Goal: Task Accomplishment & Management: Manage account settings

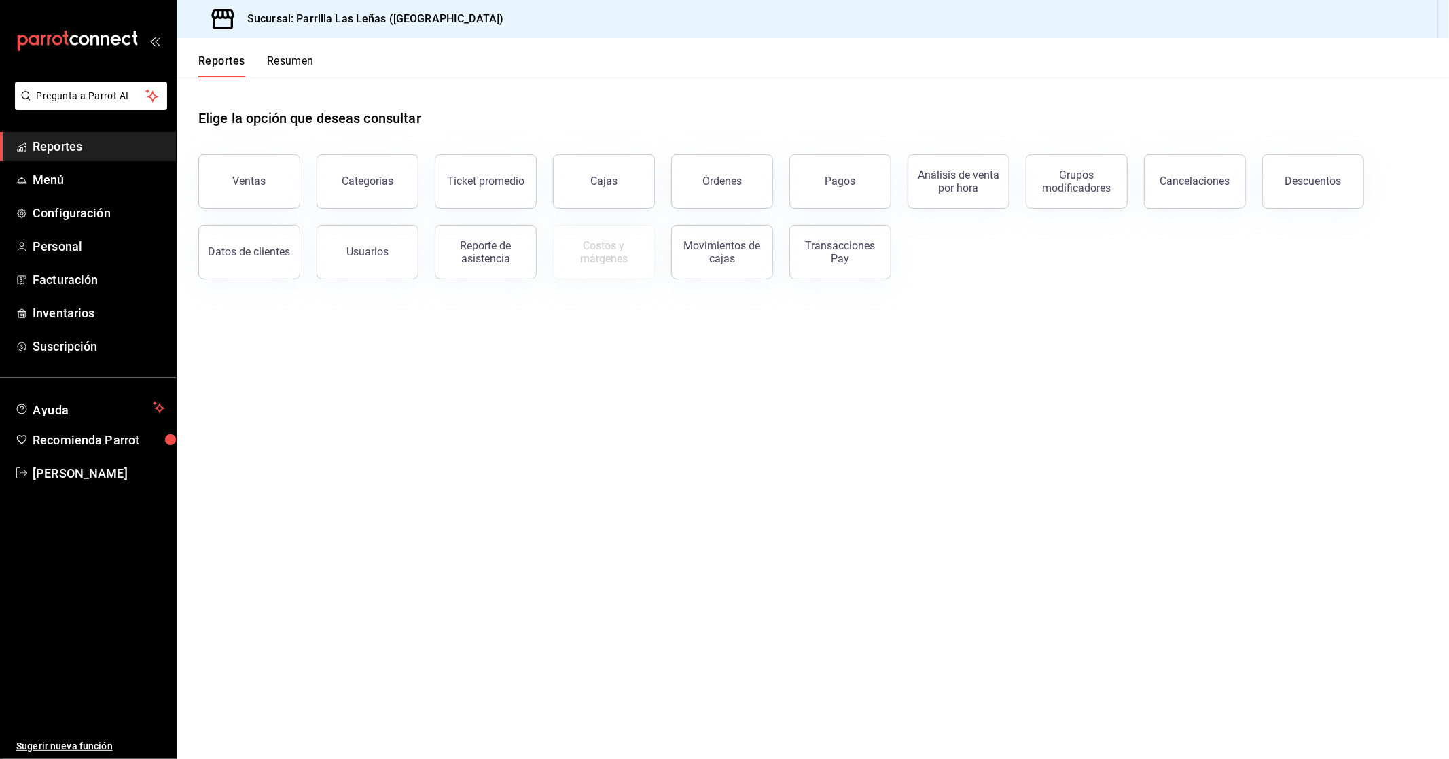
drag, startPoint x: 946, startPoint y: 443, endPoint x: 933, endPoint y: 440, distance: 13.2
click at [946, 443] on main "Elige la opción que deseas consultar Ventas Categorías Ticket promedio Cajas Ór…" at bounding box center [813, 417] width 1272 height 681
click at [87, 247] on span "Personal" at bounding box center [99, 246] width 132 height 18
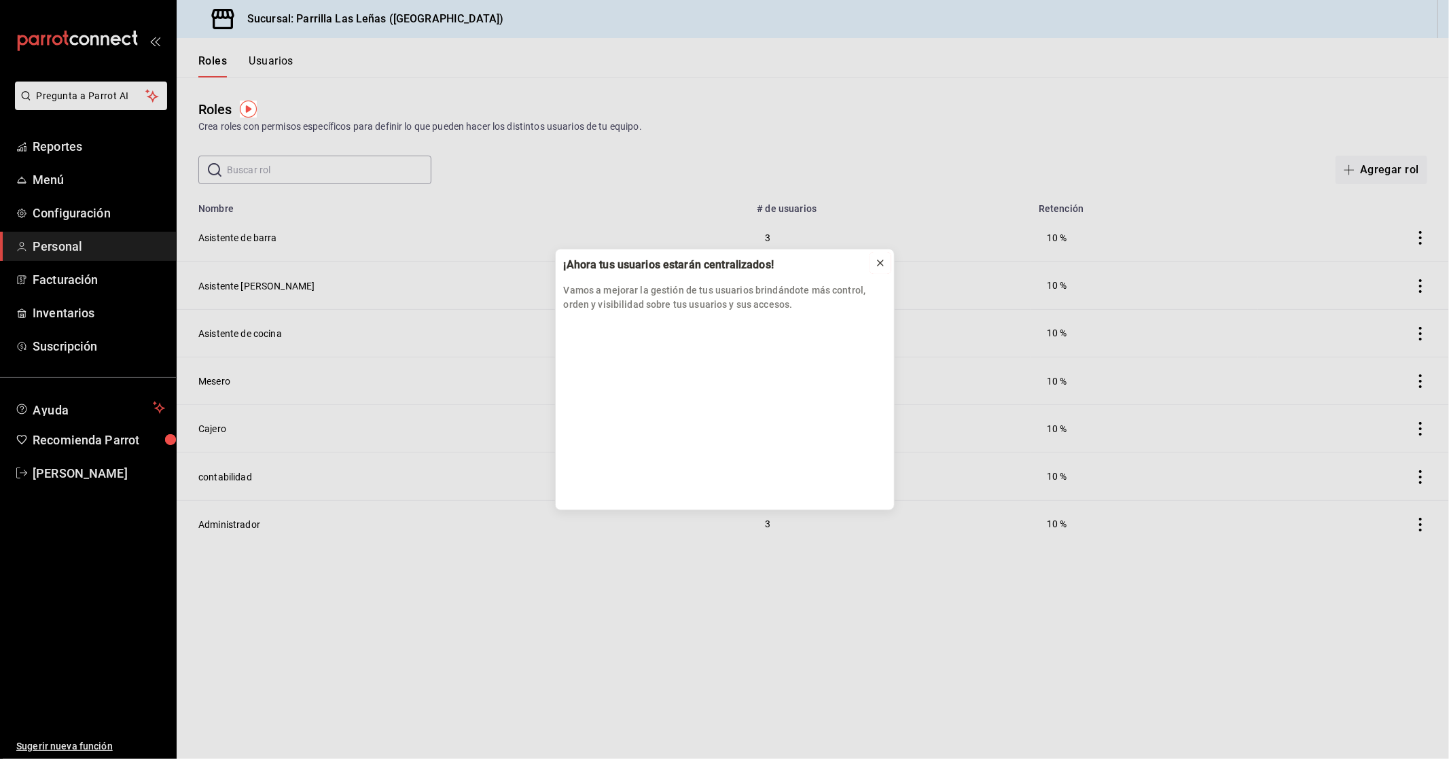
click at [878, 268] on icon at bounding box center [880, 262] width 11 height 11
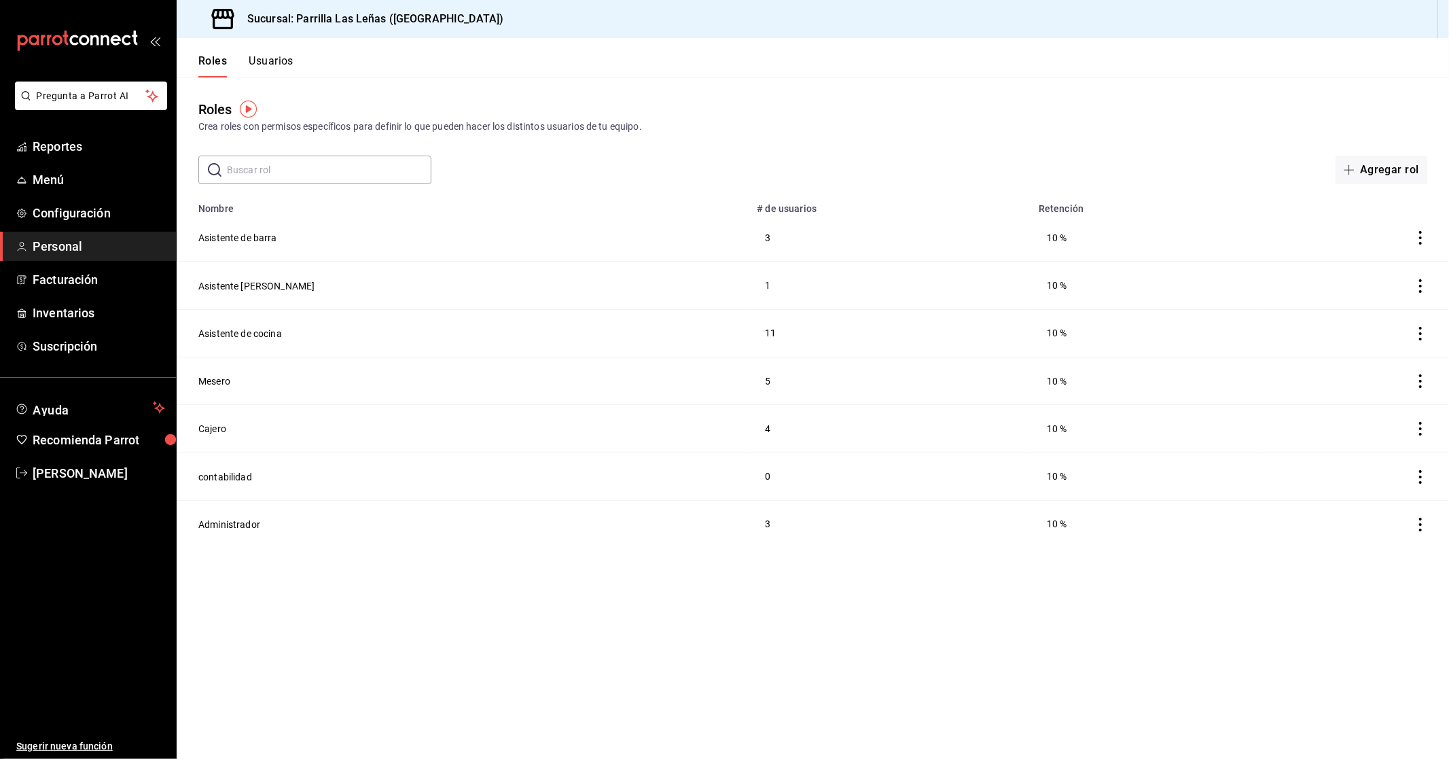
click at [84, 254] on span "Personal" at bounding box center [99, 246] width 132 height 18
click at [261, 43] on div "Roles Usuarios" at bounding box center [235, 57] width 117 height 39
click at [268, 59] on button "Usuarios" at bounding box center [271, 65] width 45 height 23
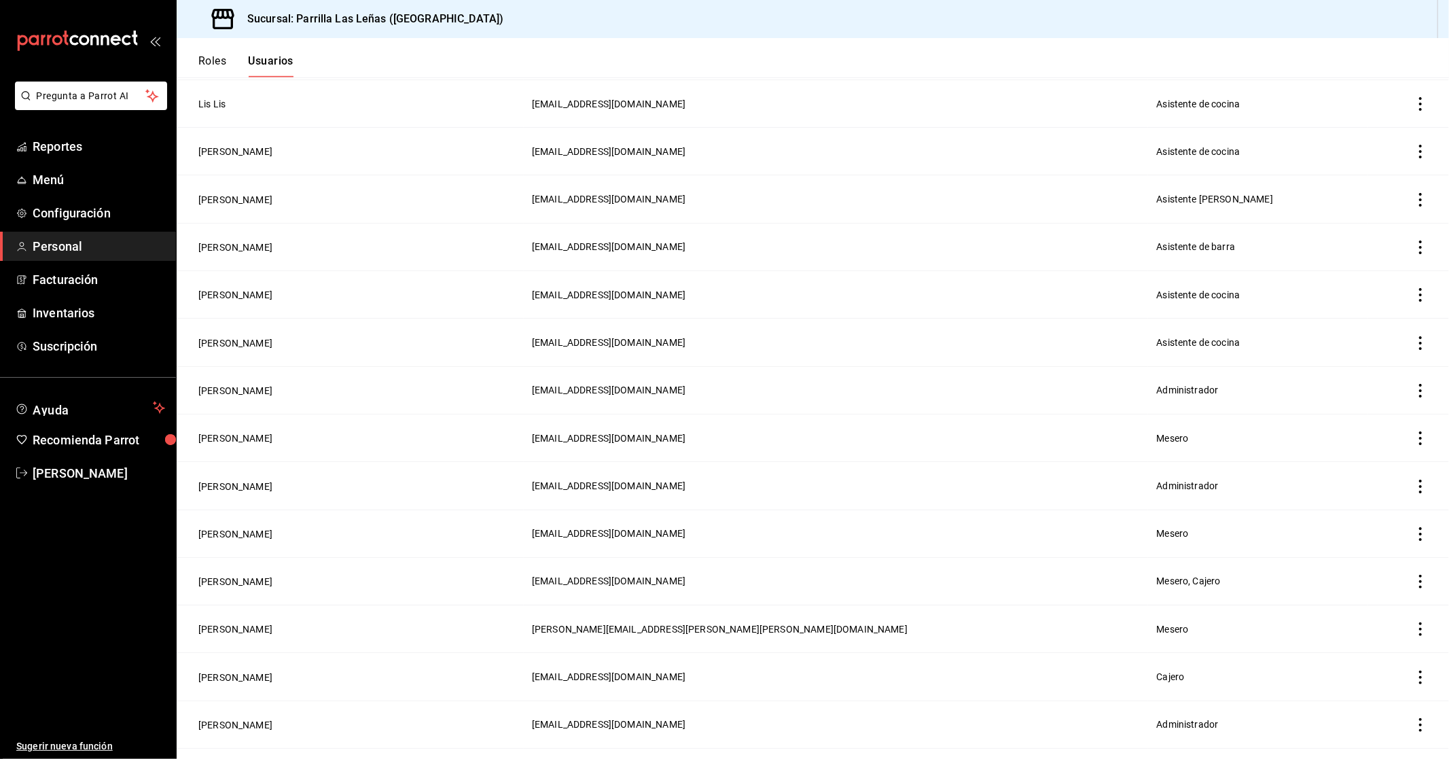
scroll to position [782, 0]
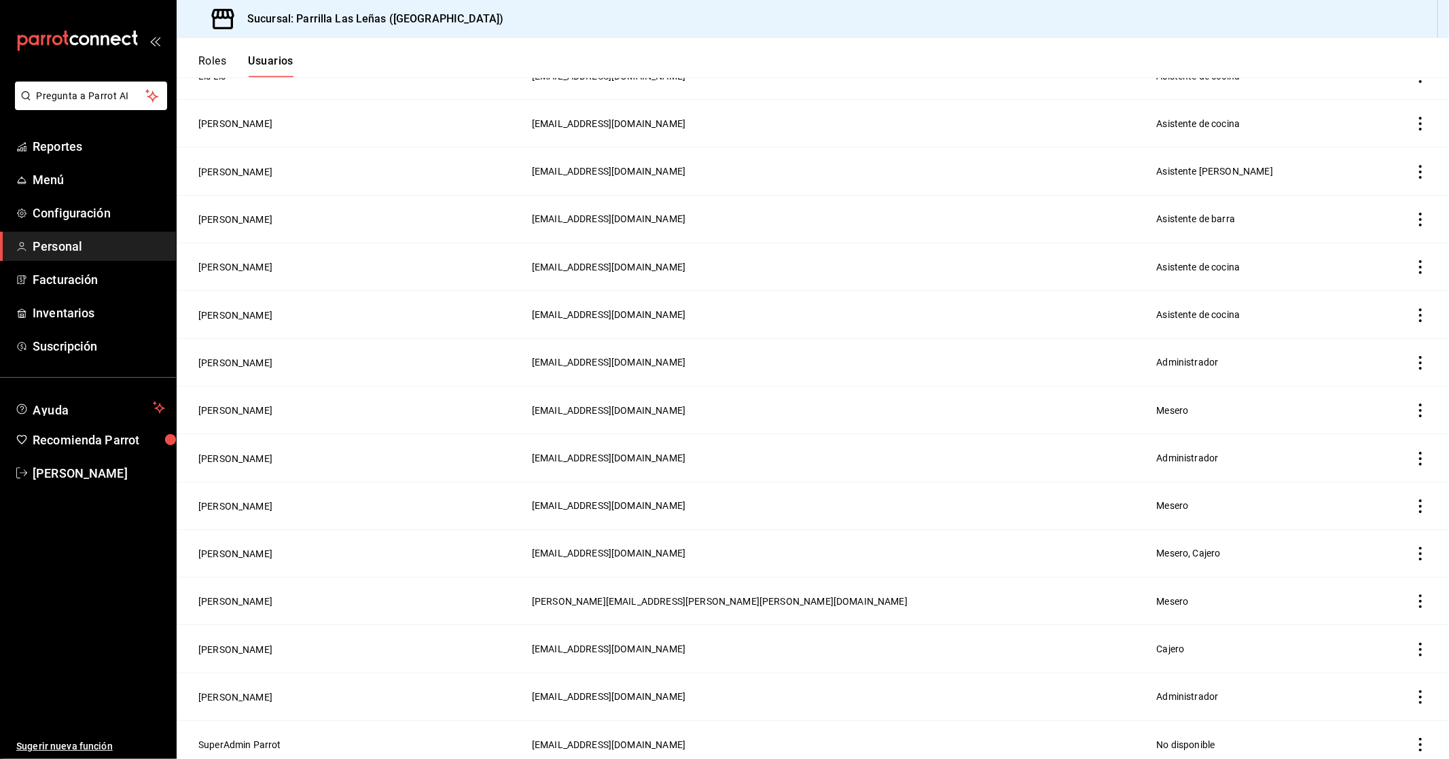
click at [257, 725] on td "SuperAdmin Parrot" at bounding box center [350, 745] width 347 height 48
click at [255, 721] on td "SuperAdmin Parrot" at bounding box center [350, 745] width 347 height 48
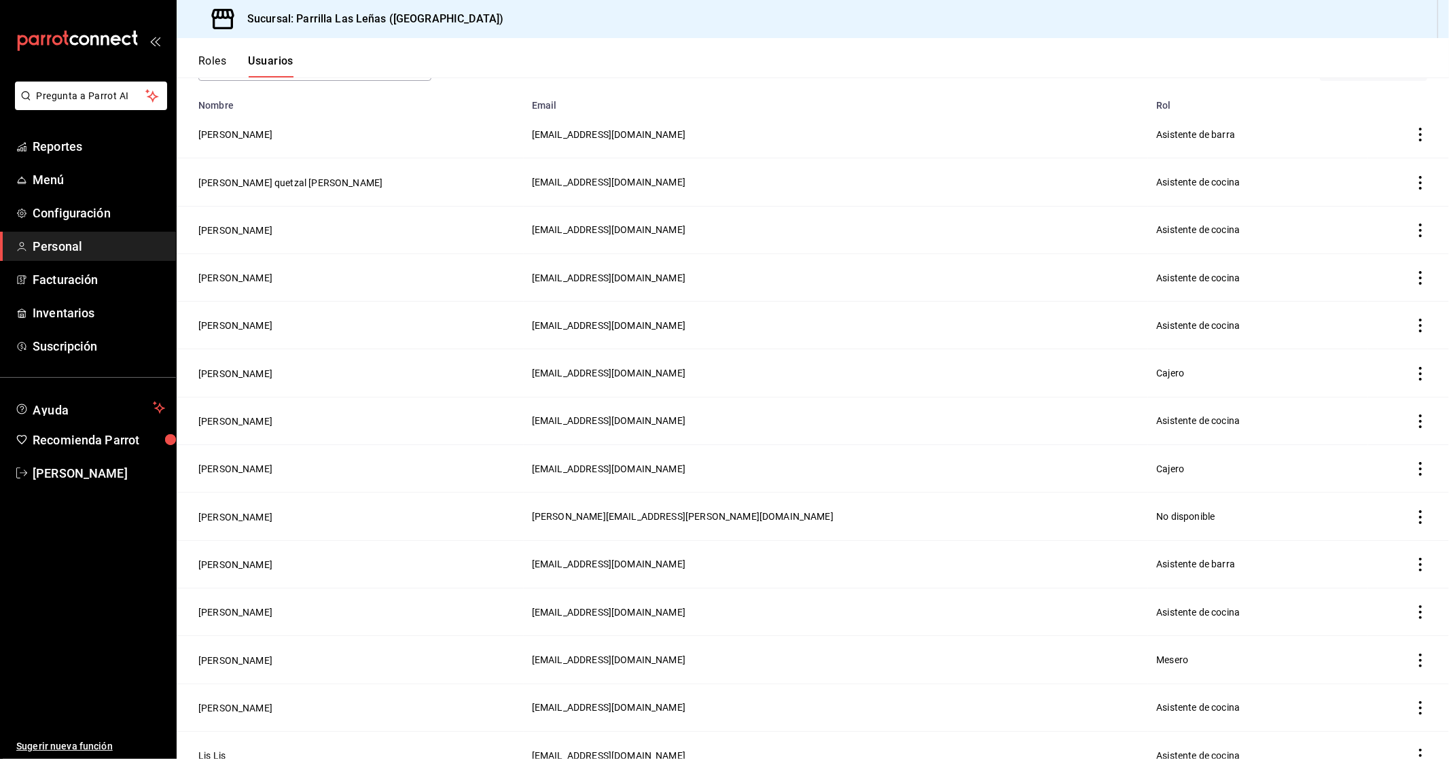
scroll to position [0, 0]
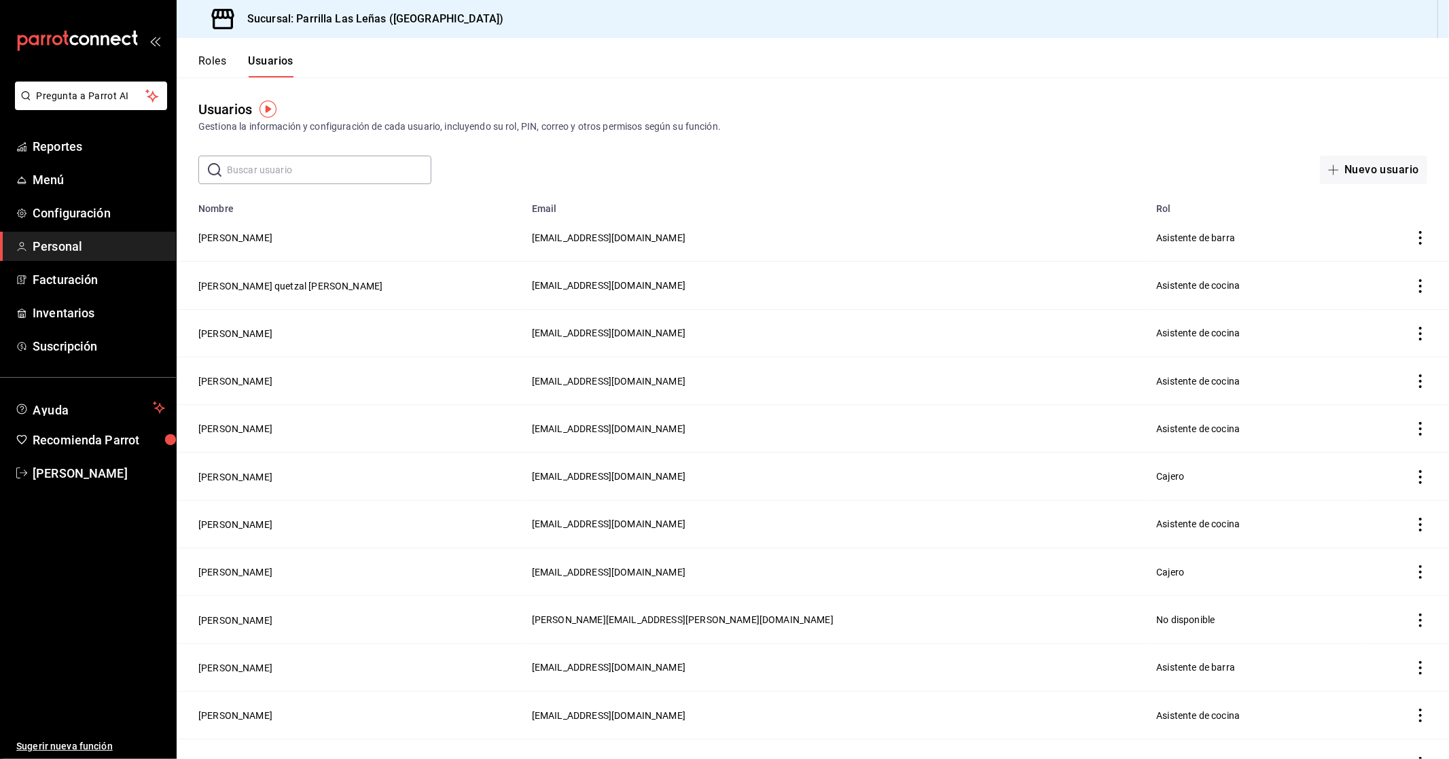
click at [1022, 111] on div "Usuarios Gestiona la información y configuración de cada usuario, incluyendo su…" at bounding box center [813, 116] width 1272 height 35
click at [85, 170] on span "Menú" at bounding box center [99, 179] width 132 height 18
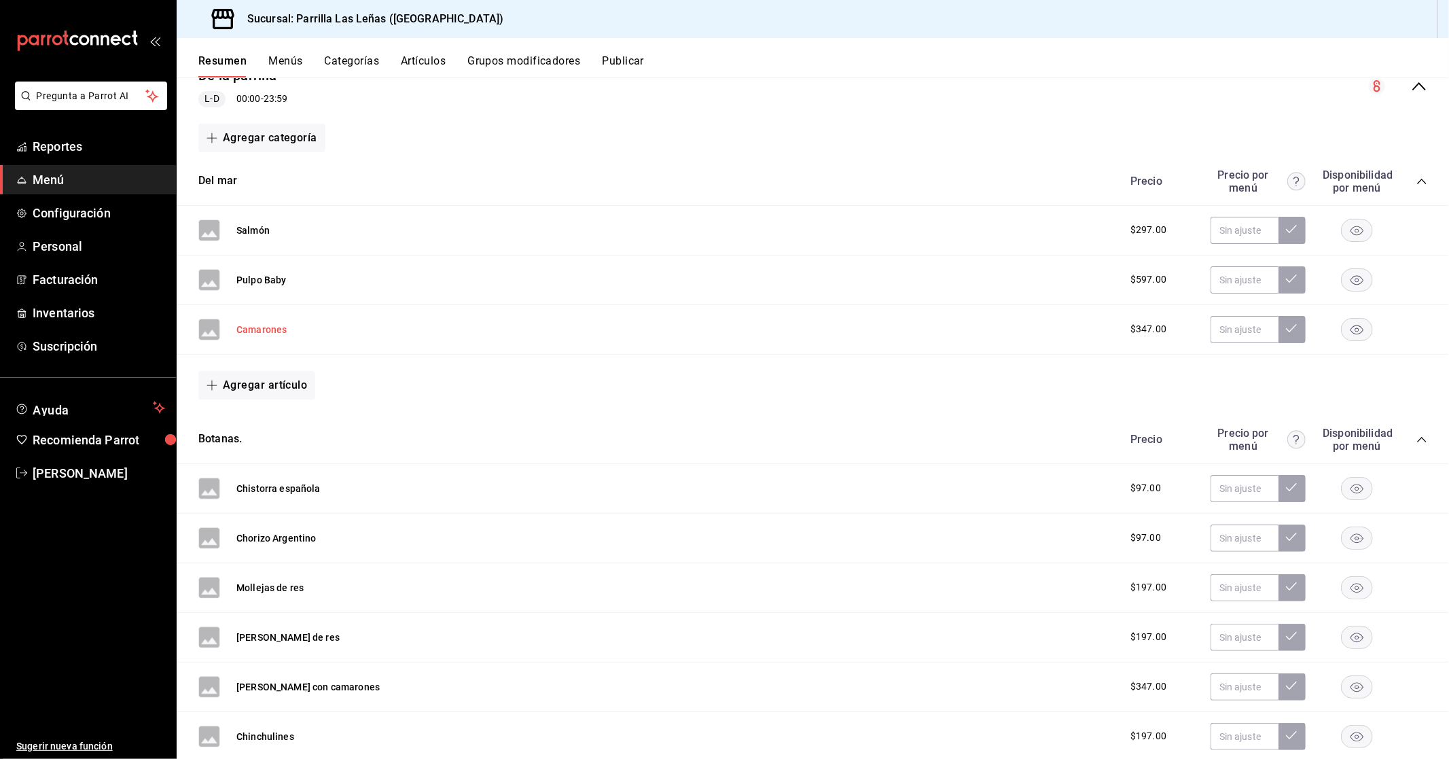
scroll to position [226, 0]
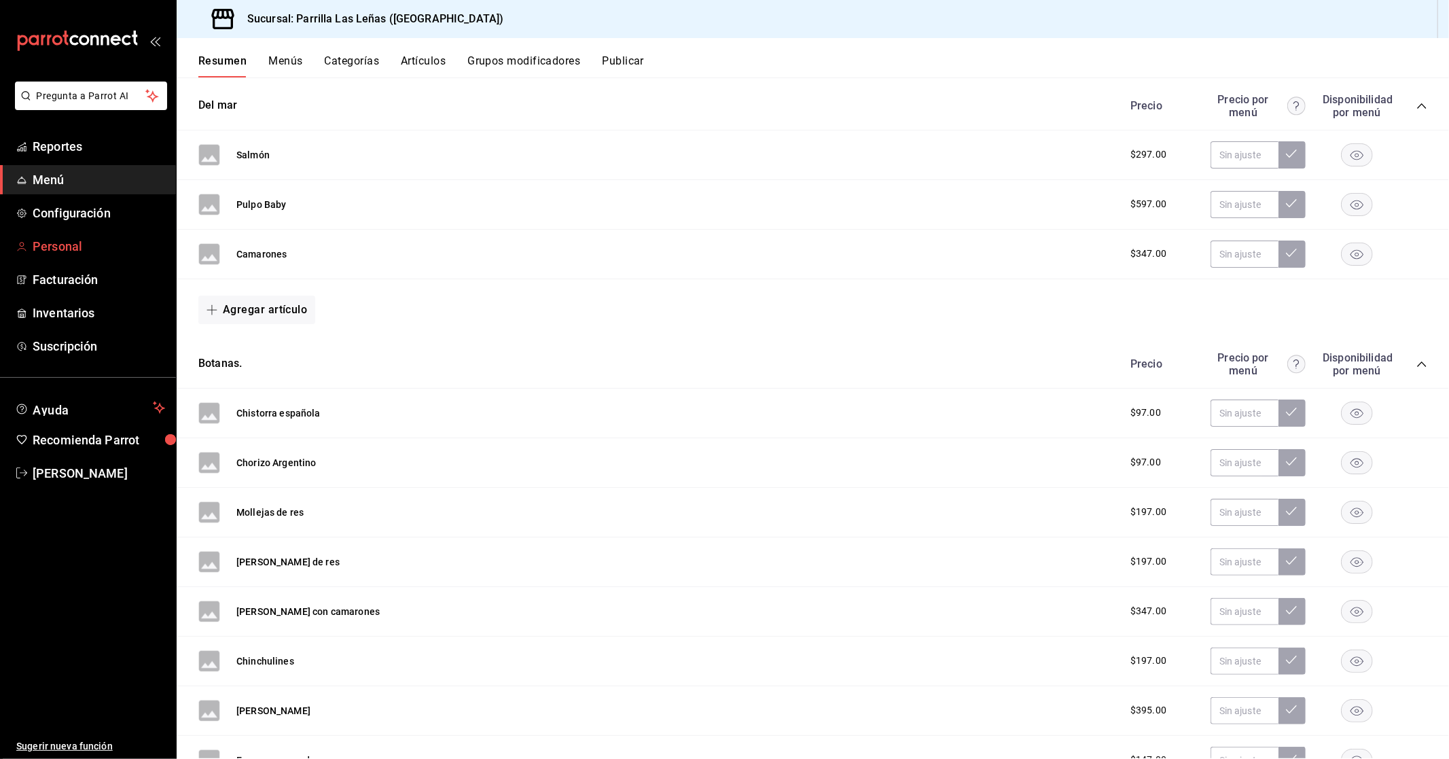
click at [79, 240] on span "Personal" at bounding box center [99, 246] width 132 height 18
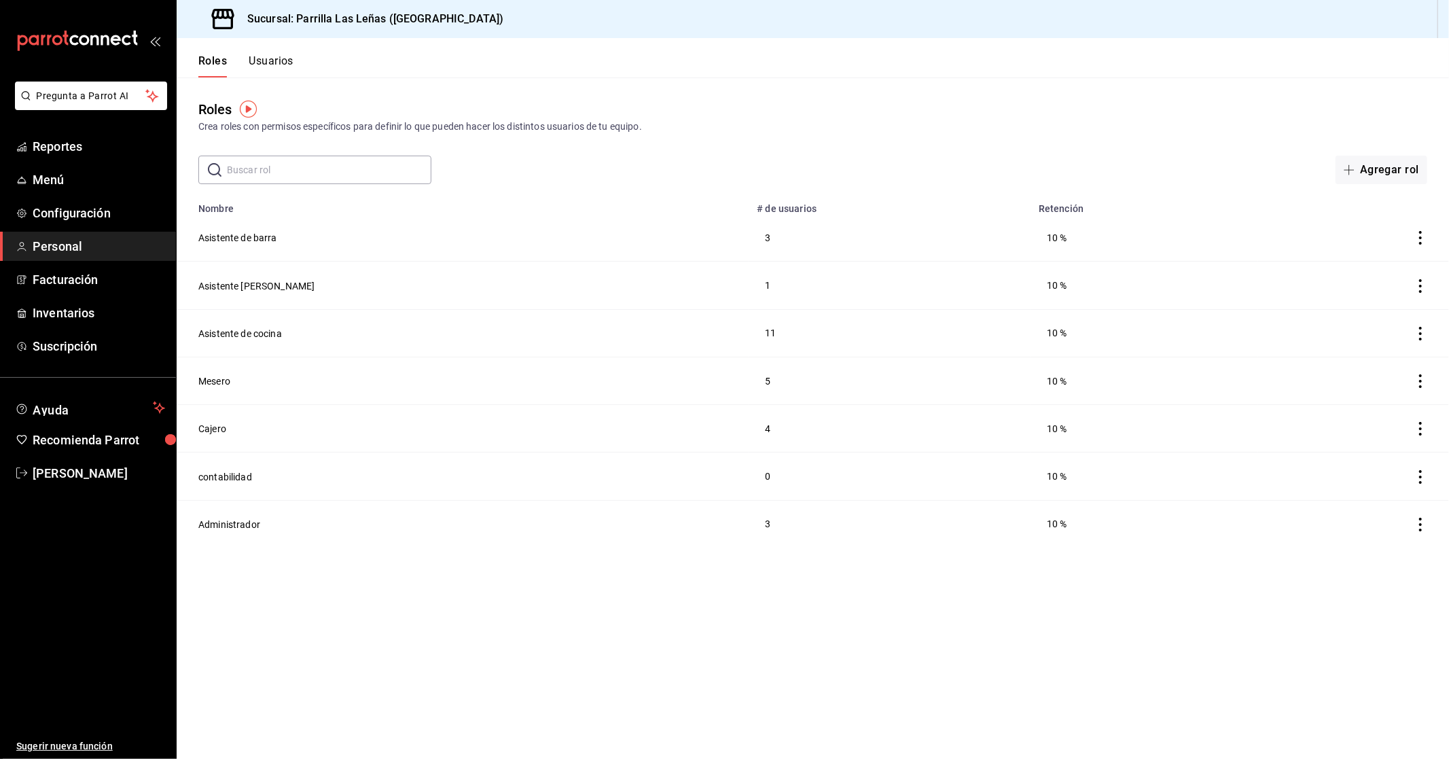
click at [284, 60] on button "Usuarios" at bounding box center [271, 65] width 45 height 23
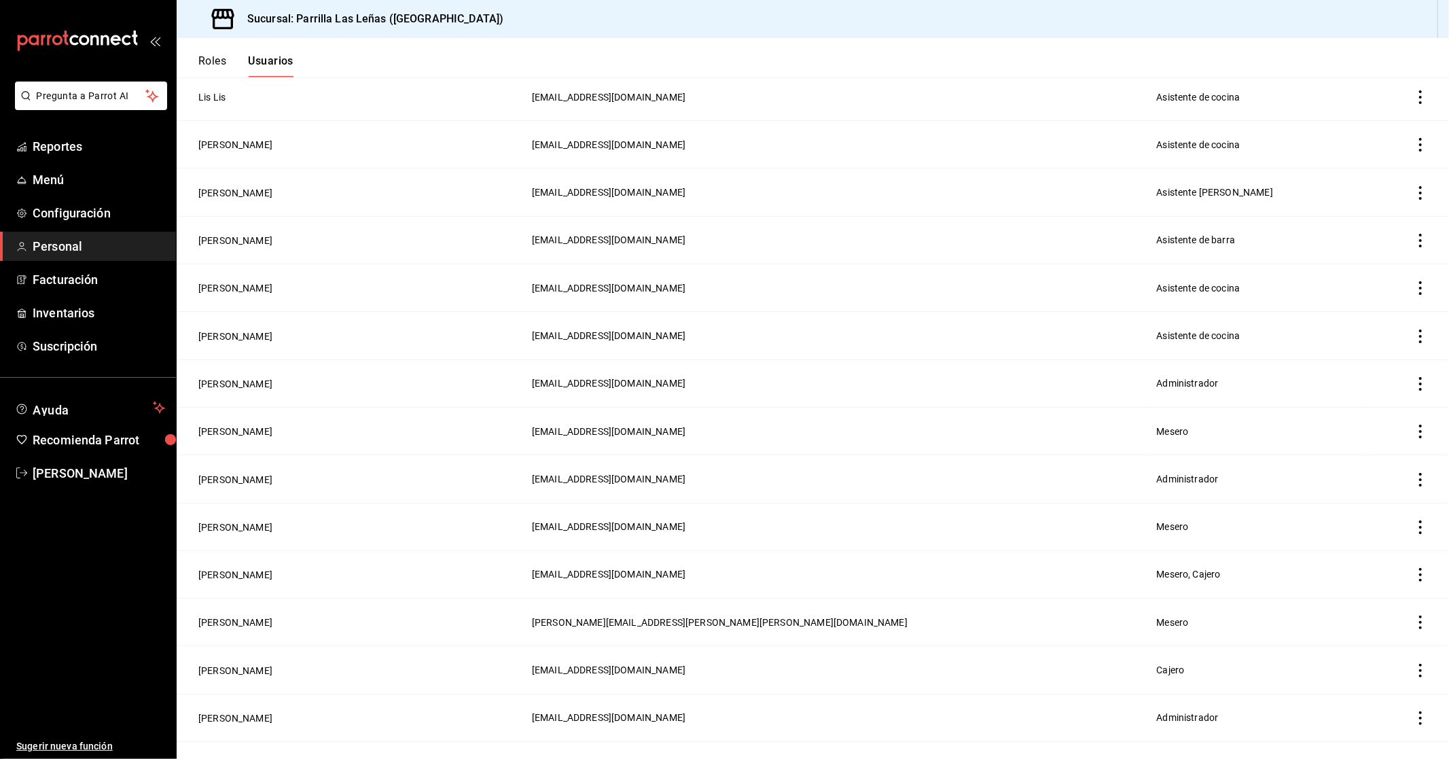
scroll to position [782, 0]
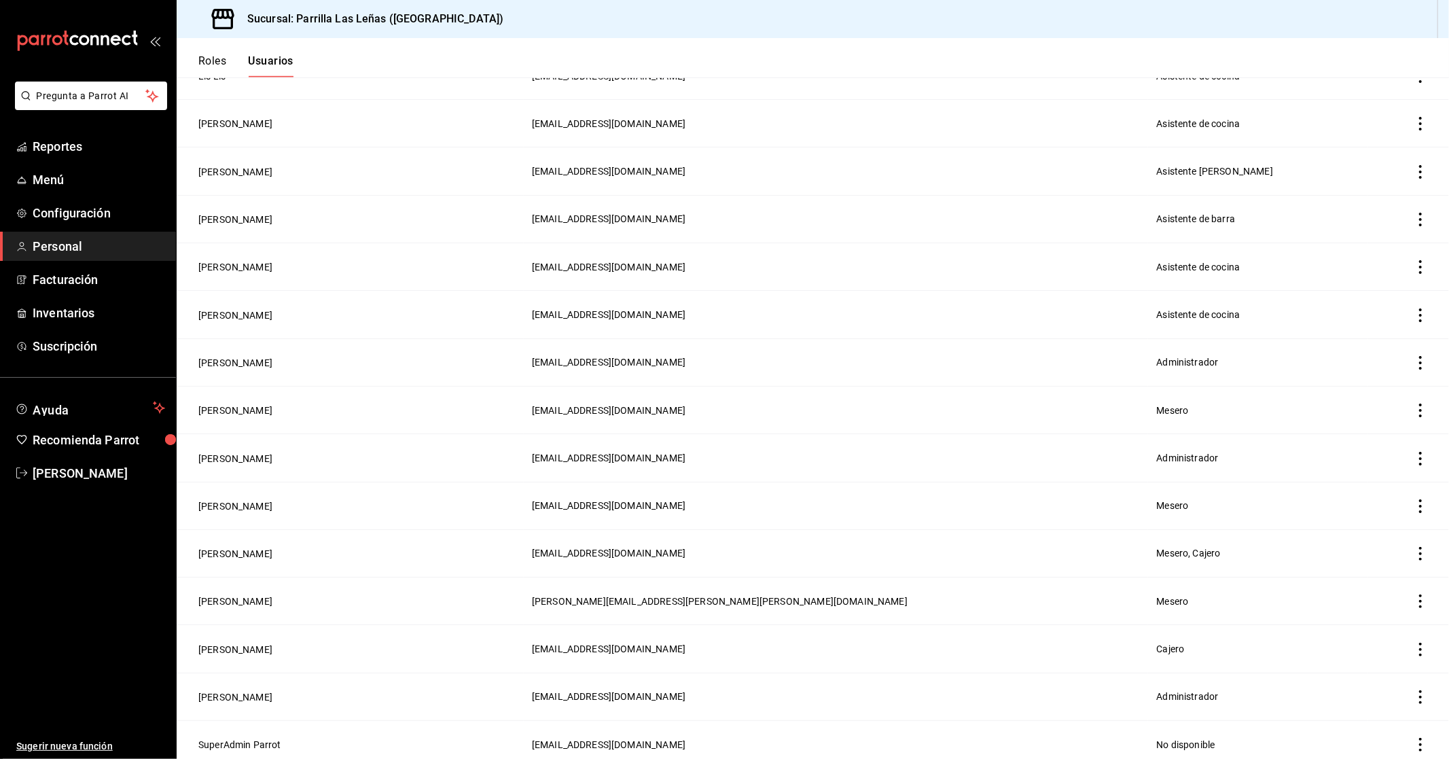
click at [252, 690] on button "[PERSON_NAME]" at bounding box center [235, 697] width 74 height 14
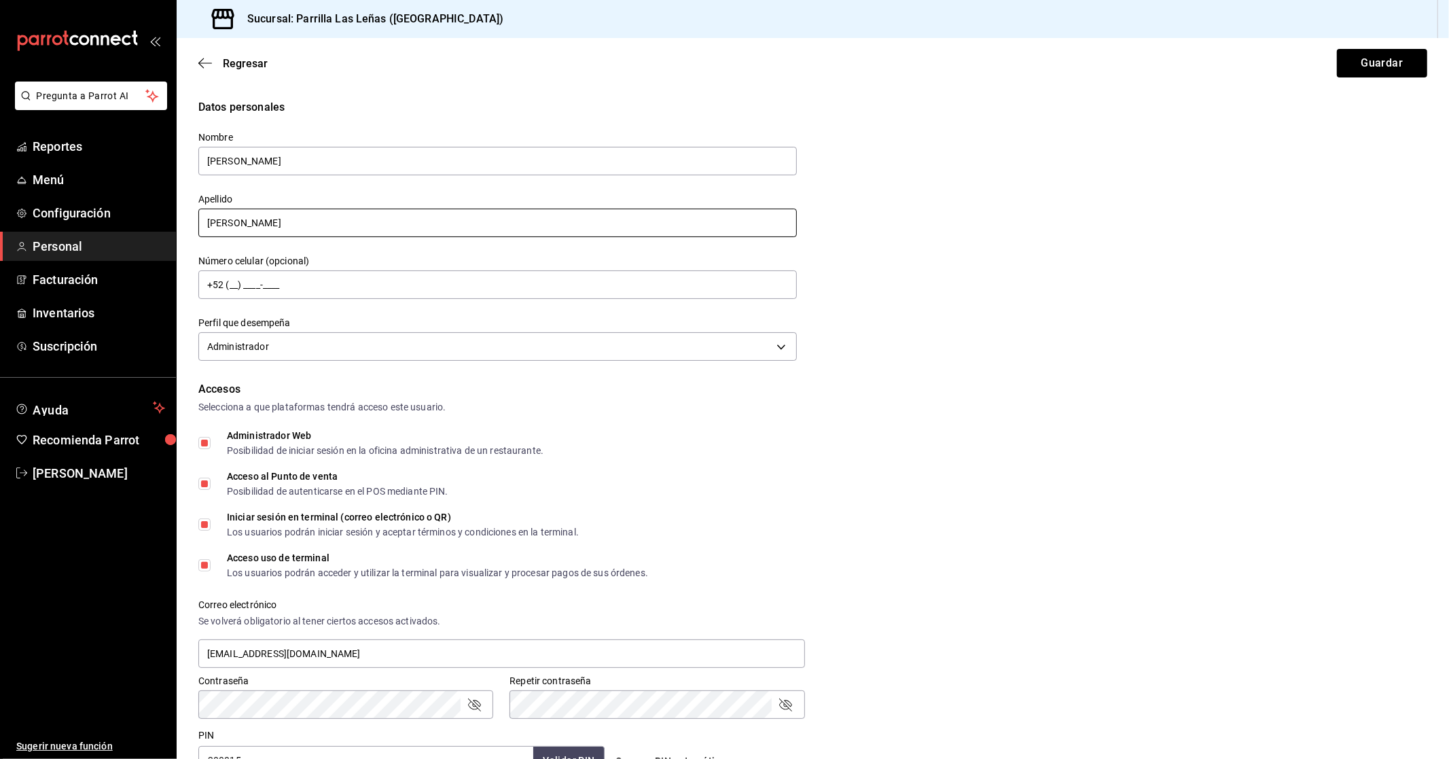
click at [287, 228] on input "[PERSON_NAME]" at bounding box center [497, 223] width 598 height 29
type input "[PERSON_NAME]"
click at [1362, 64] on button "Guardar" at bounding box center [1382, 63] width 90 height 29
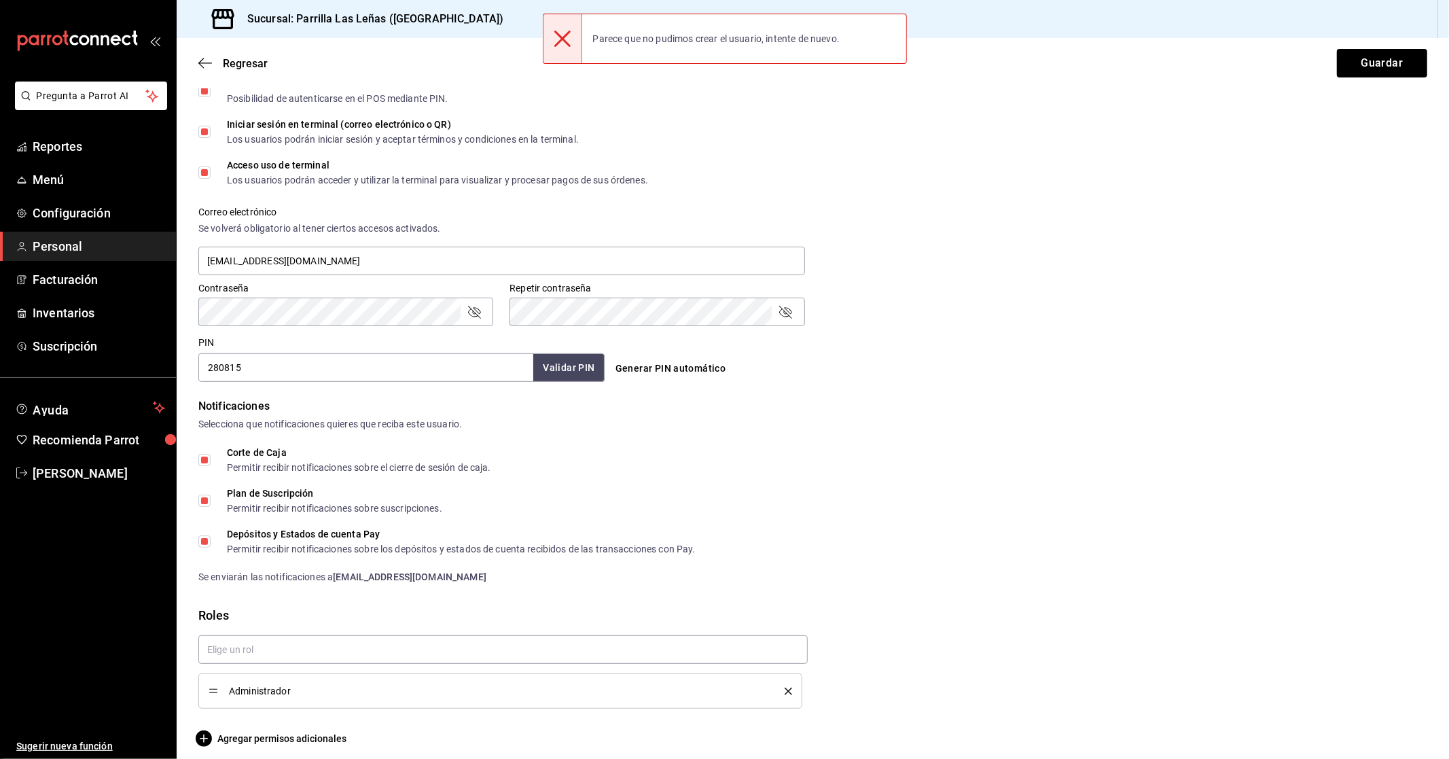
scroll to position [401, 0]
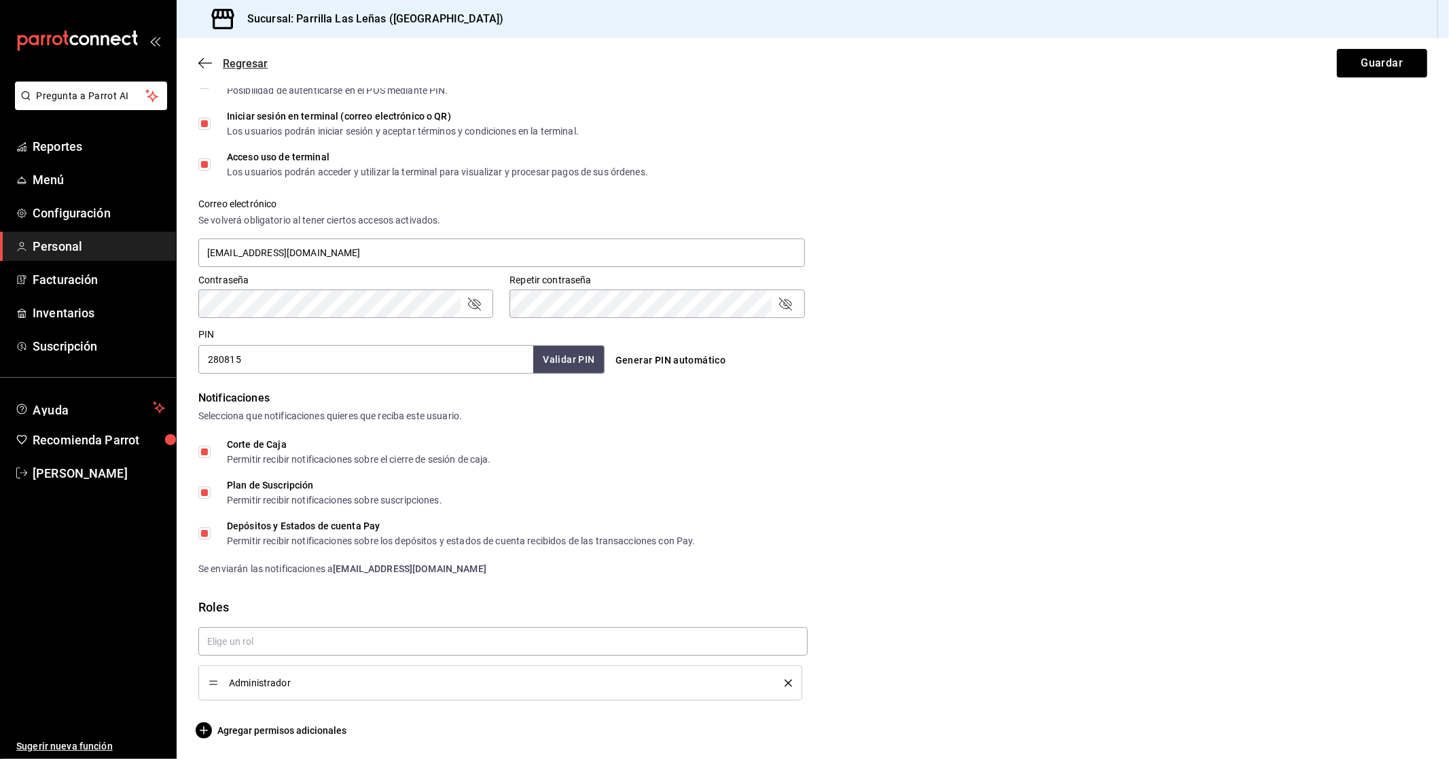
click at [206, 63] on icon "button" at bounding box center [205, 62] width 14 height 1
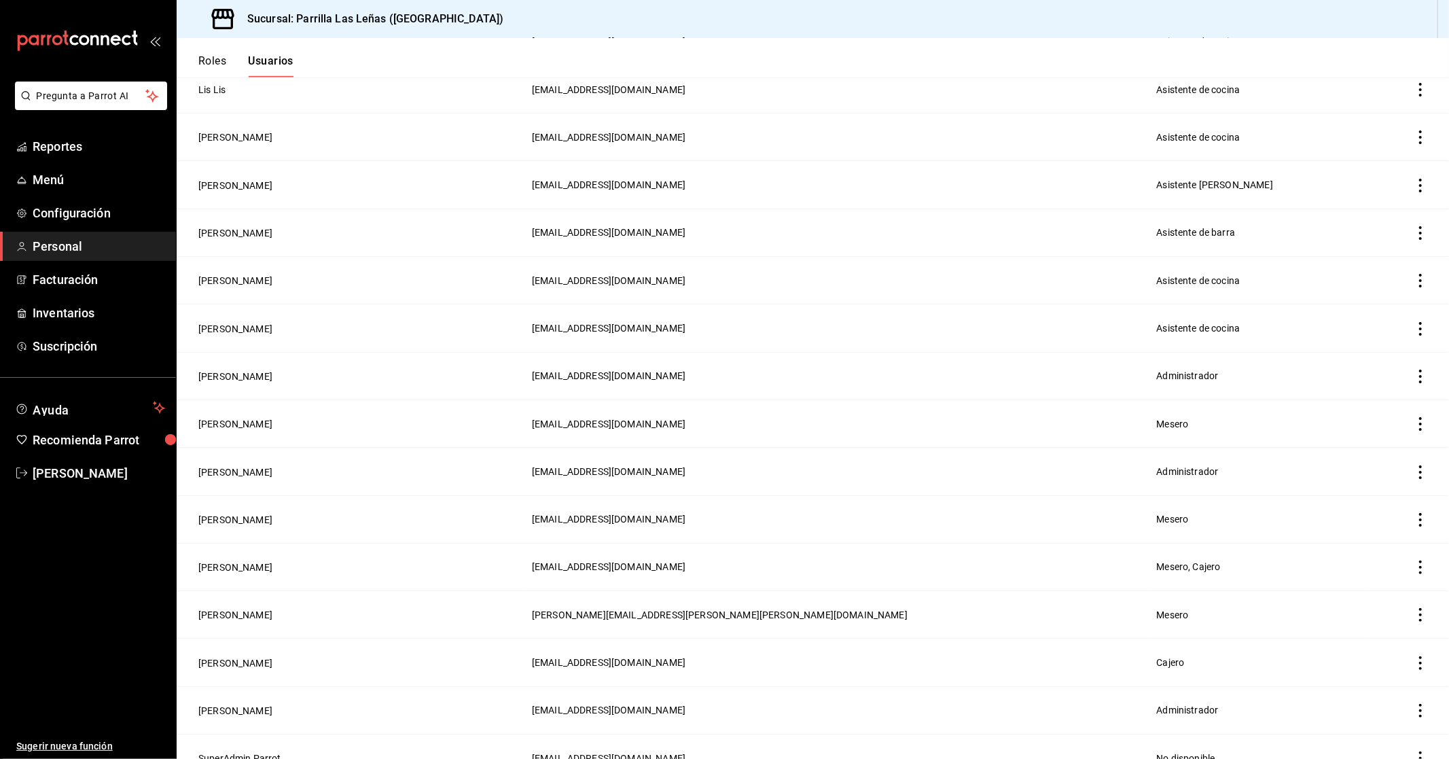
scroll to position [782, 0]
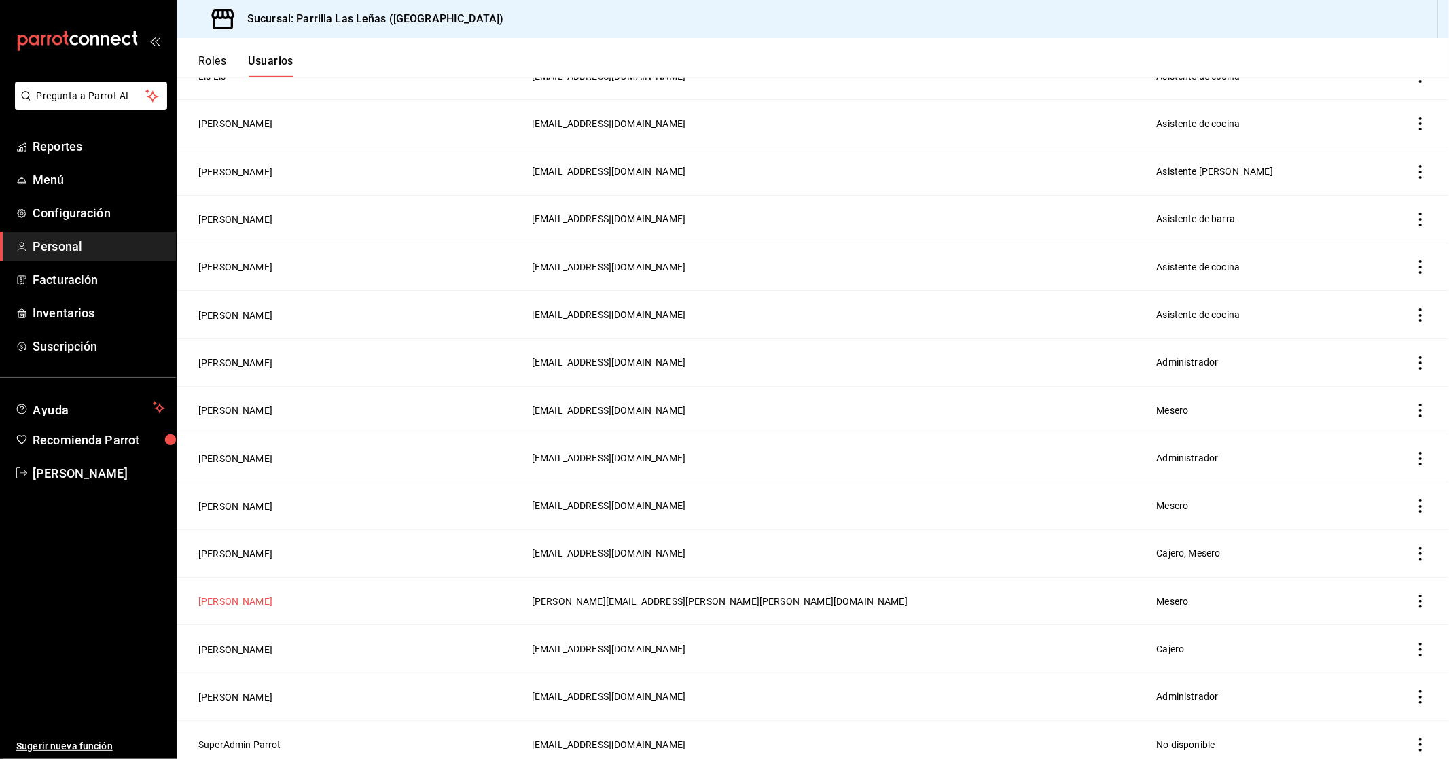
click at [272, 594] on button "[PERSON_NAME]" at bounding box center [235, 601] width 74 height 14
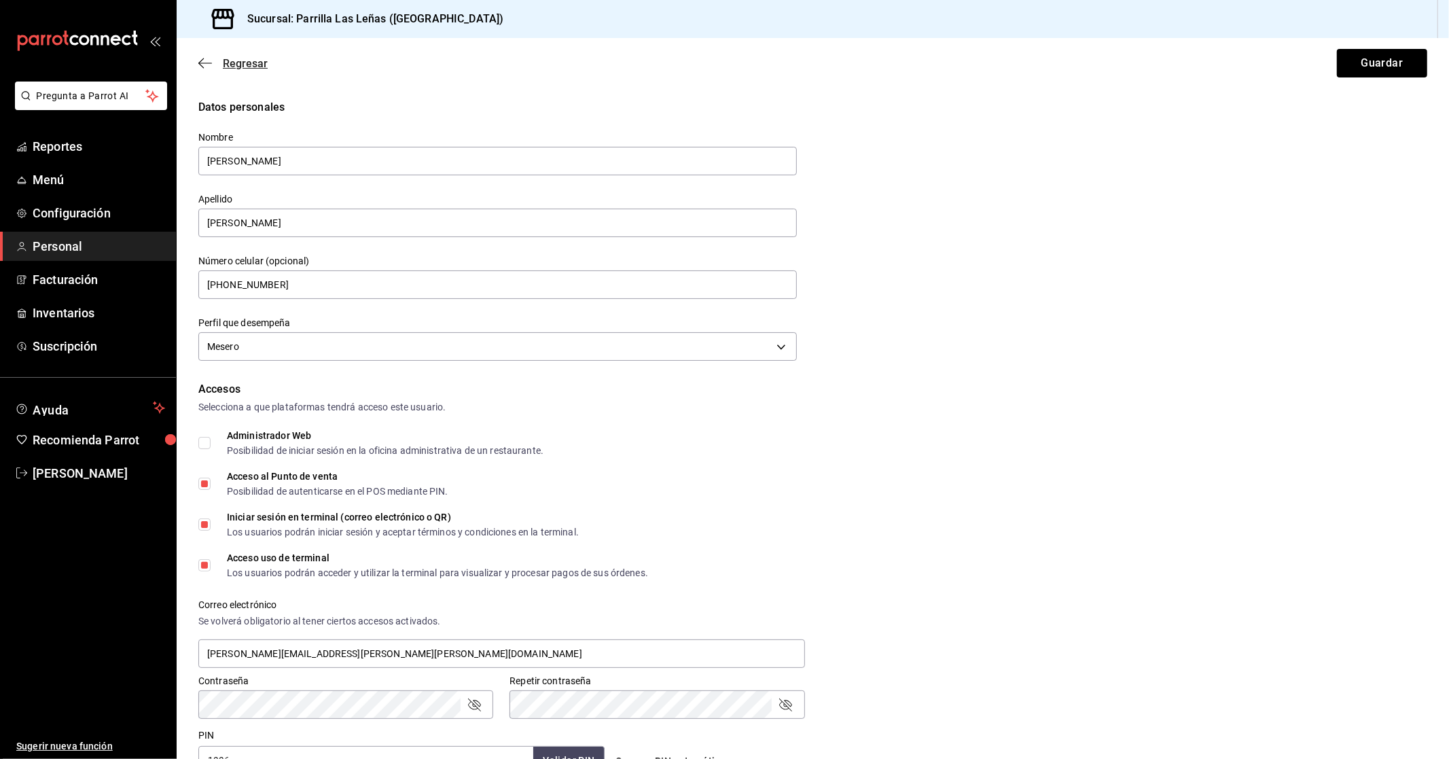
click at [198, 57] on icon "button" at bounding box center [205, 63] width 14 height 12
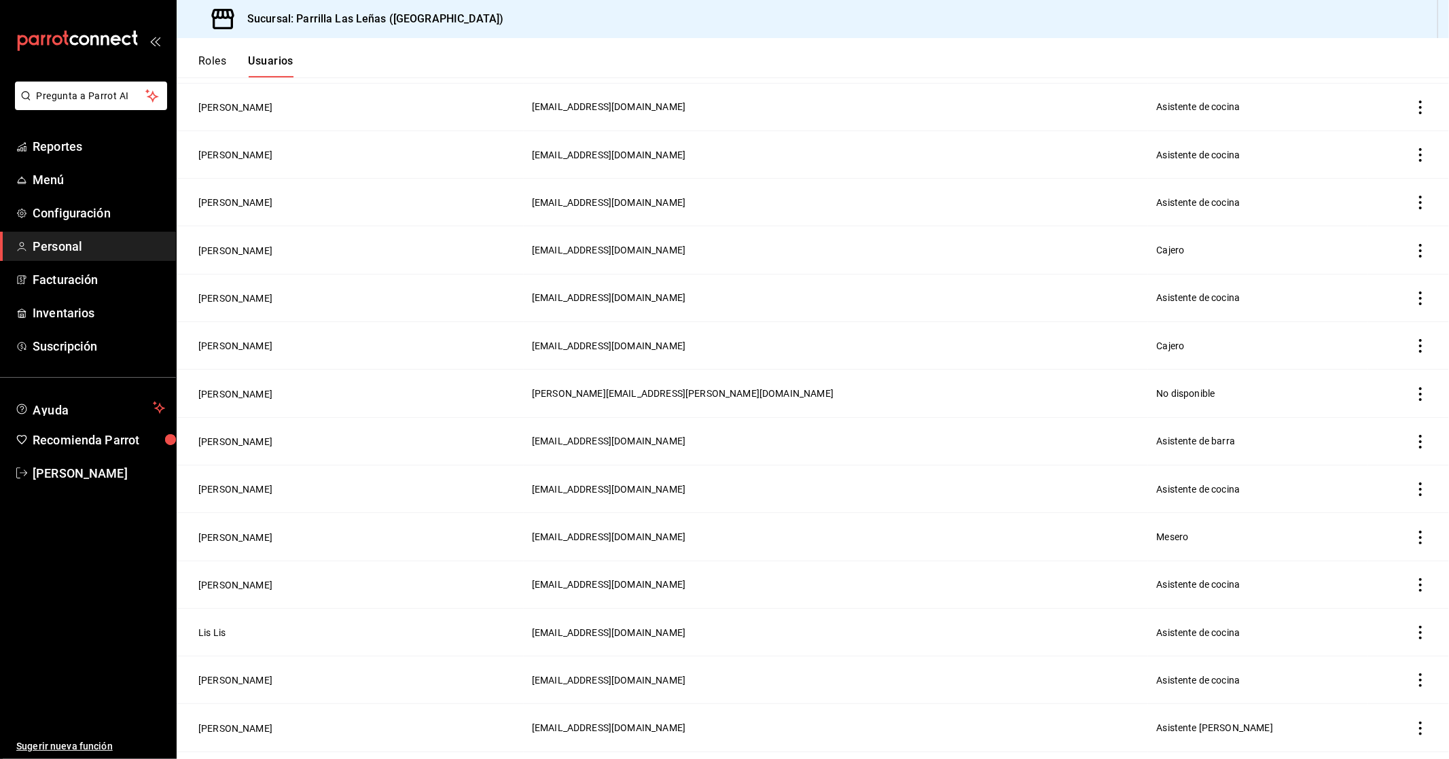
scroll to position [151, 0]
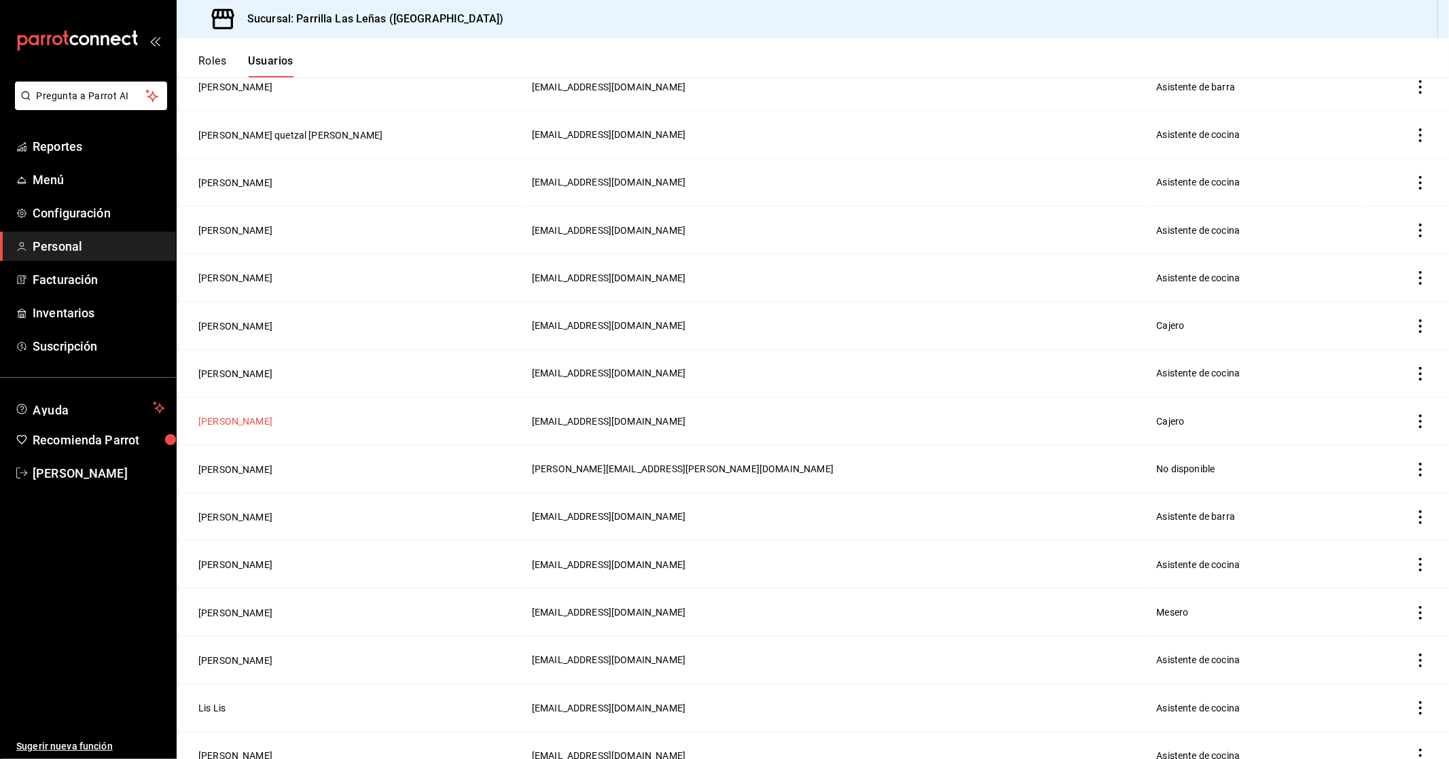
click at [272, 414] on button "[PERSON_NAME]" at bounding box center [235, 421] width 74 height 14
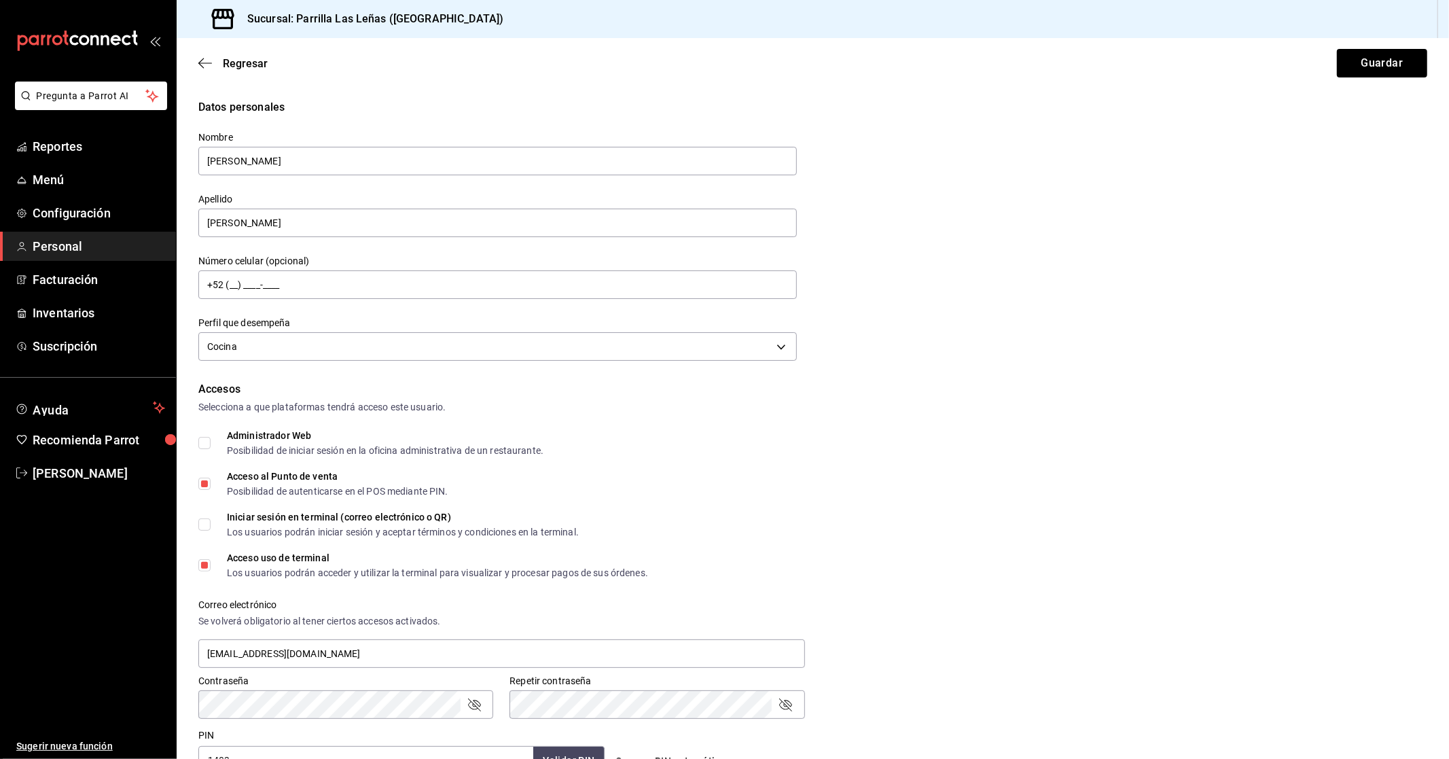
scroll to position [370, 0]
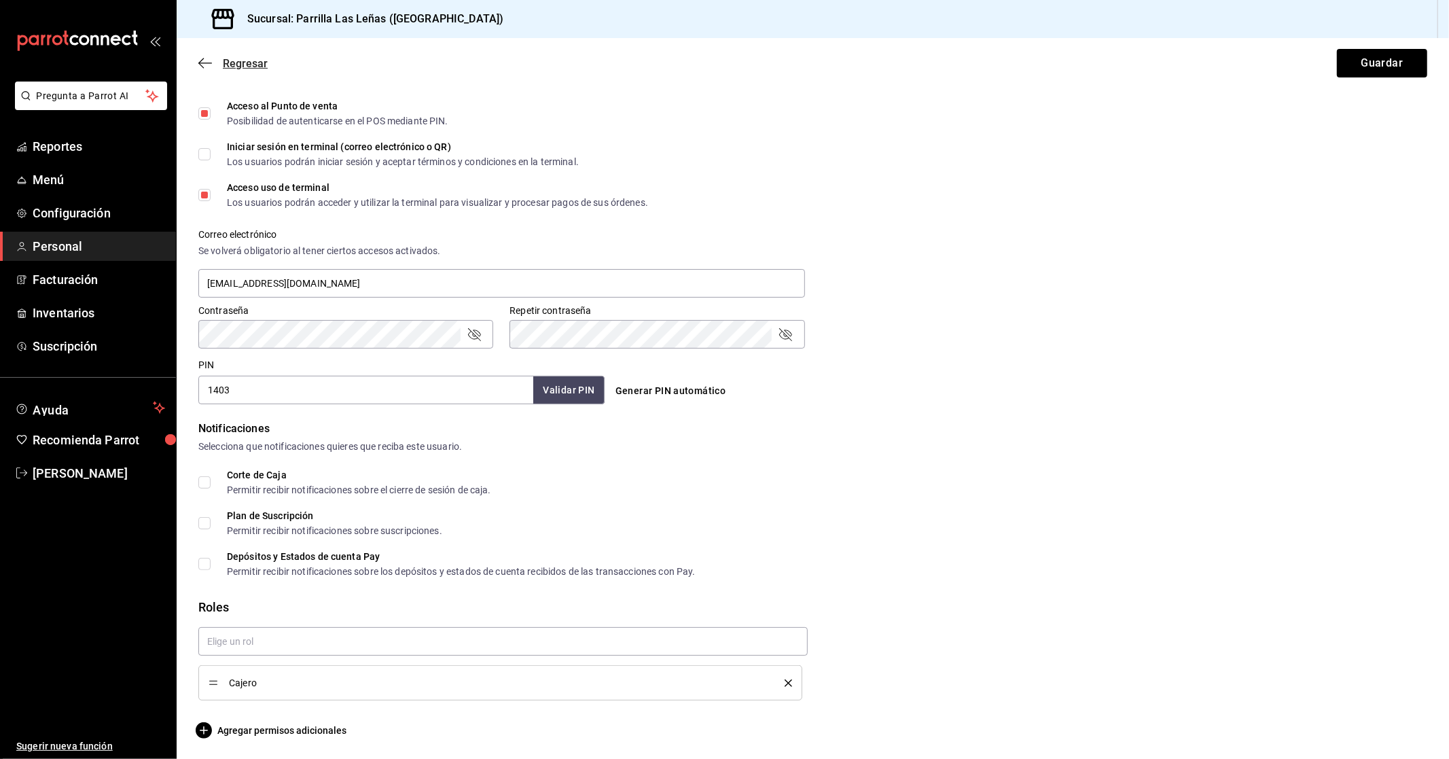
click at [215, 57] on span "Regresar" at bounding box center [232, 63] width 69 height 13
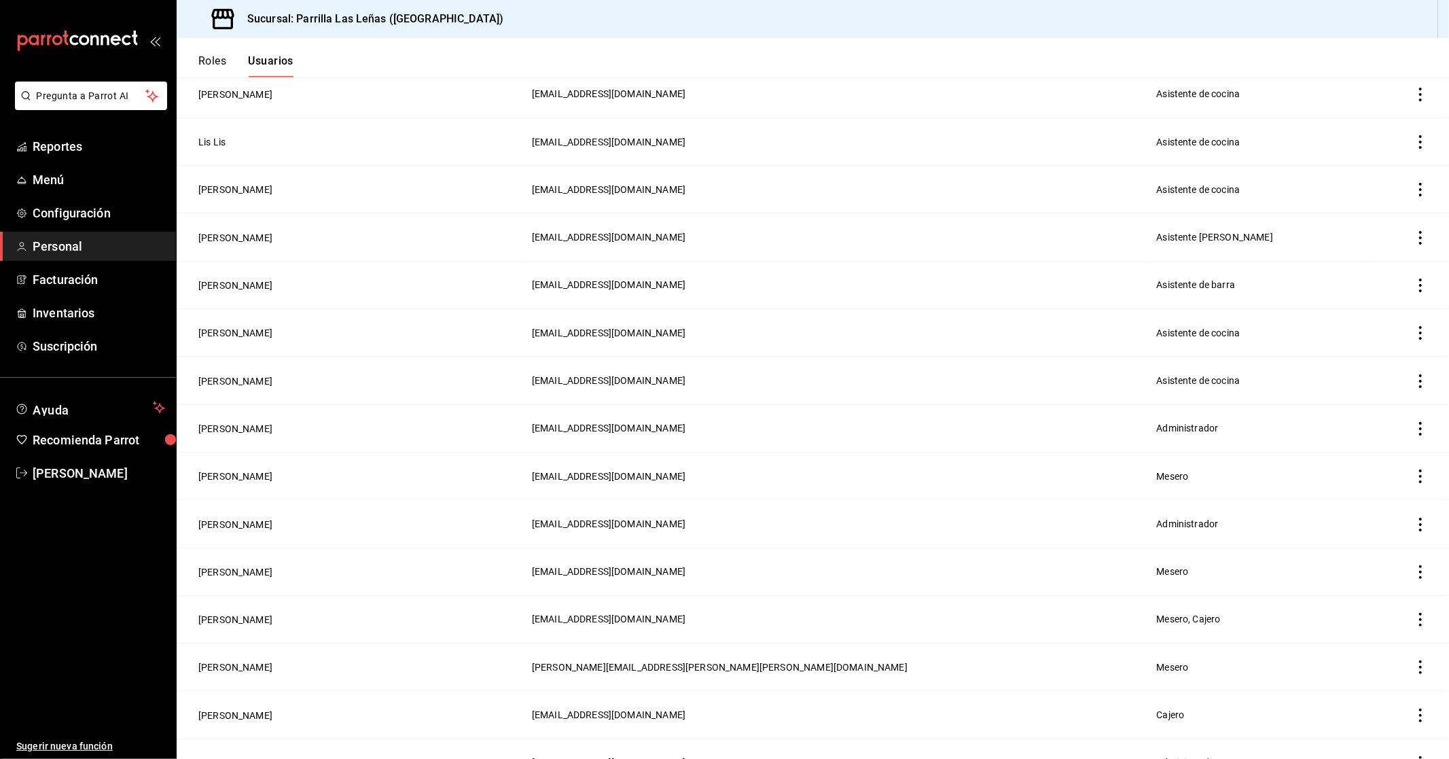
scroll to position [782, 0]
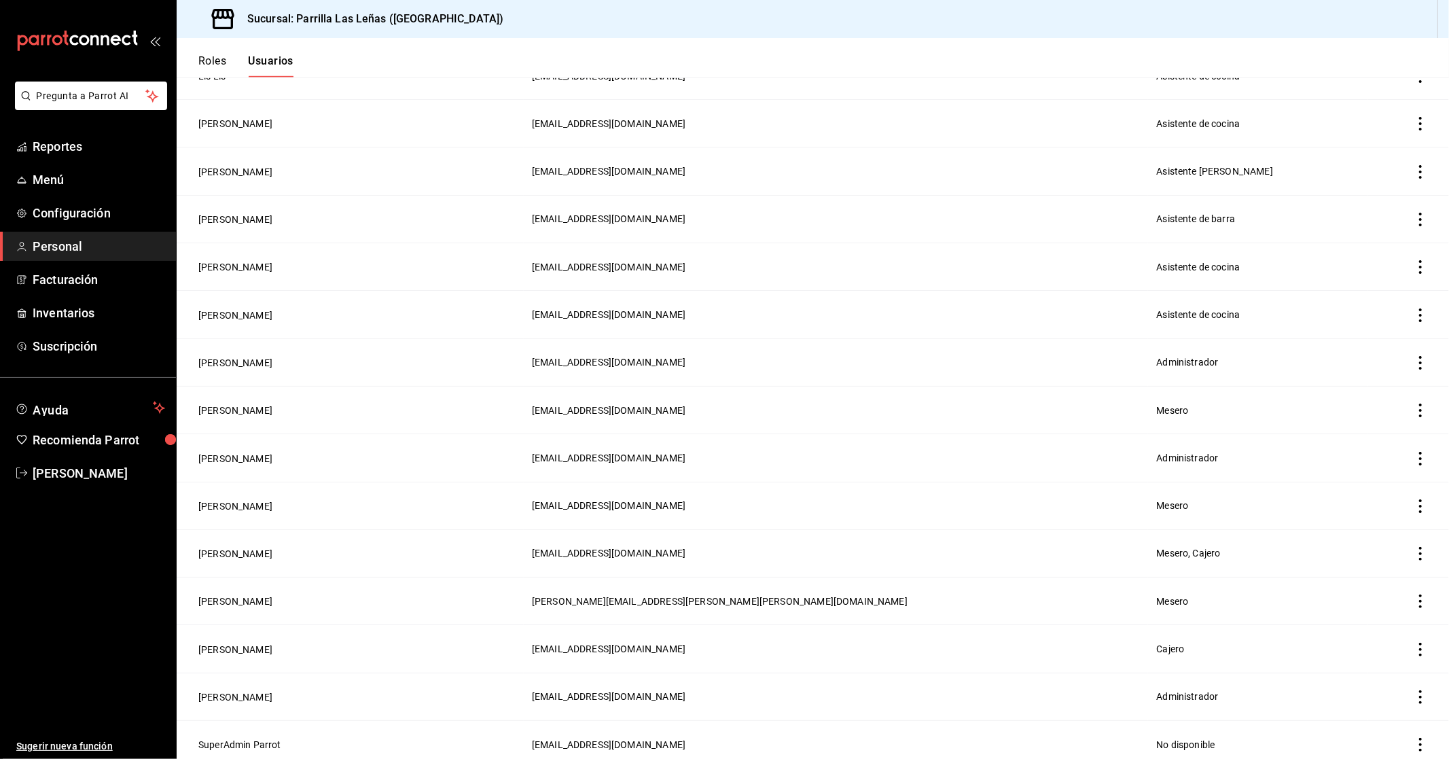
click at [1416, 599] on td "employeesTable" at bounding box center [1408, 601] width 81 height 48
click at [1413, 594] on icon "actions" at bounding box center [1420, 601] width 14 height 14
click at [1337, 615] on span "Eliminar" at bounding box center [1347, 612] width 59 height 16
click at [1325, 544] on div at bounding box center [724, 379] width 1449 height 759
click at [1234, 645] on button "Cancelar" at bounding box center [1242, 637] width 90 height 29
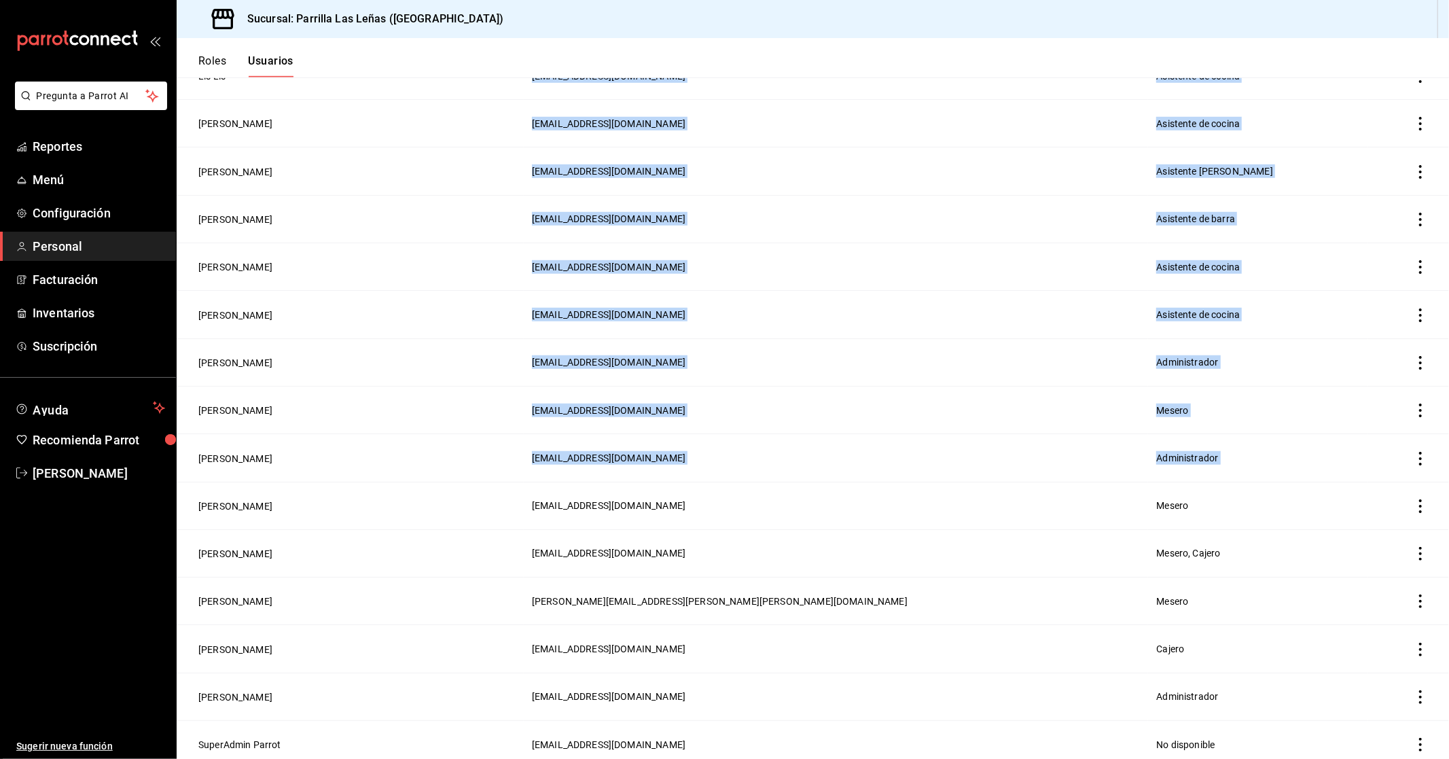
drag, startPoint x: 228, startPoint y: 485, endPoint x: 1448, endPoint y: 515, distance: 1220.2
click at [1448, 515] on div "Roles Usuarios Usuarios Gestiona la información y configuración de cada usuario…" at bounding box center [813, 398] width 1272 height 721
click at [1408, 491] on td "employeesTable" at bounding box center [1408, 506] width 81 height 48
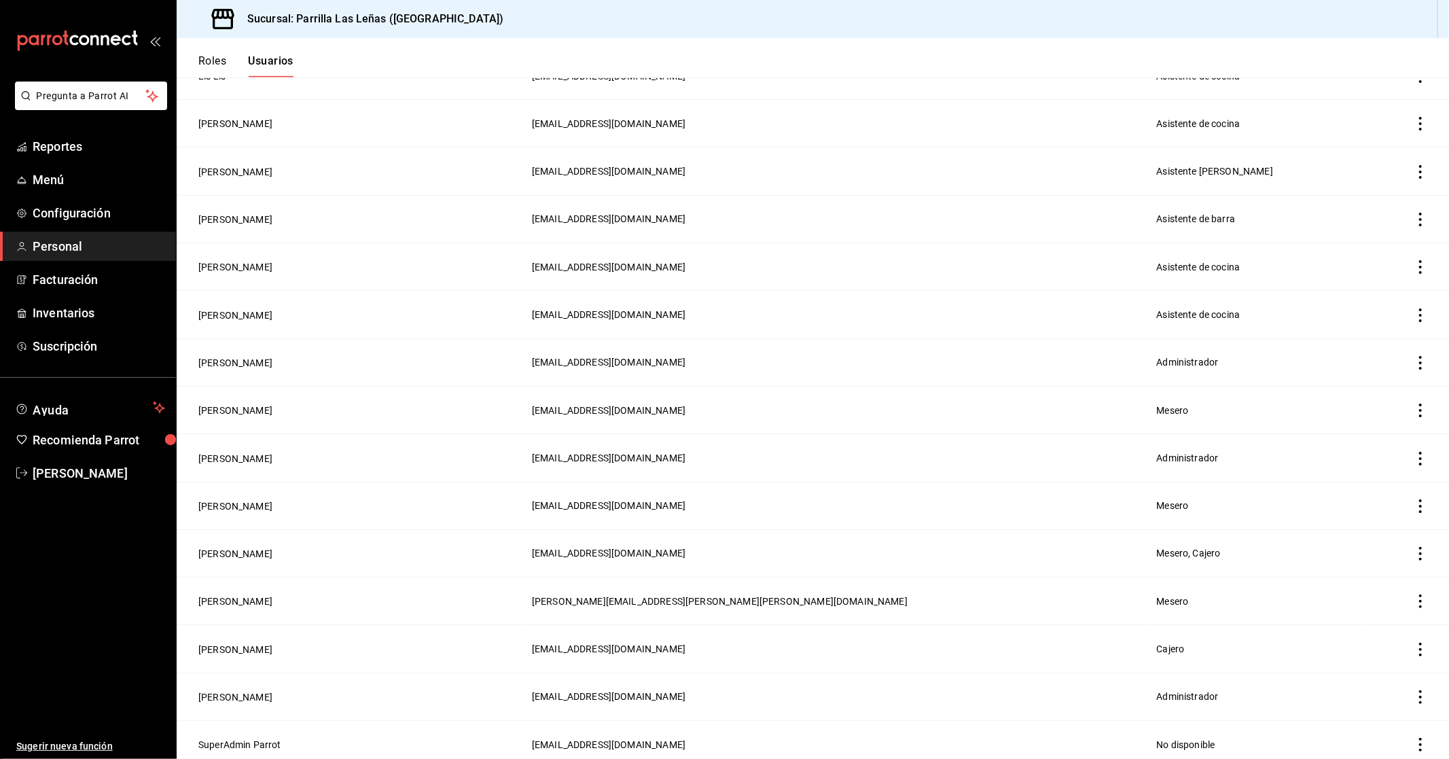
click at [1413, 503] on icon "actions" at bounding box center [1420, 506] width 14 height 14
click at [1390, 509] on li "Eliminar" at bounding box center [1359, 518] width 114 height 38
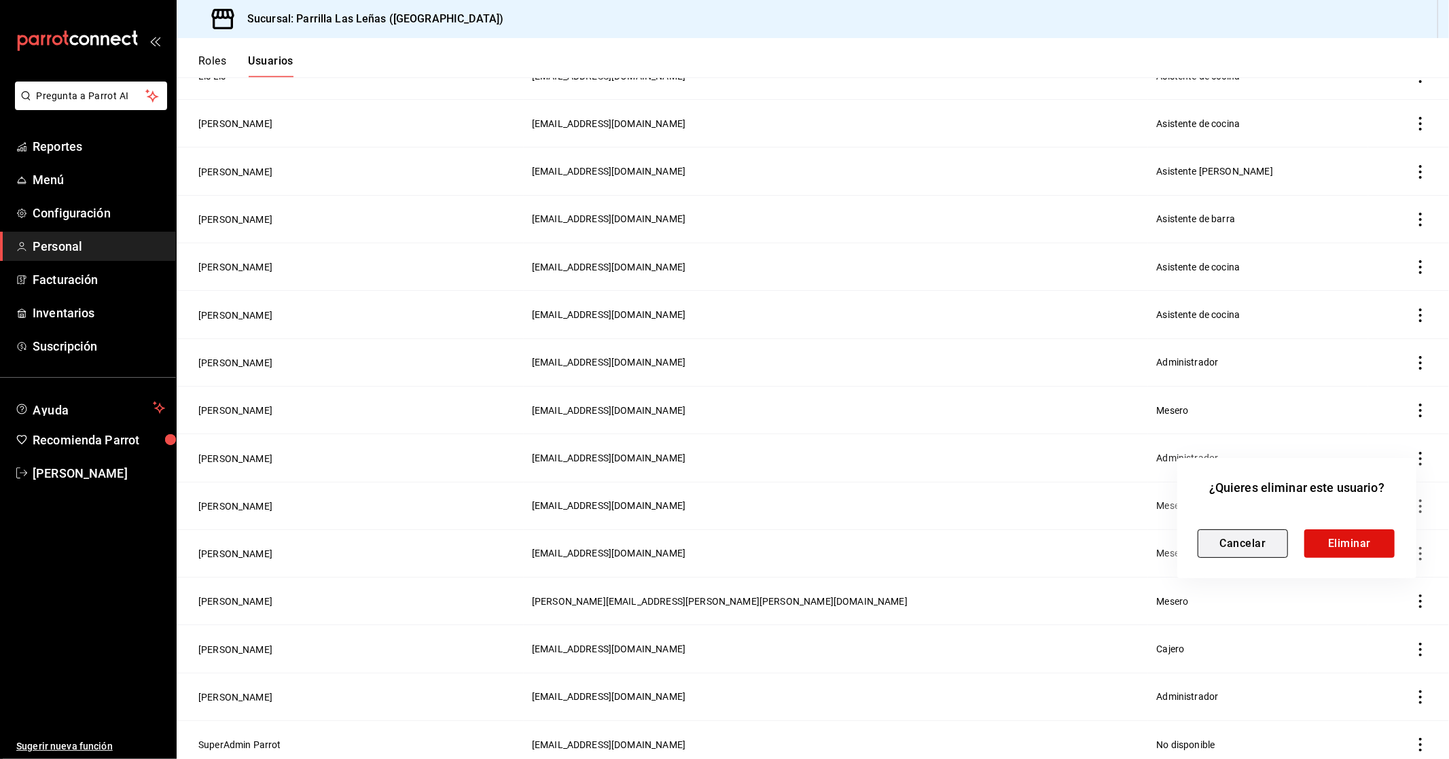
click at [1278, 532] on button "Cancelar" at bounding box center [1242, 543] width 90 height 29
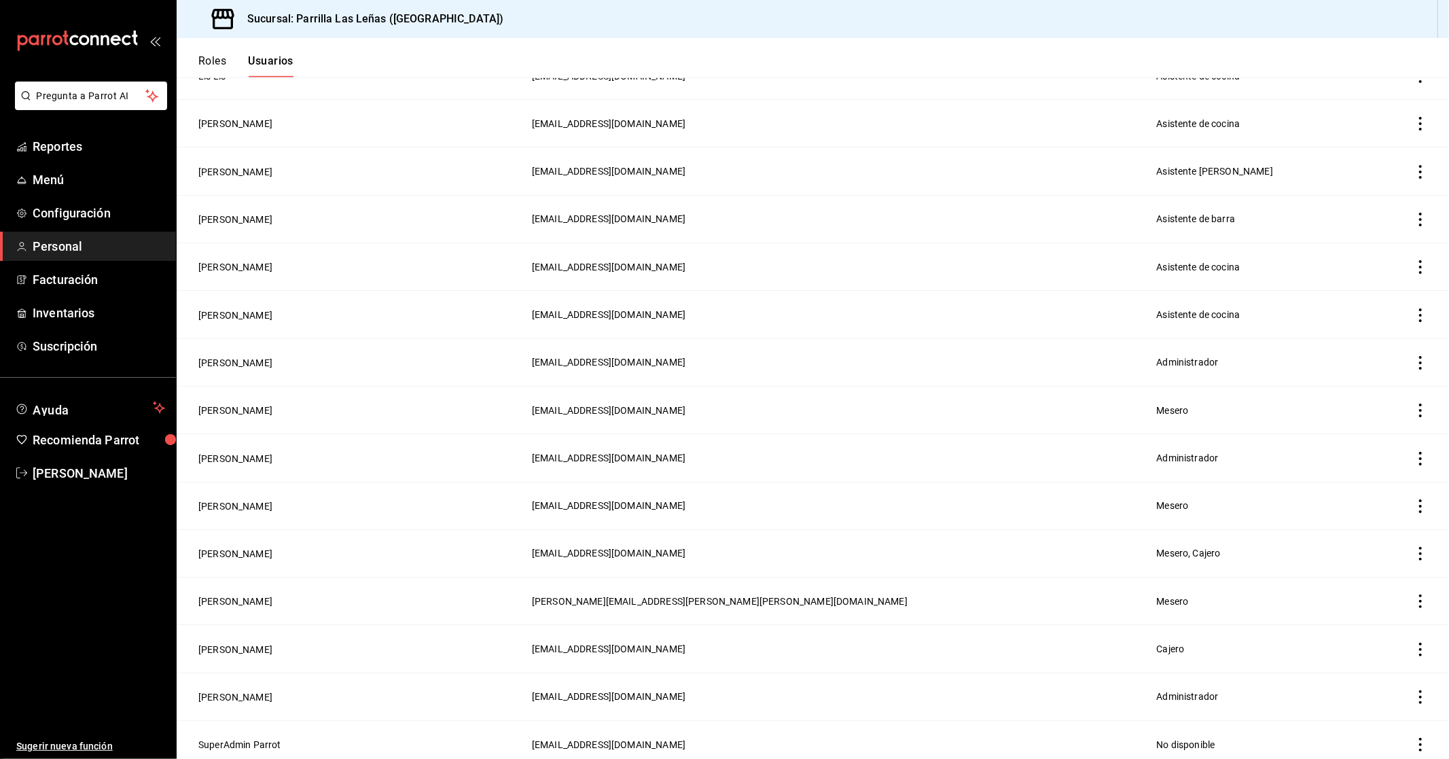
click at [1306, 548] on td "Mesero, Cajero" at bounding box center [1258, 553] width 220 height 48
click at [1413, 499] on icon "actions" at bounding box center [1420, 506] width 14 height 14
click at [1386, 533] on li "Eliminar" at bounding box center [1359, 518] width 114 height 38
click at [1352, 531] on button "Eliminar" at bounding box center [1349, 543] width 90 height 29
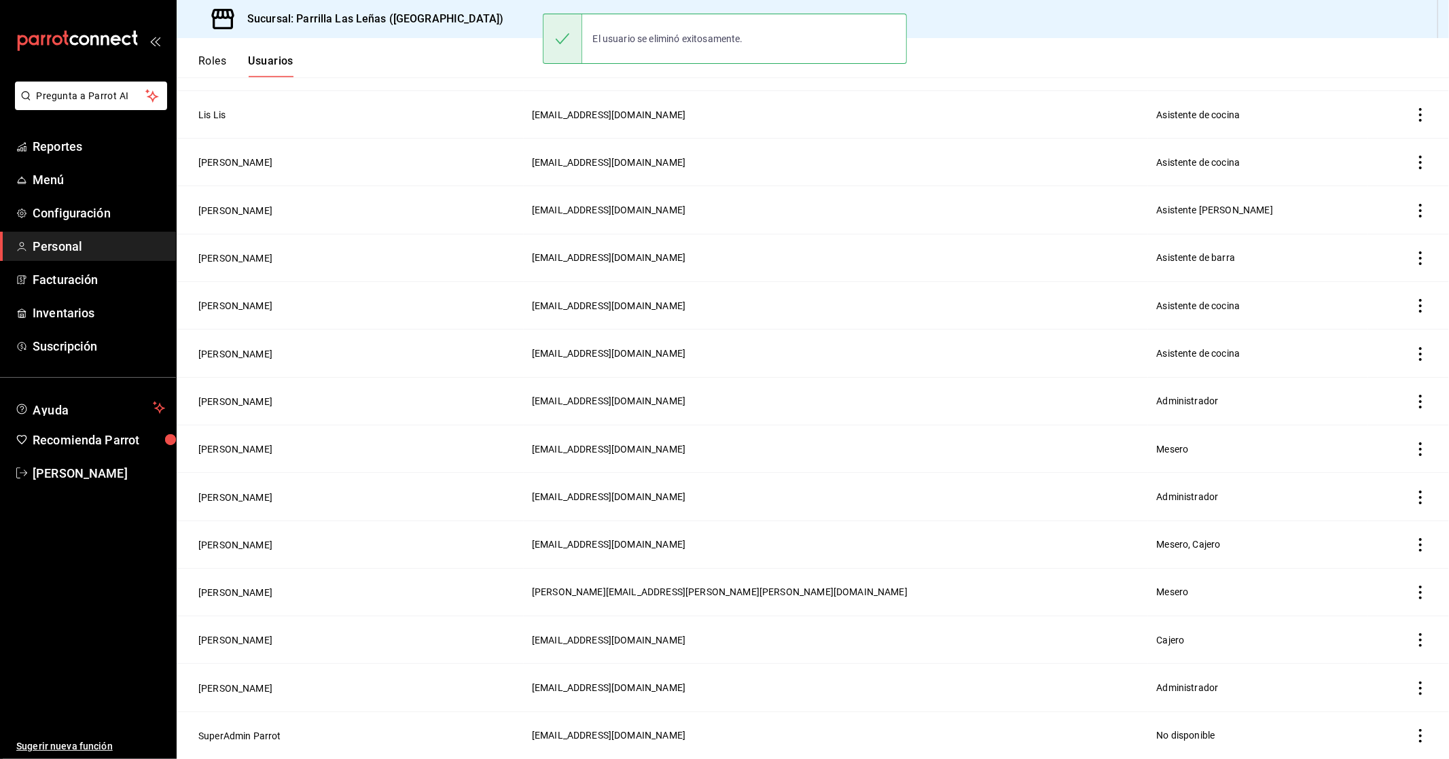
scroll to position [735, 0]
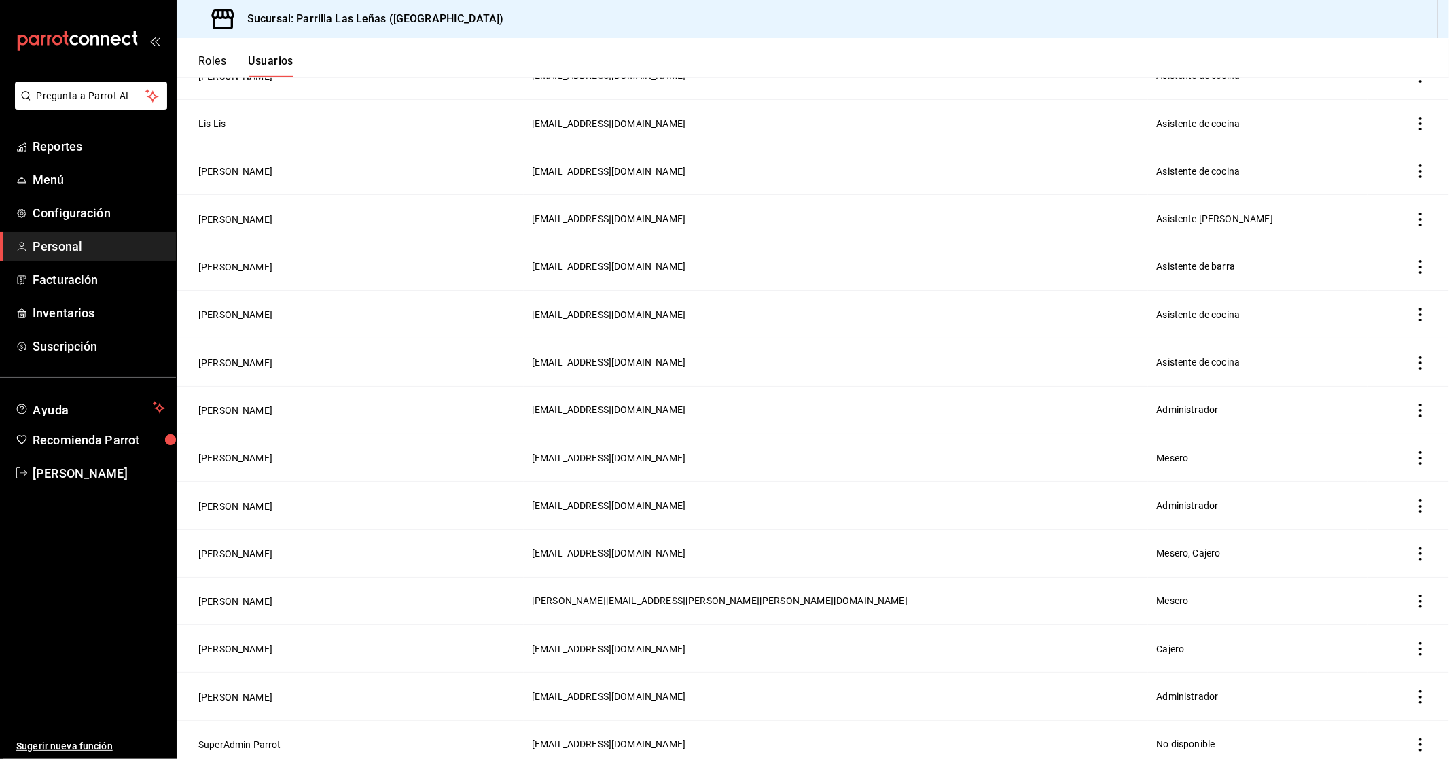
click at [1413, 647] on icon "actions" at bounding box center [1420, 649] width 14 height 14
click at [1431, 581] on div at bounding box center [724, 379] width 1449 height 759
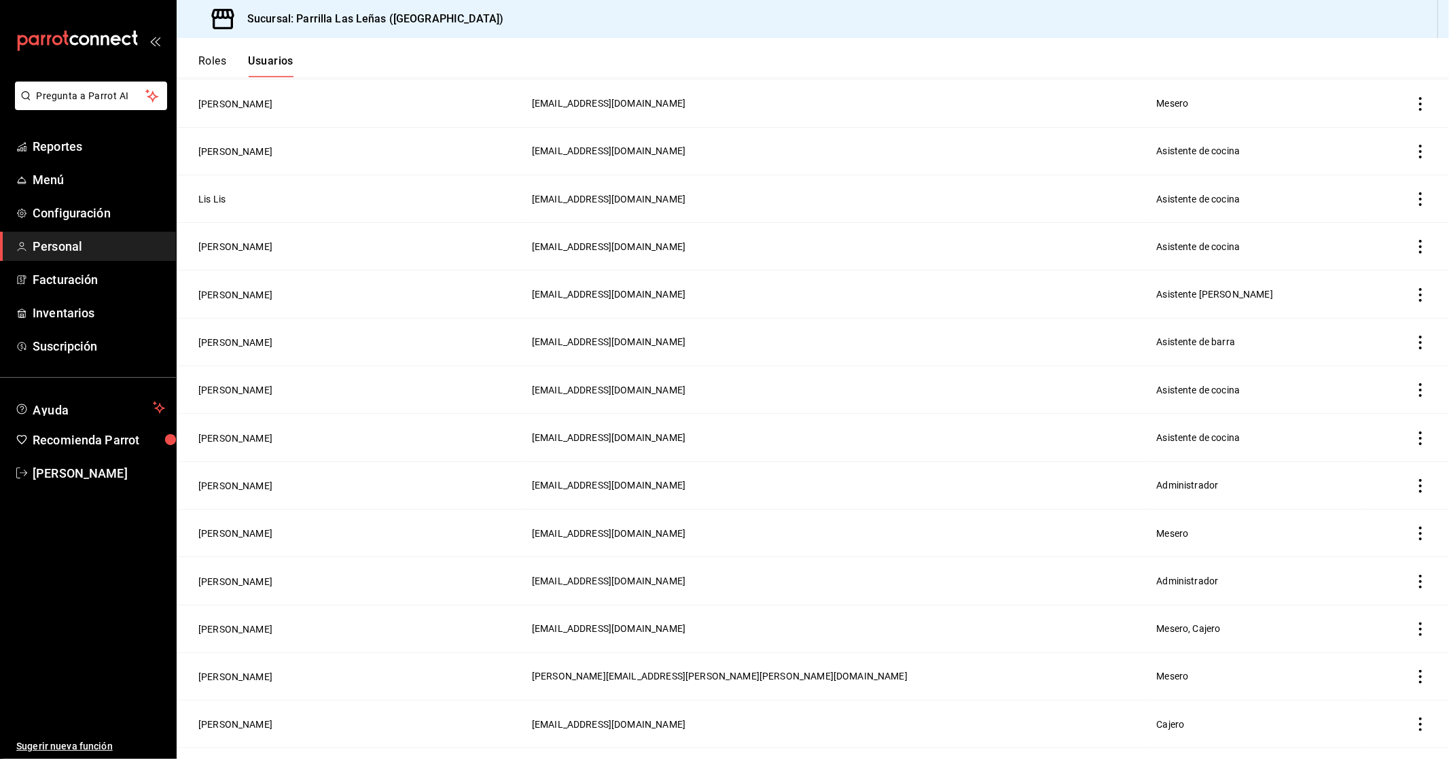
scroll to position [584, 0]
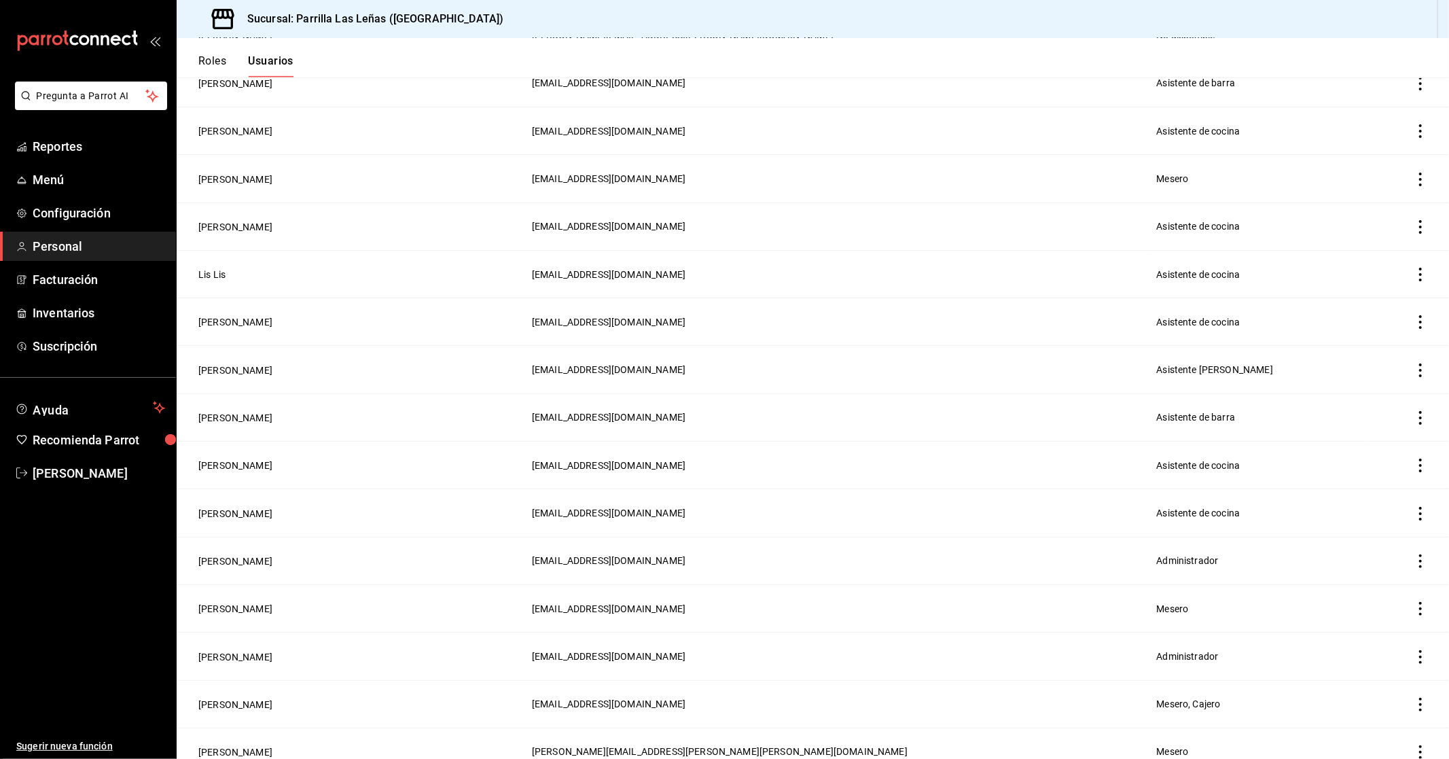
click at [1413, 460] on icon "actions" at bounding box center [1420, 465] width 14 height 14
click at [1390, 465] on li "Eliminar" at bounding box center [1359, 479] width 114 height 38
click at [1339, 499] on button "Eliminar" at bounding box center [1349, 504] width 90 height 29
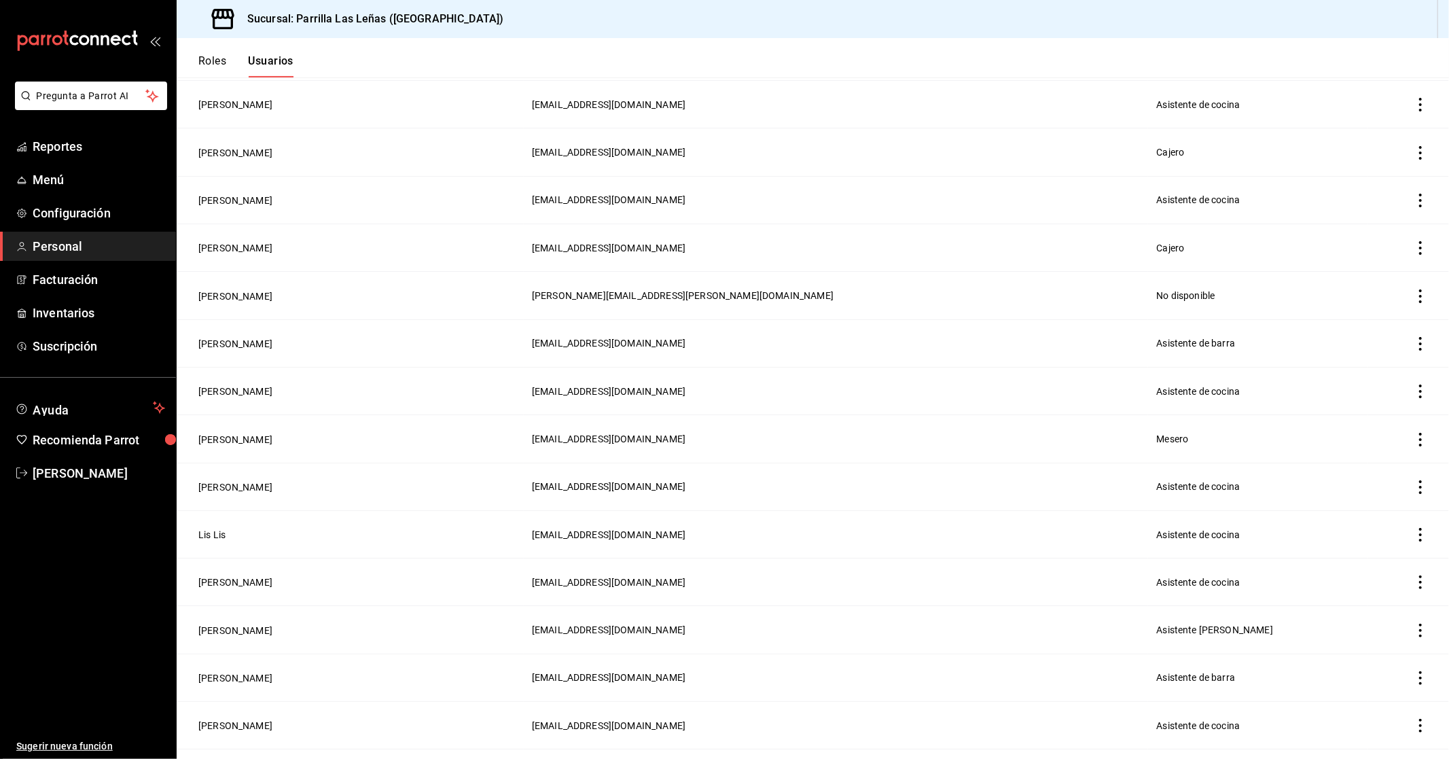
scroll to position [282, 0]
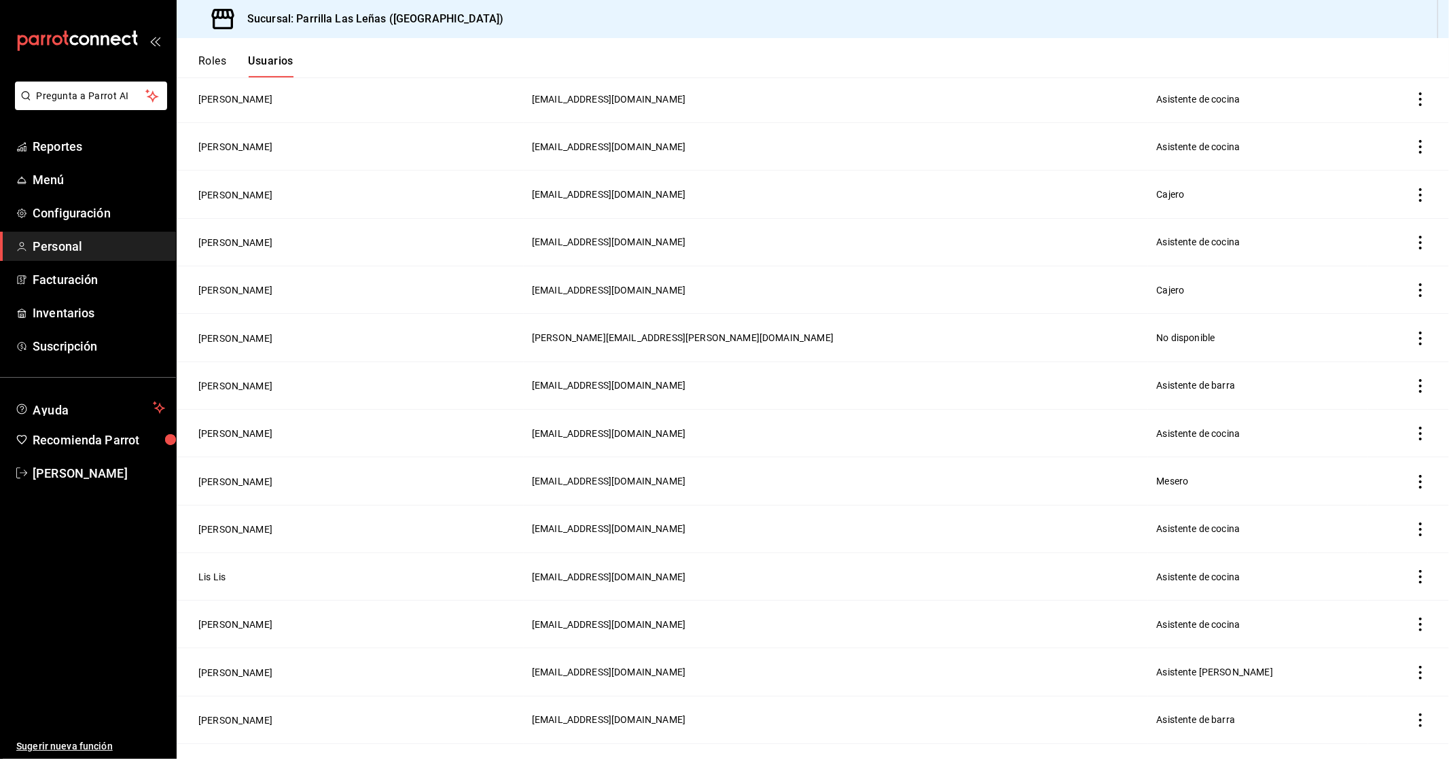
click at [1413, 713] on icon "actions" at bounding box center [1420, 720] width 14 height 14
click at [1349, 715] on span "Eliminar" at bounding box center [1347, 723] width 59 height 16
click at [1355, 710] on button "Eliminar" at bounding box center [1349, 713] width 90 height 29
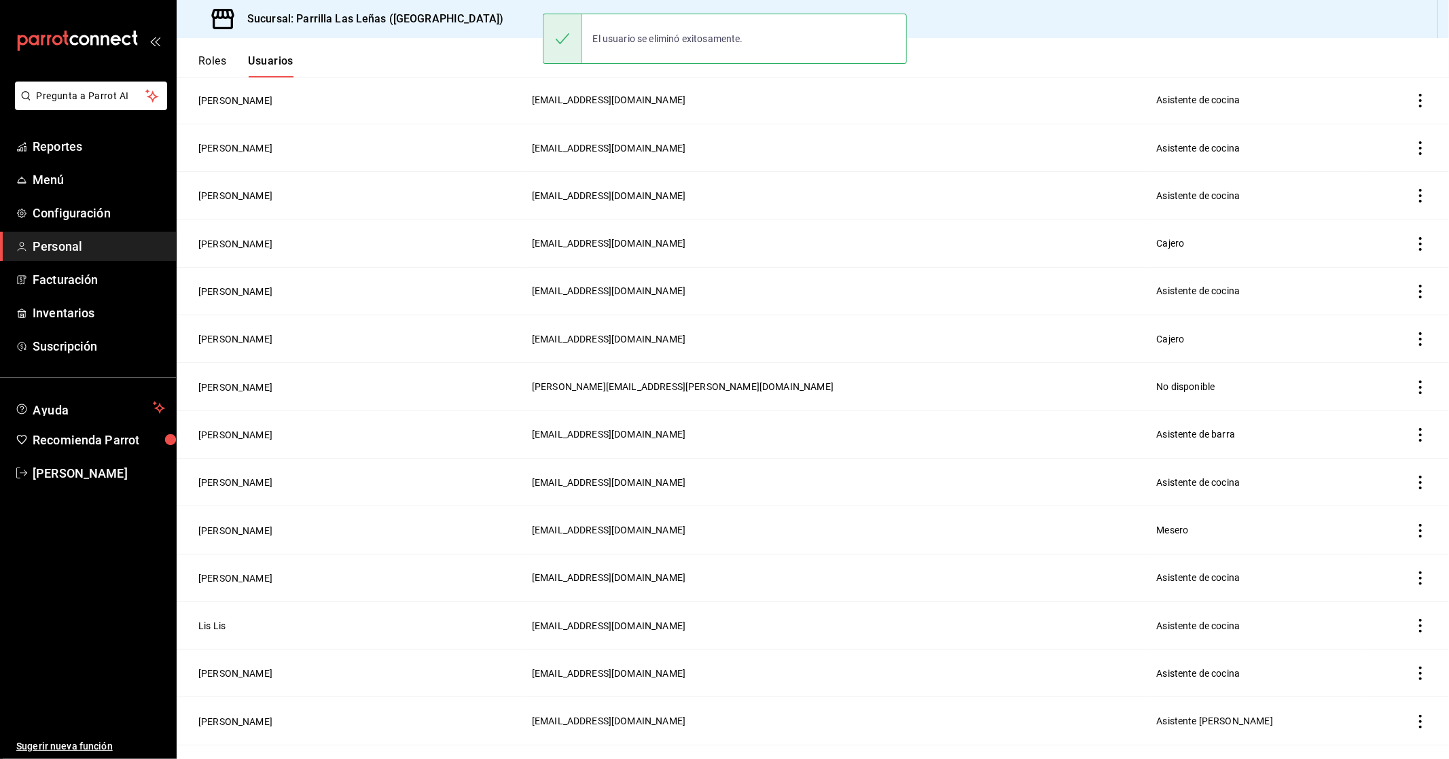
scroll to position [206, 0]
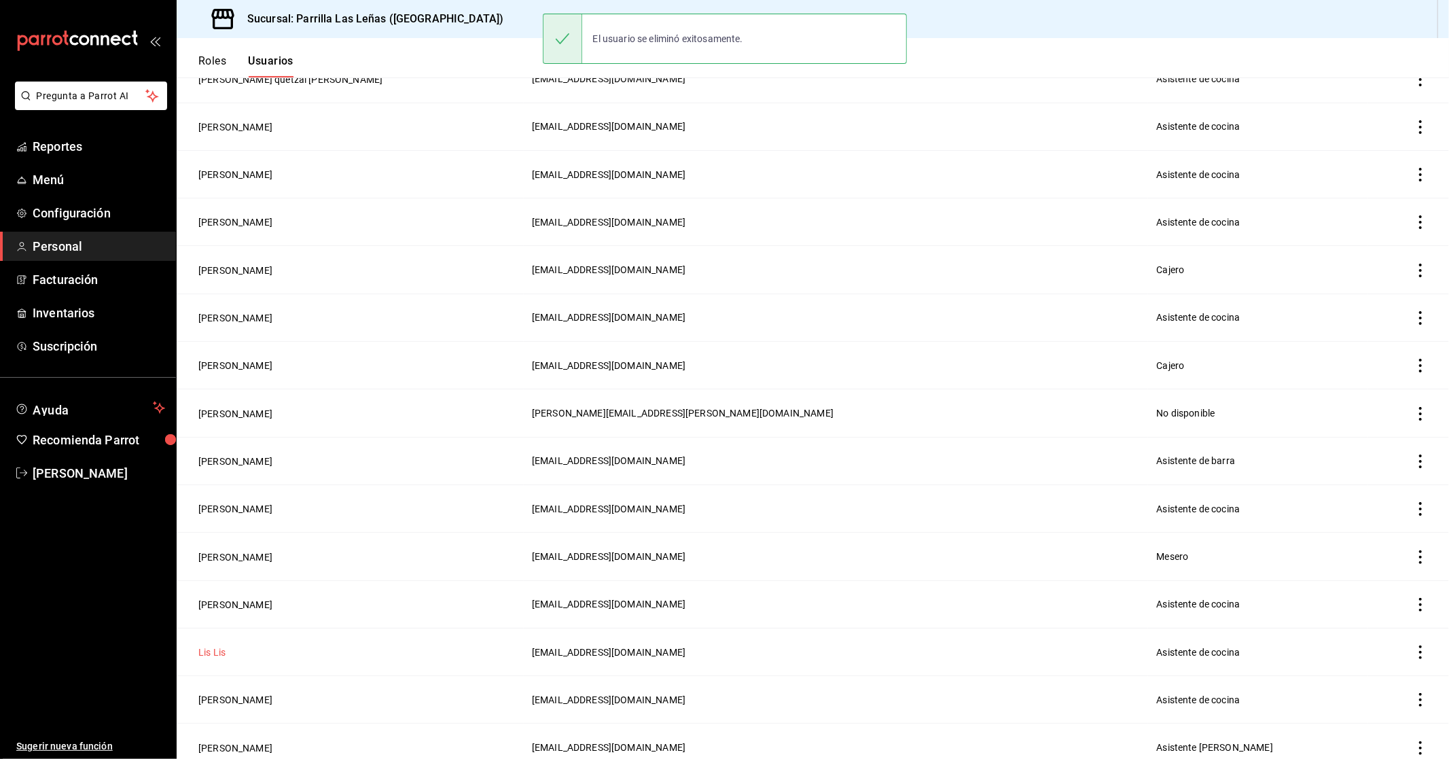
click at [209, 651] on button "Lis Lis" at bounding box center [211, 652] width 27 height 14
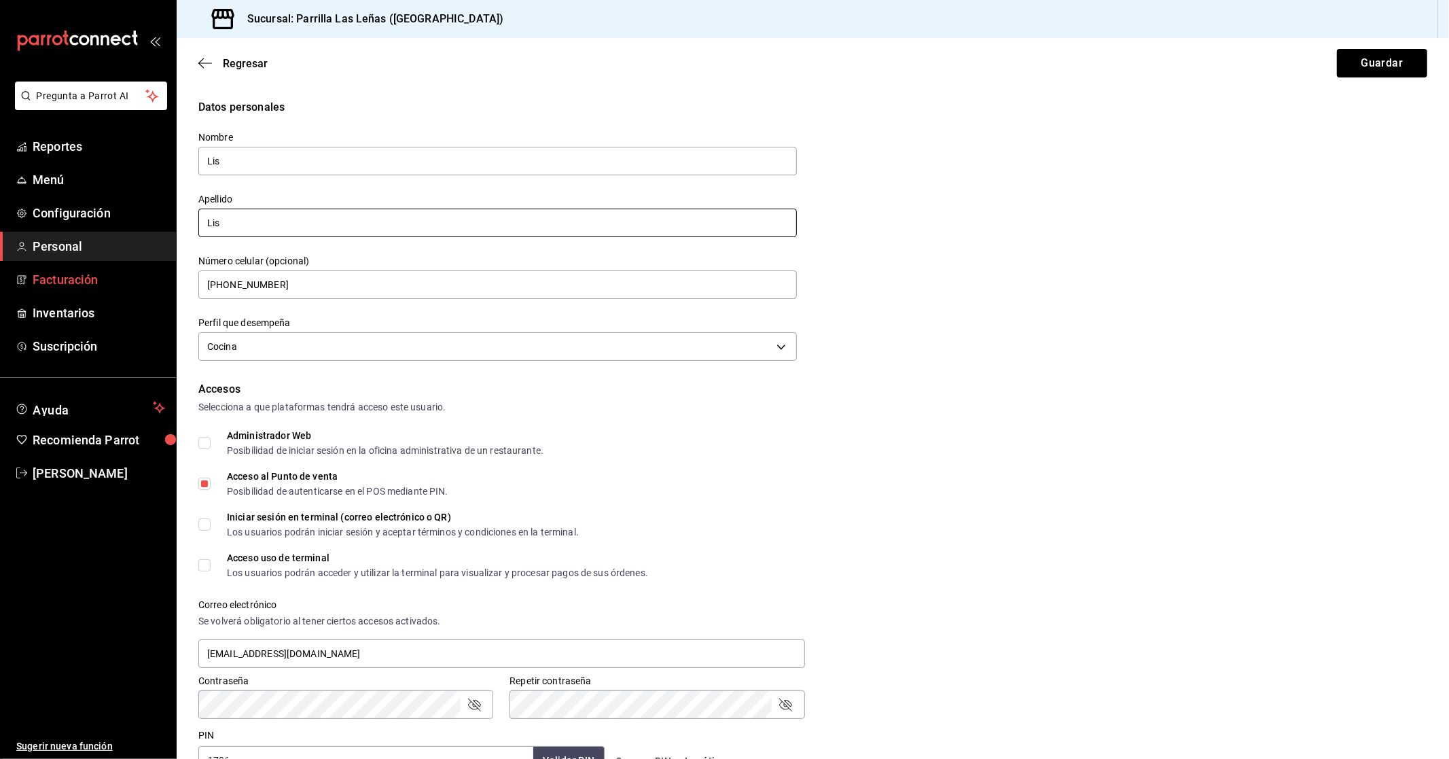
drag, startPoint x: 321, startPoint y: 228, endPoint x: 43, endPoint y: 266, distance: 279.7
click at [75, 261] on div "Pregunta a Parrot AI Reportes Menú Configuración Personal Facturación Inventari…" at bounding box center [724, 379] width 1449 height 759
click at [437, 199] on label "Apellido" at bounding box center [497, 200] width 598 height 10
click at [455, 171] on input "Lis" at bounding box center [497, 161] width 598 height 29
click at [459, 168] on input "[PERSON_NAME]" at bounding box center [497, 161] width 598 height 29
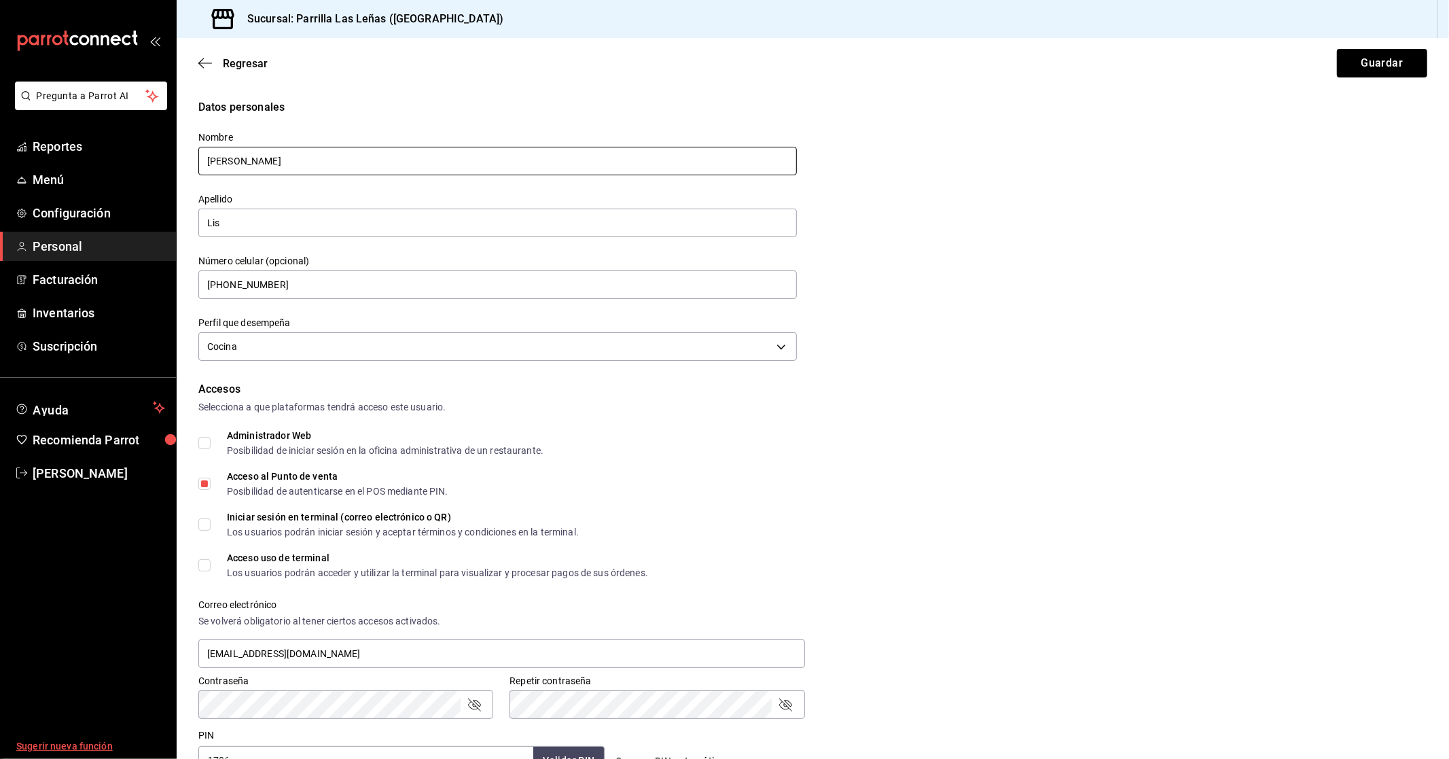
type input "[PERSON_NAME]"
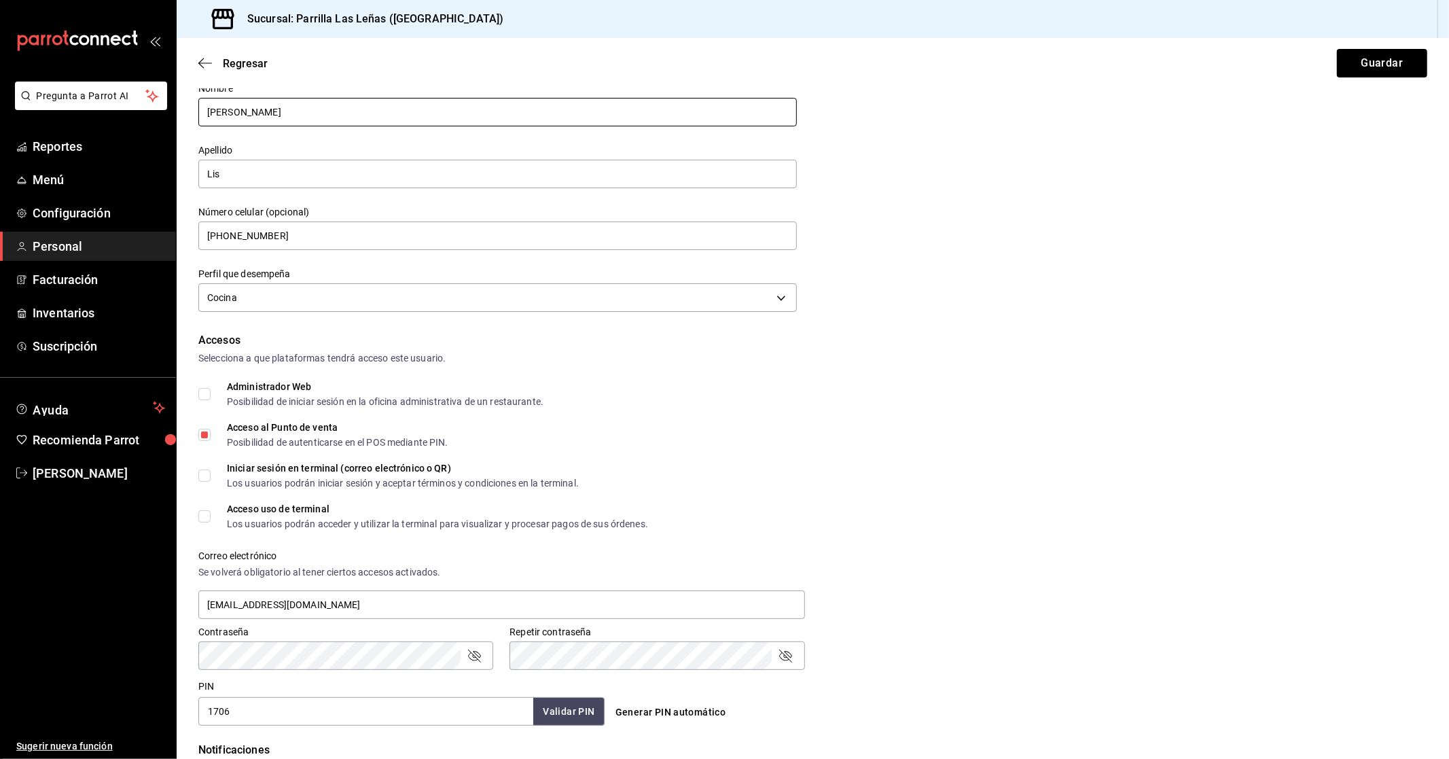
scroll to position [75, 0]
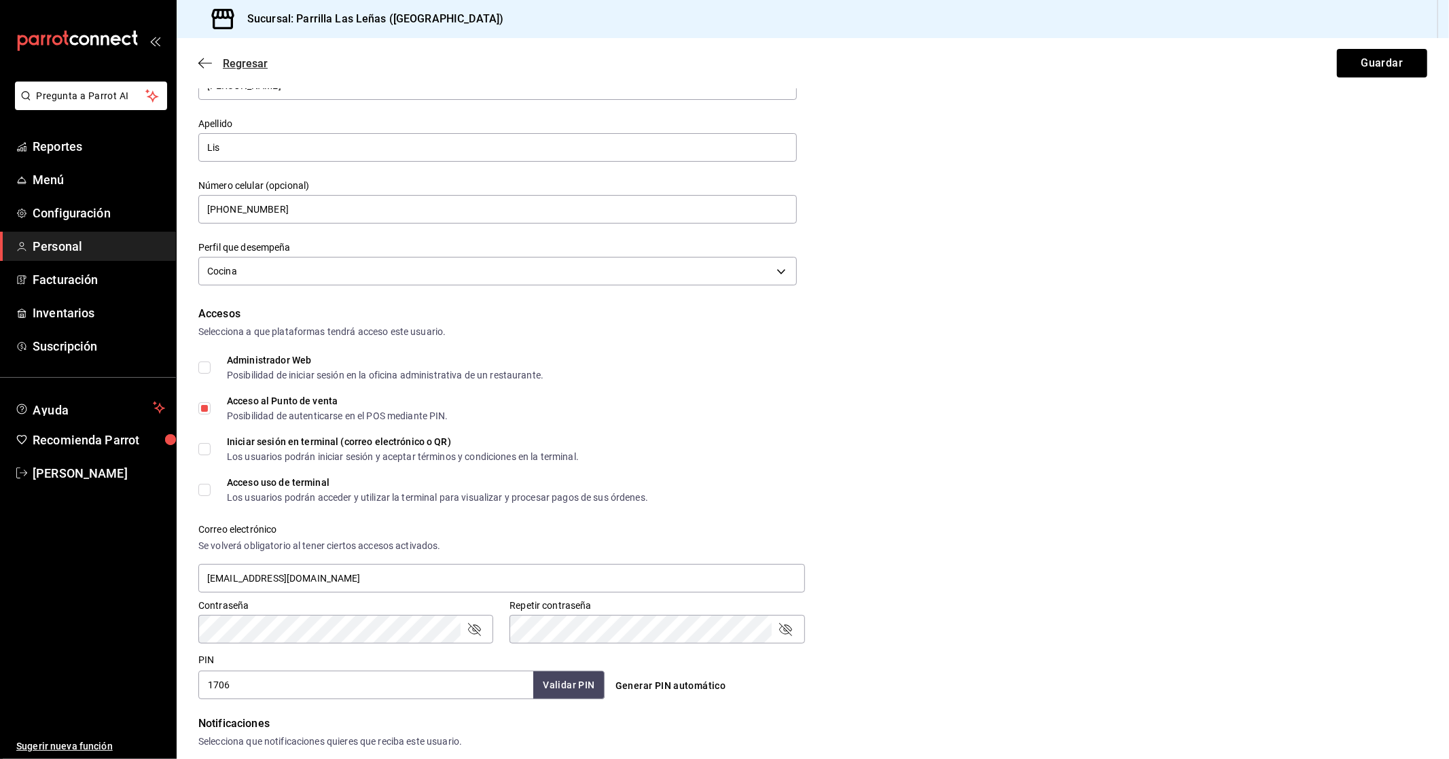
click at [209, 69] on icon "button" at bounding box center [205, 63] width 14 height 12
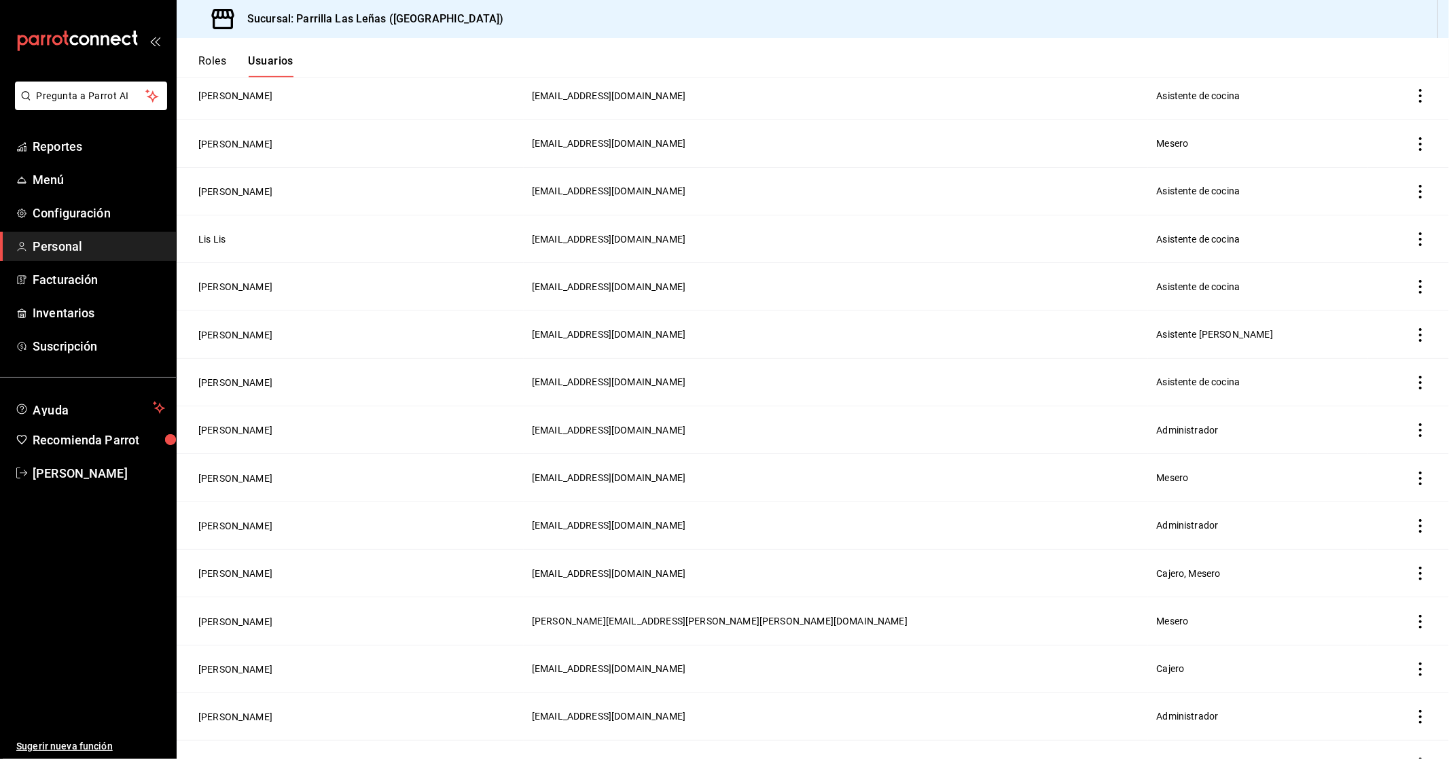
scroll to position [640, 0]
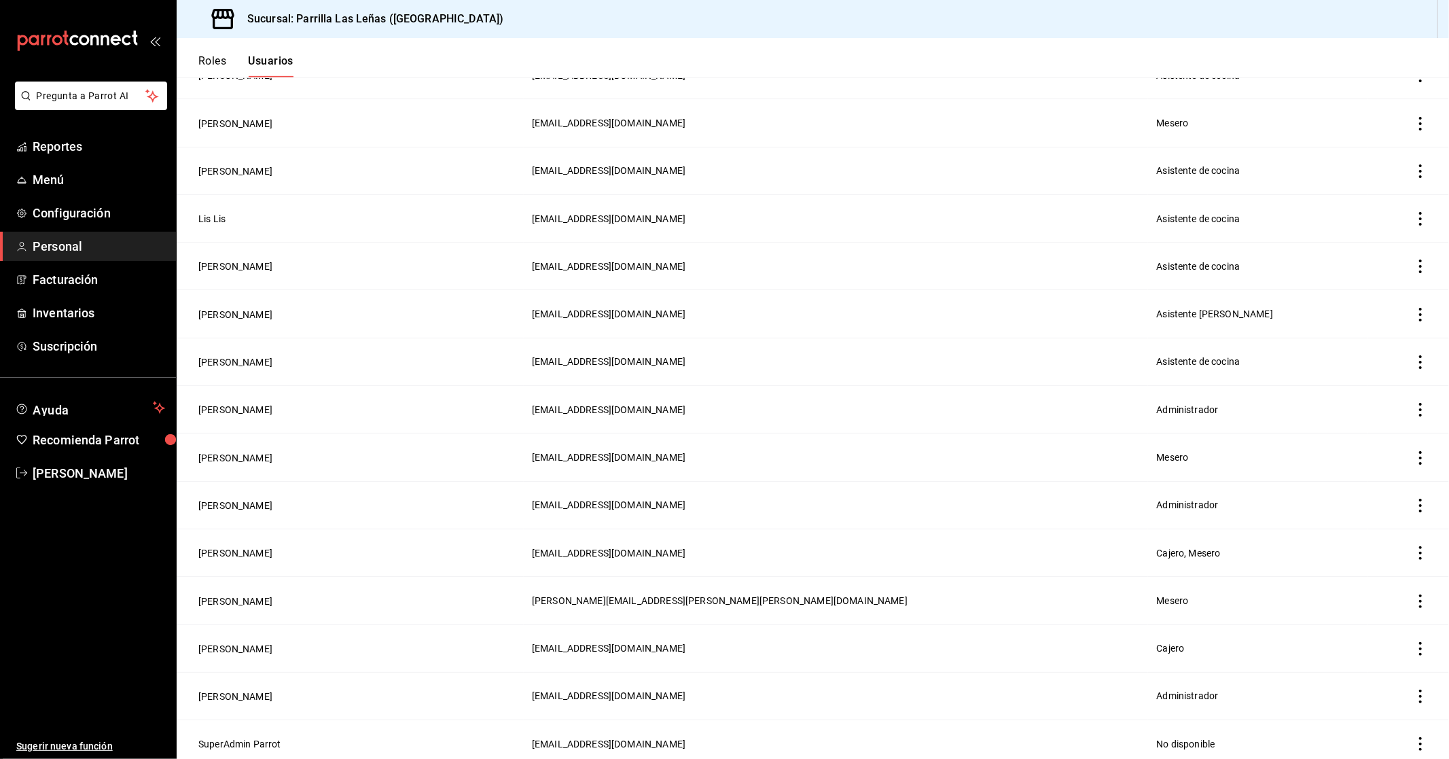
click at [254, 507] on td "[PERSON_NAME]" at bounding box center [350, 505] width 347 height 48
click at [254, 499] on button "[PERSON_NAME]" at bounding box center [235, 506] width 74 height 14
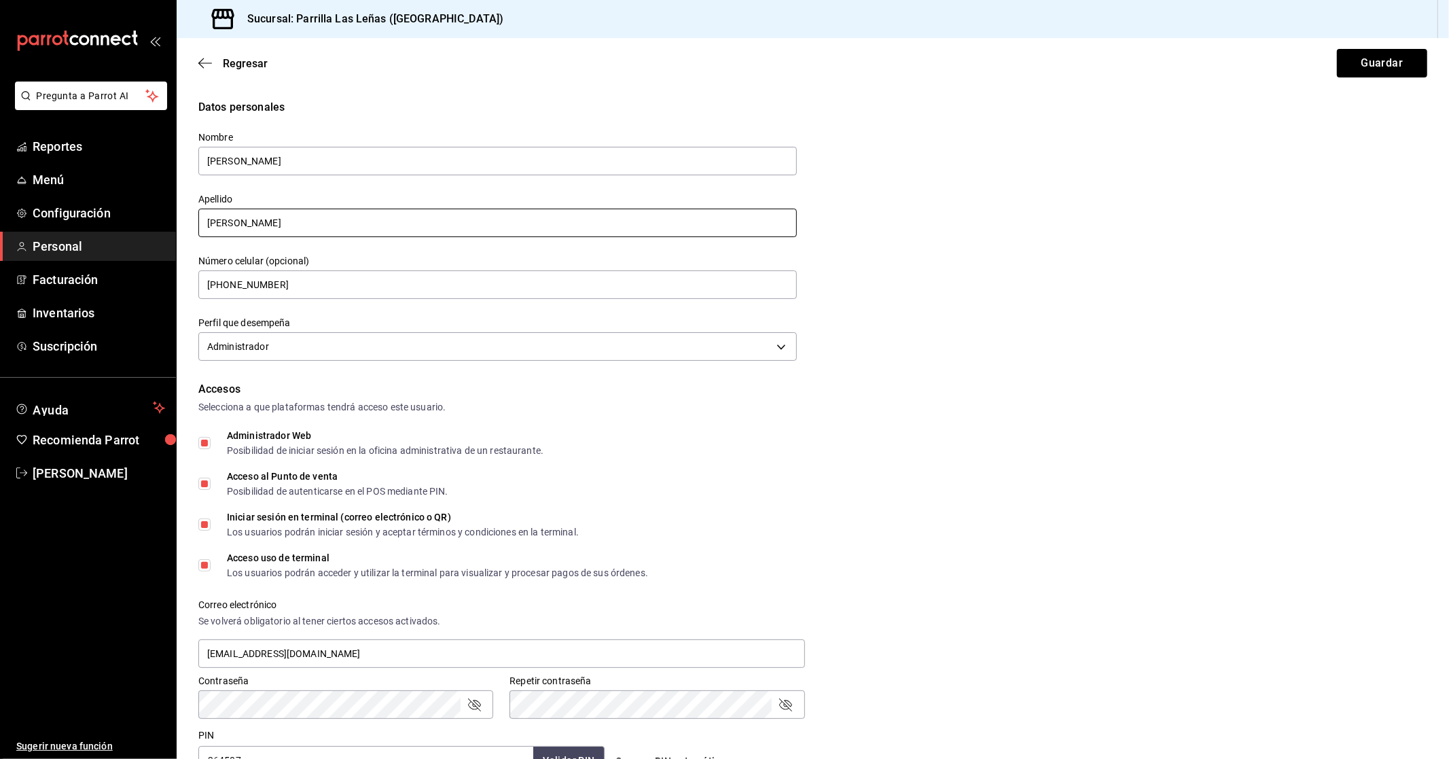
click at [331, 236] on input "[PERSON_NAME]" at bounding box center [497, 223] width 598 height 29
type input "[PERSON_NAME]"
click at [1363, 58] on button "Guardar" at bounding box center [1382, 63] width 90 height 29
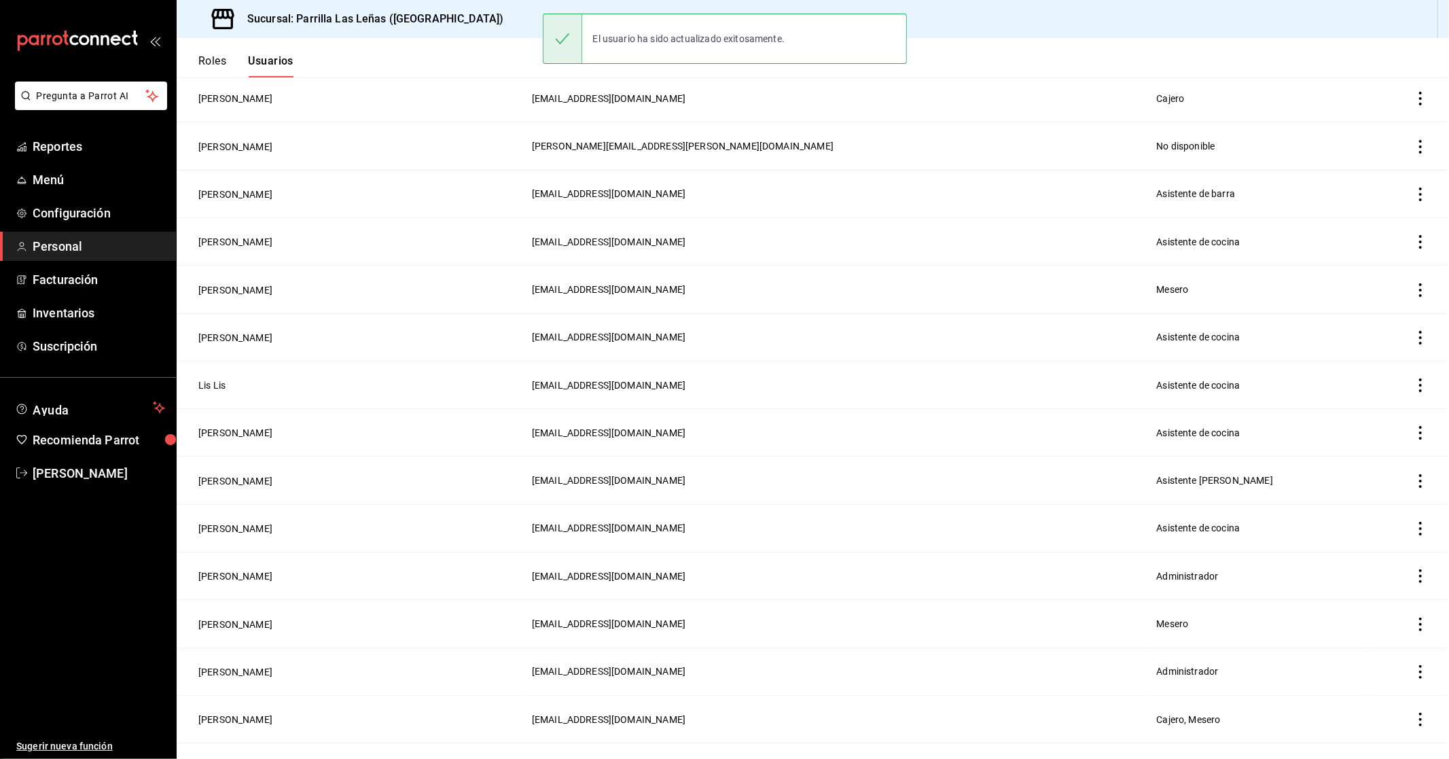
scroll to position [640, 0]
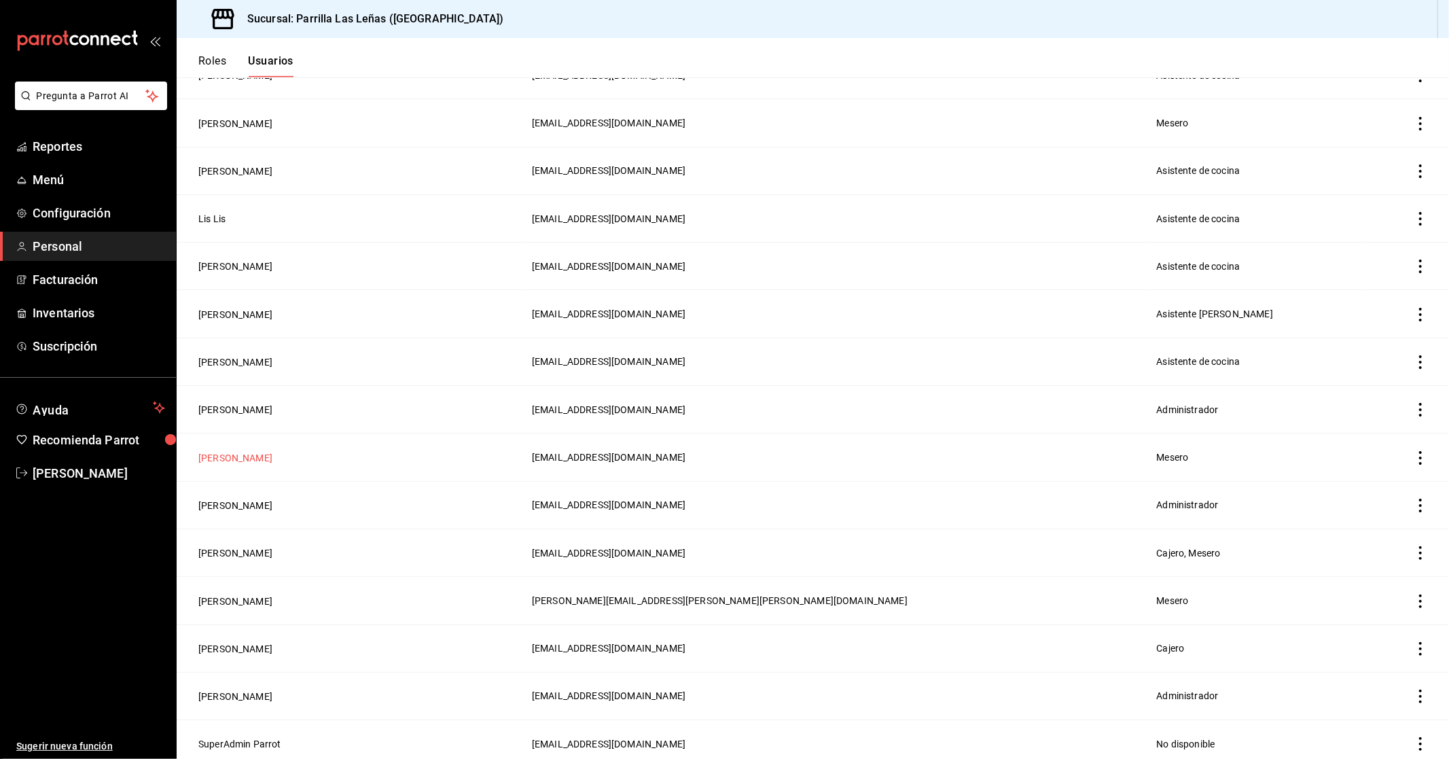
click at [246, 451] on button "[PERSON_NAME]" at bounding box center [235, 458] width 74 height 14
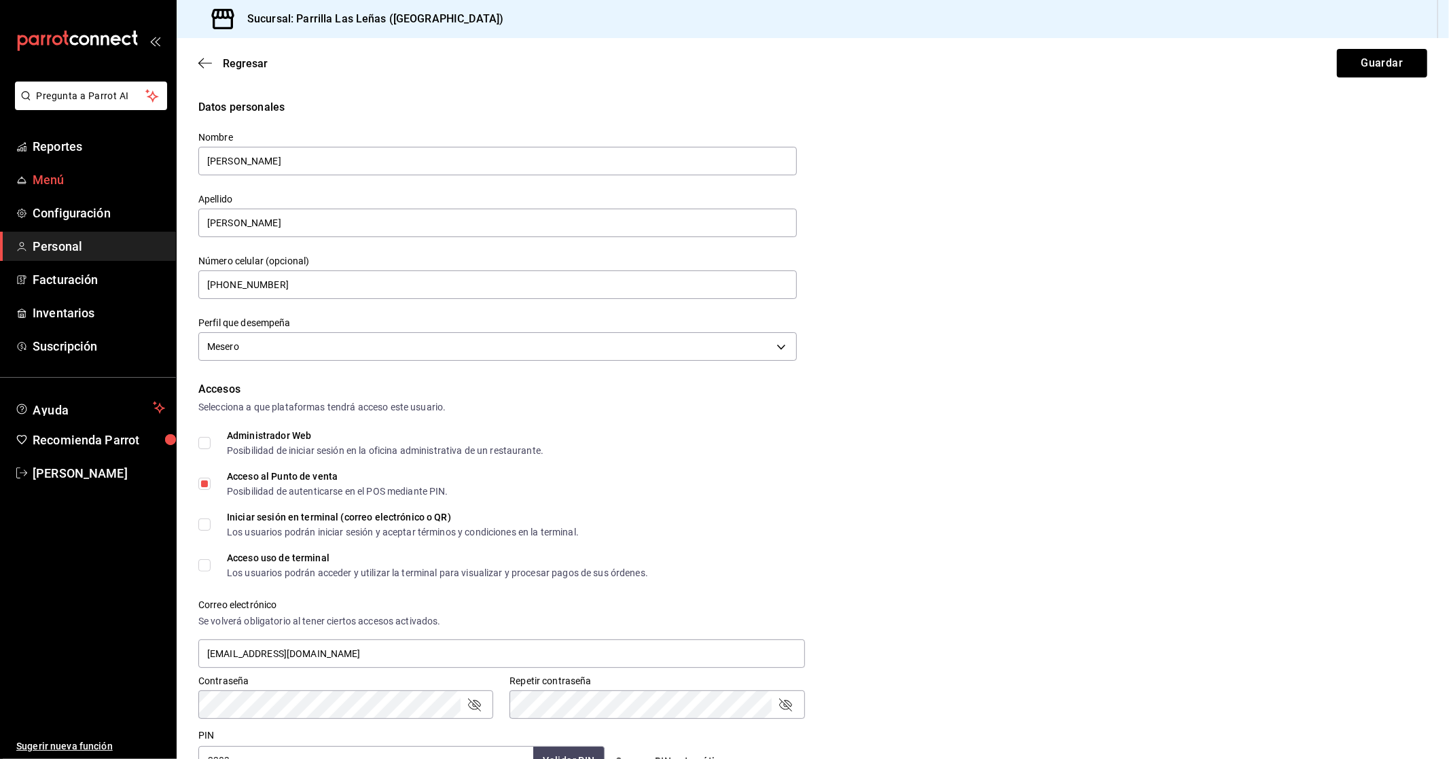
drag, startPoint x: 347, startPoint y: 156, endPoint x: 166, endPoint y: 170, distance: 181.9
click at [166, 170] on div "Pregunta a Parrot AI Reportes Menú Configuración Personal Facturación Inventari…" at bounding box center [724, 379] width 1449 height 759
type input "[PERSON_NAME]"
drag, startPoint x: 308, startPoint y: 227, endPoint x: 96, endPoint y: 215, distance: 211.6
click at [96, 215] on div "Pregunta a Parrot AI Reportes Menú Configuración Personal Facturación Inventari…" at bounding box center [724, 379] width 1449 height 759
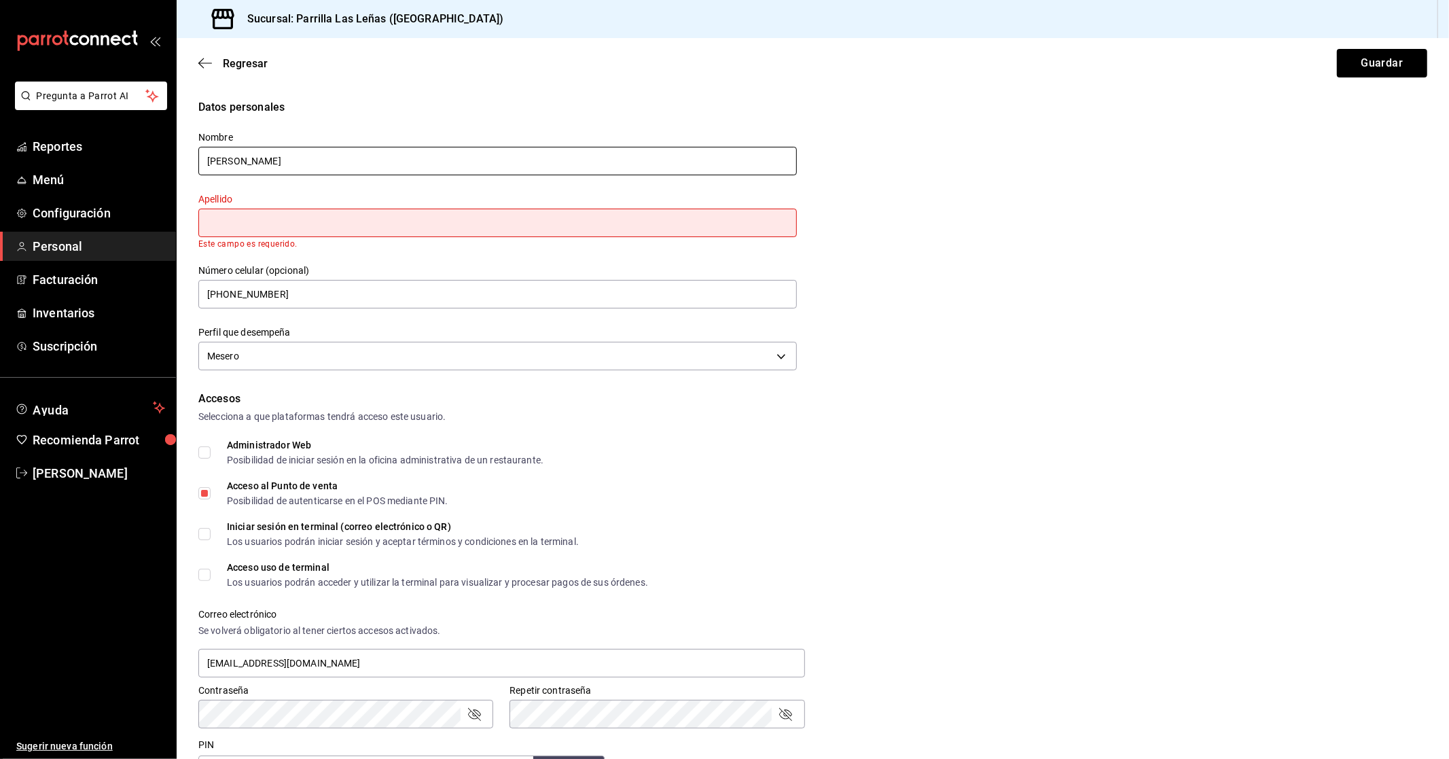
drag, startPoint x: 441, startPoint y: 172, endPoint x: 261, endPoint y: 192, distance: 181.1
click at [261, 192] on div "Nombre [PERSON_NAME] Apellido Este campo es requerido. Número celular (opcional…" at bounding box center [489, 244] width 615 height 259
click at [263, 230] on input "text" at bounding box center [497, 223] width 598 height 29
paste input "[PERSON_NAME]"
type input "[PERSON_NAME]"
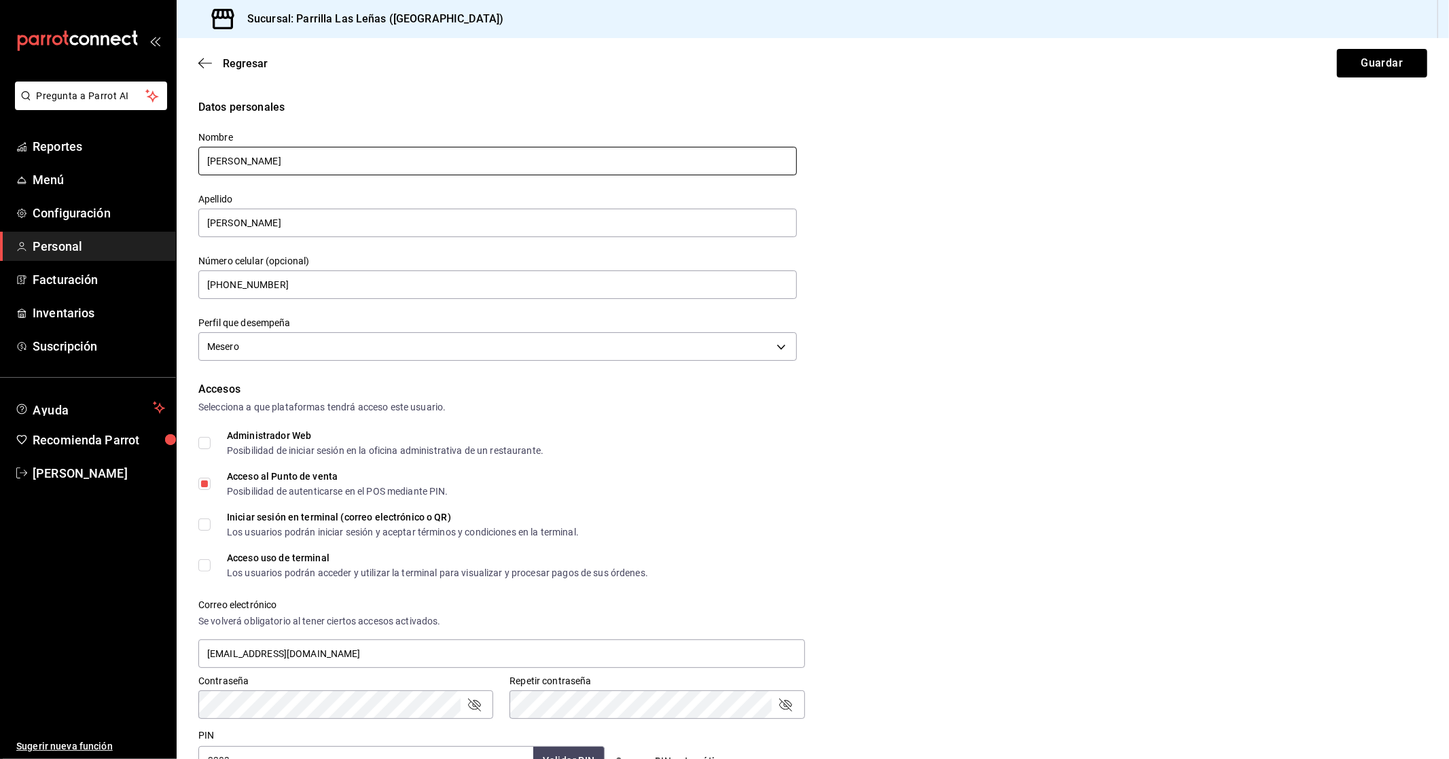
drag, startPoint x: 387, startPoint y: 151, endPoint x: 261, endPoint y: 167, distance: 126.6
click at [261, 167] on input "[PERSON_NAME]" at bounding box center [497, 161] width 598 height 29
type input "[PERSON_NAME]"
click at [1039, 191] on div "Datos personales Nombre [PERSON_NAME] [PERSON_NAME] Número celular (opcional) […" at bounding box center [812, 232] width 1229 height 266
click at [1400, 49] on button "Guardar" at bounding box center [1382, 63] width 90 height 29
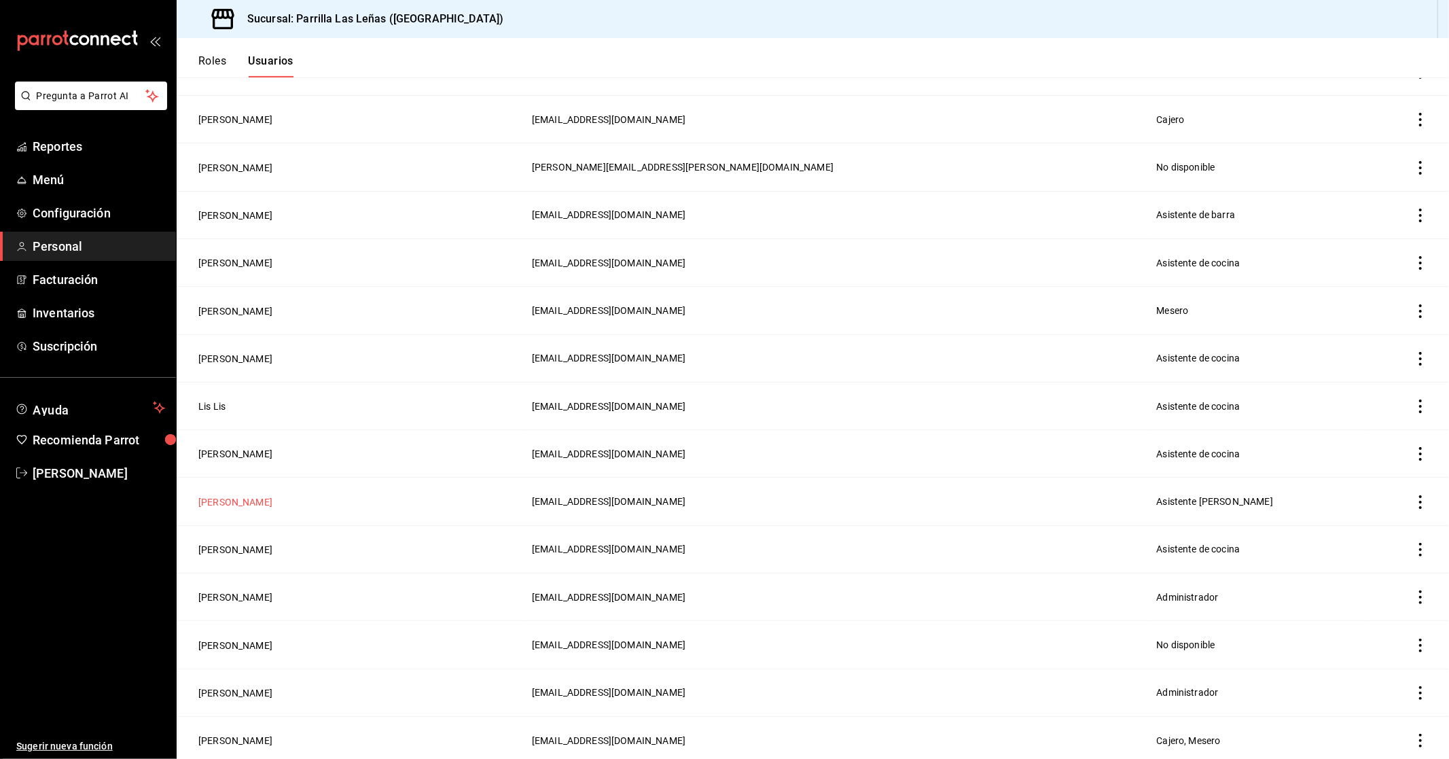
scroll to position [377, 0]
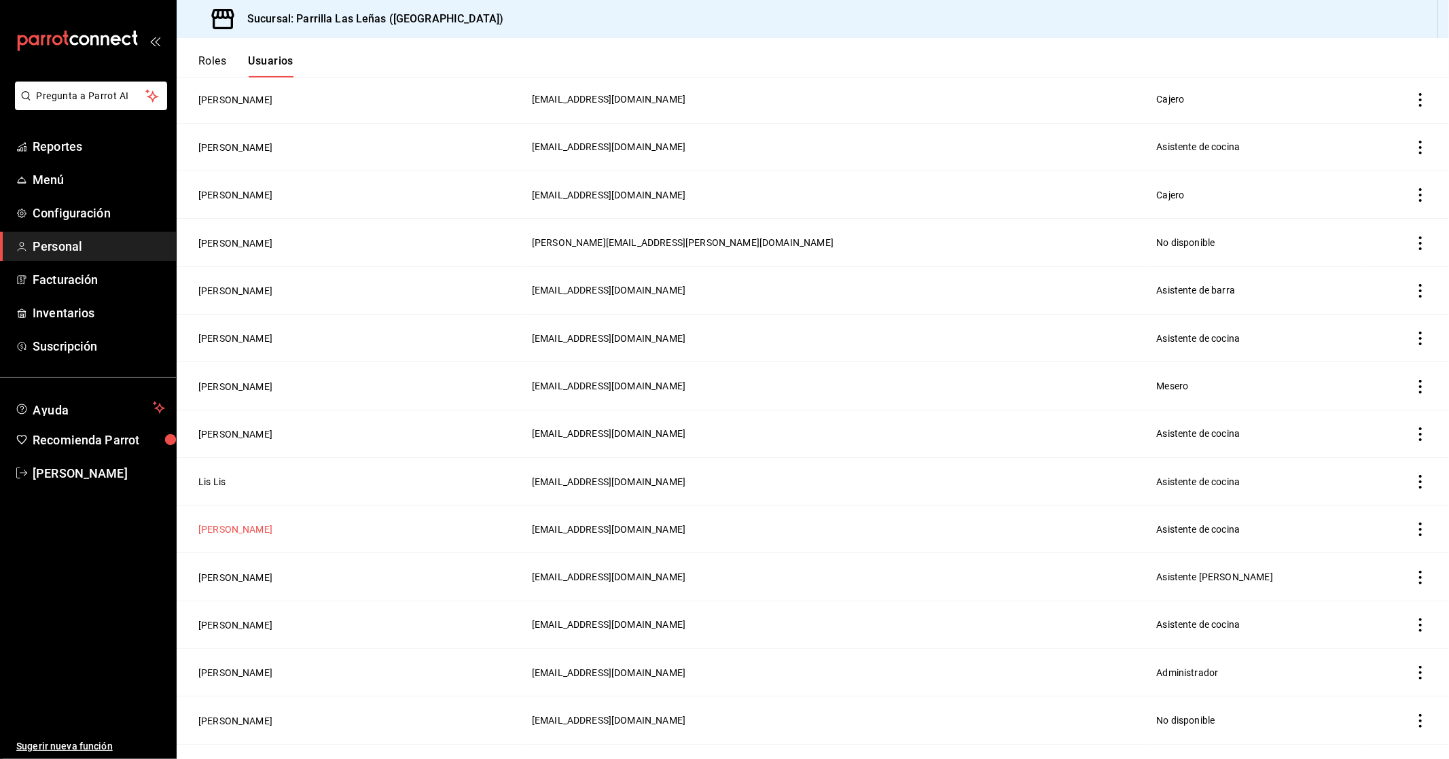
click at [234, 524] on button "[PERSON_NAME]" at bounding box center [235, 529] width 74 height 14
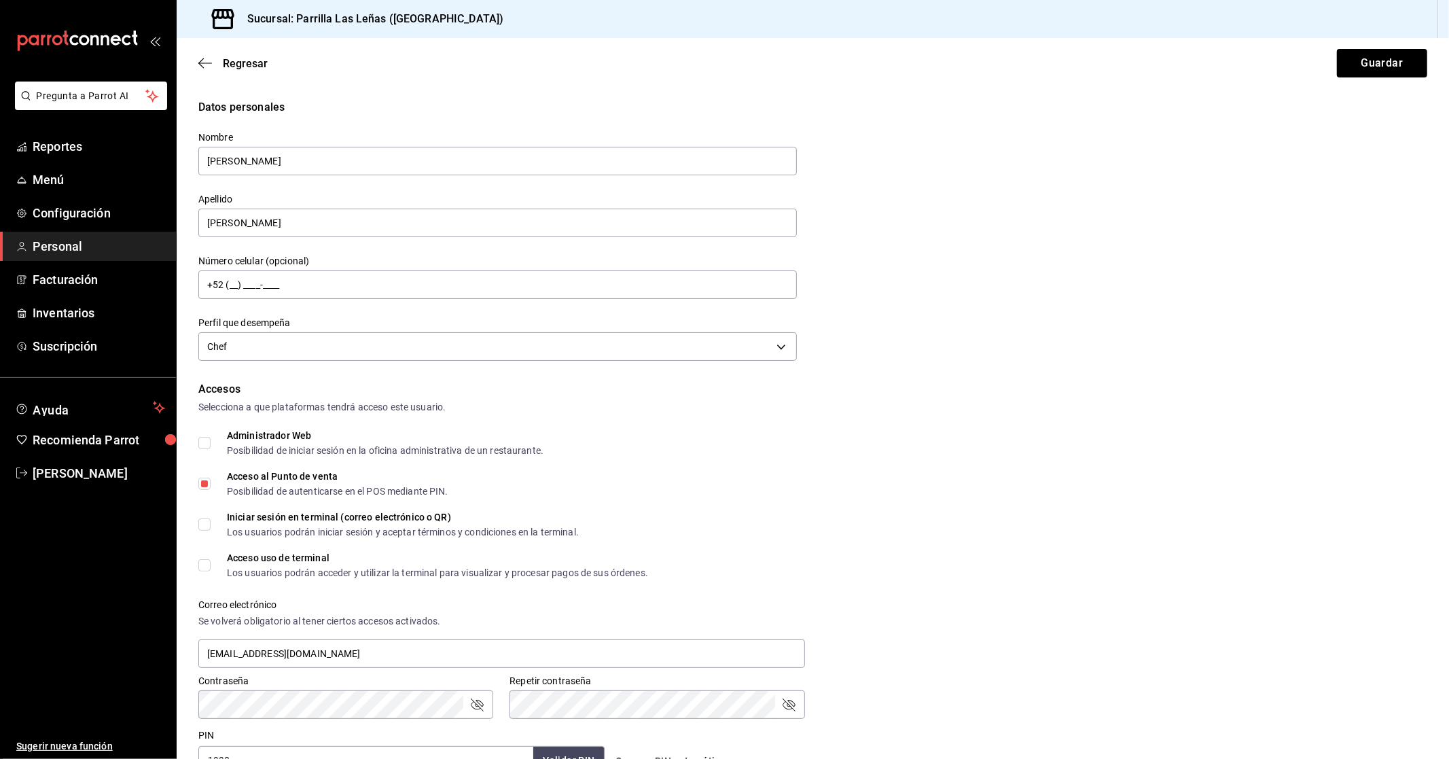
type input "[PHONE_NUMBER]"
click at [444, 212] on input "[PERSON_NAME]" at bounding box center [497, 223] width 598 height 29
paste input "[PERSON_NAME]"
drag, startPoint x: 269, startPoint y: 228, endPoint x: 160, endPoint y: 234, distance: 109.6
click at [160, 234] on div "Pregunta a Parrot AI Reportes Menú Configuración Personal Facturación Inventari…" at bounding box center [724, 379] width 1449 height 759
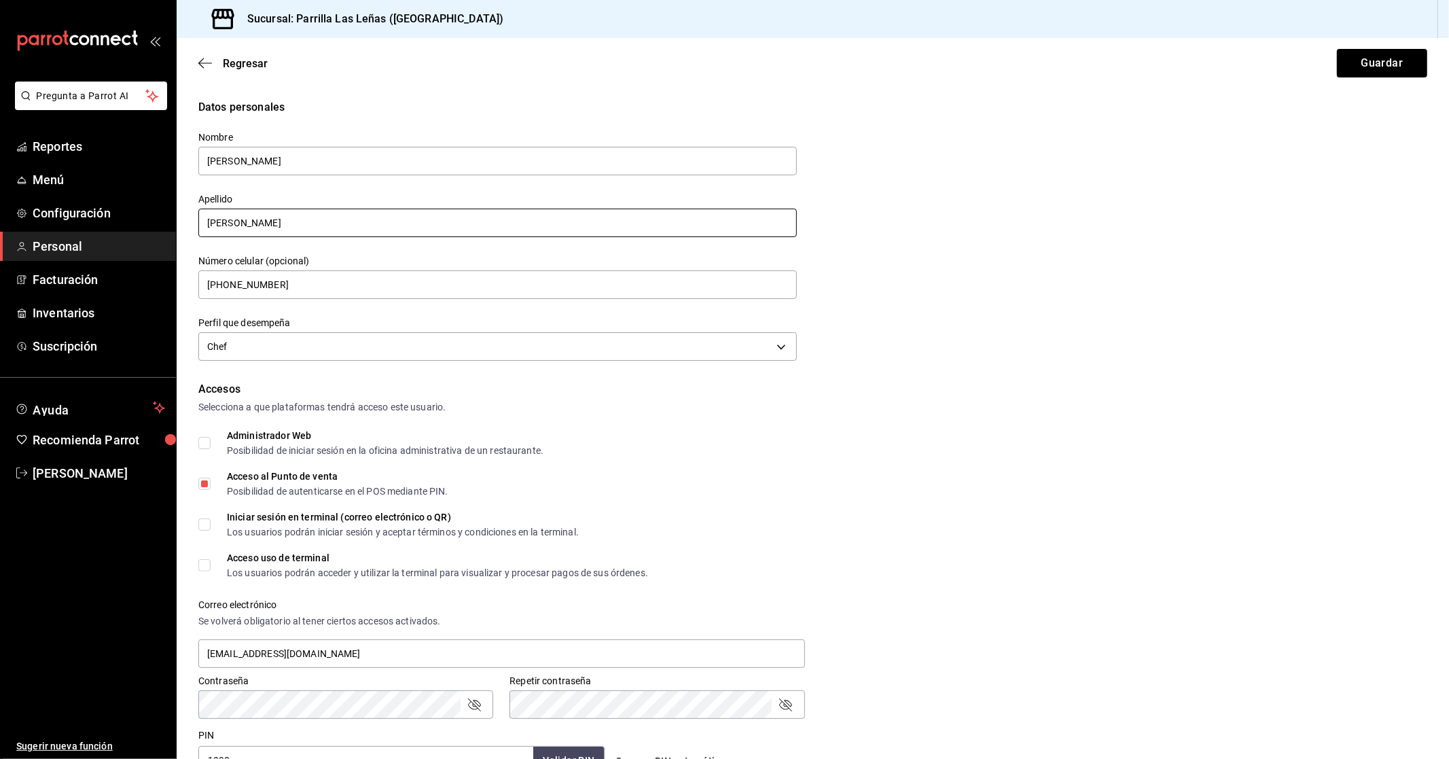
type input "[PERSON_NAME]"
click at [486, 247] on div "Número celular (opcional) [PHONE_NUMBER]" at bounding box center [489, 270] width 615 height 62
click at [1346, 65] on button "Guardar" at bounding box center [1382, 63] width 90 height 29
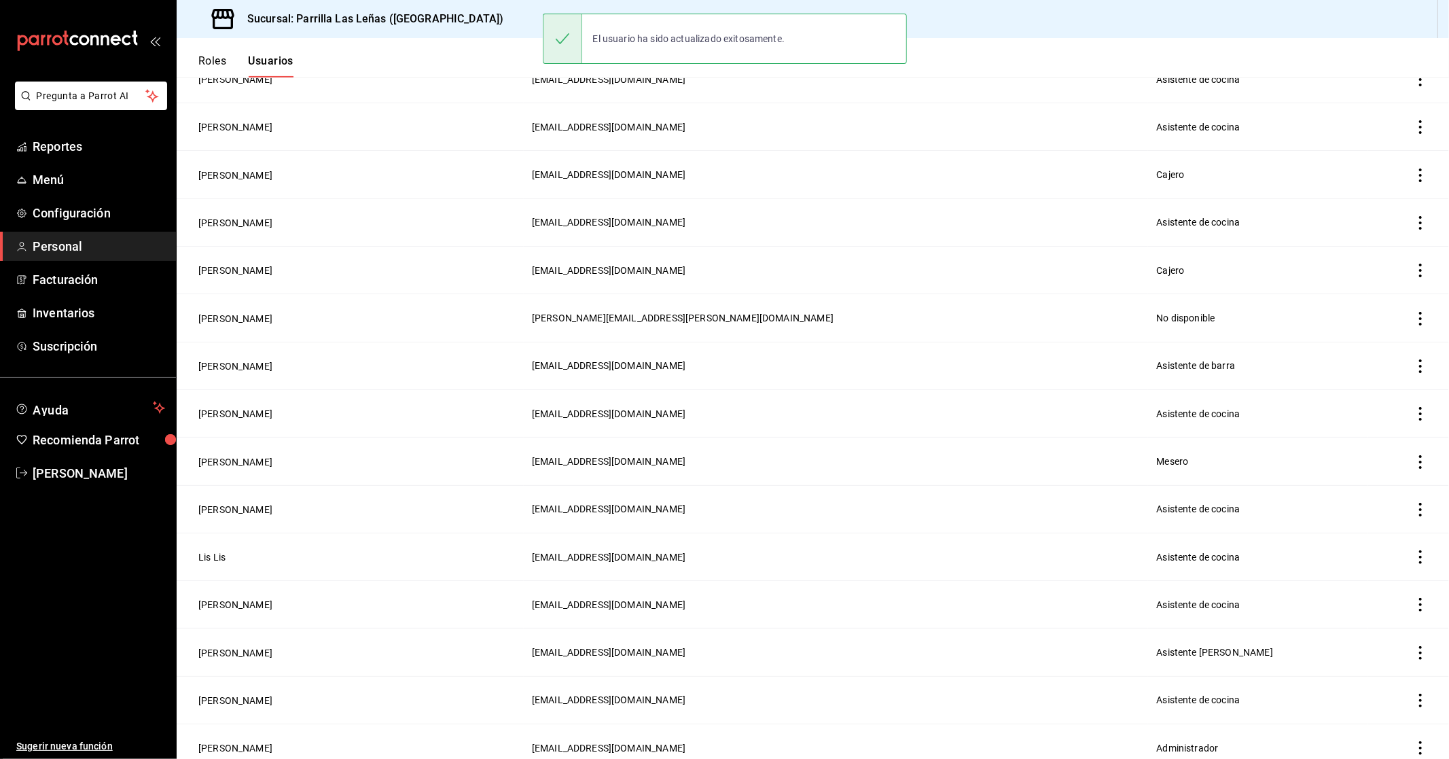
scroll to position [377, 0]
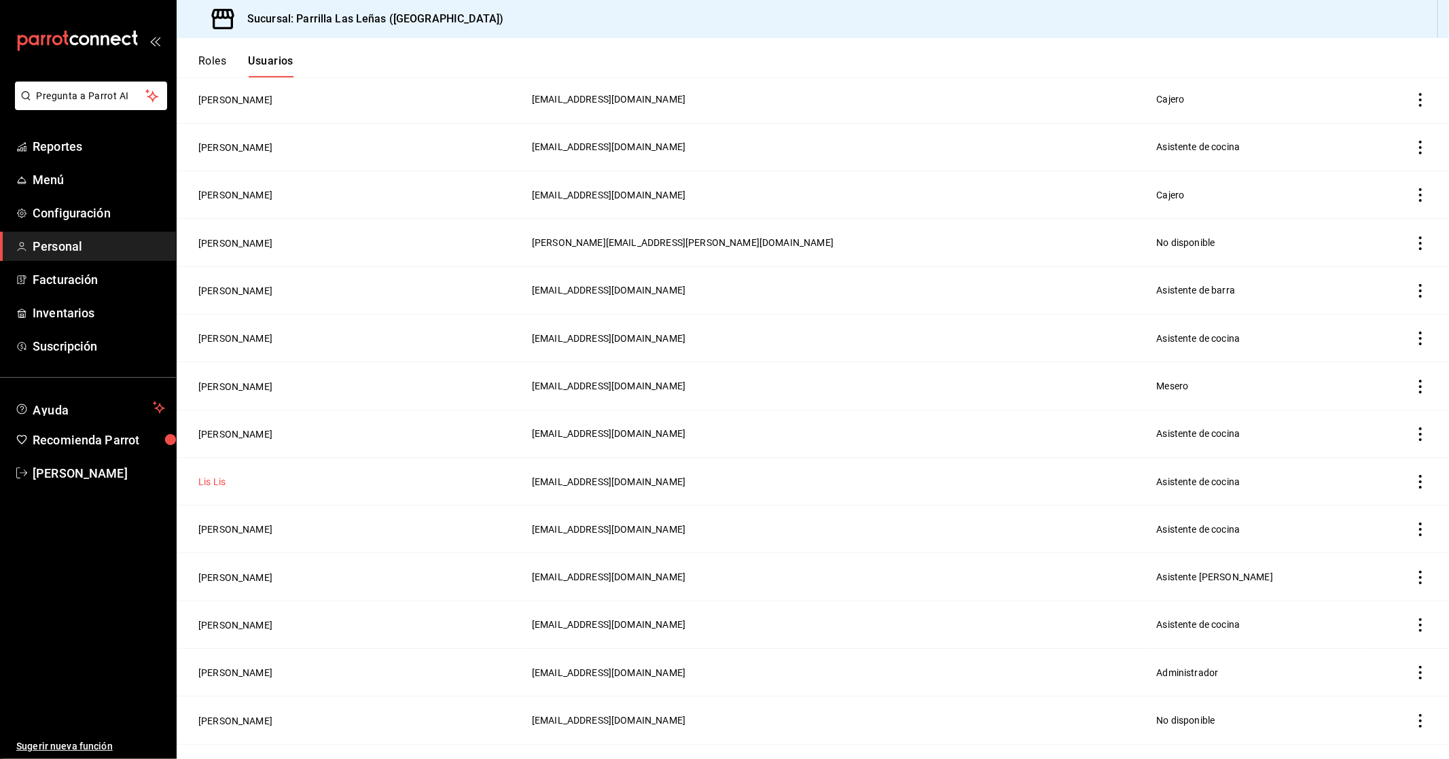
click at [214, 475] on button "Lis Lis" at bounding box center [211, 482] width 27 height 14
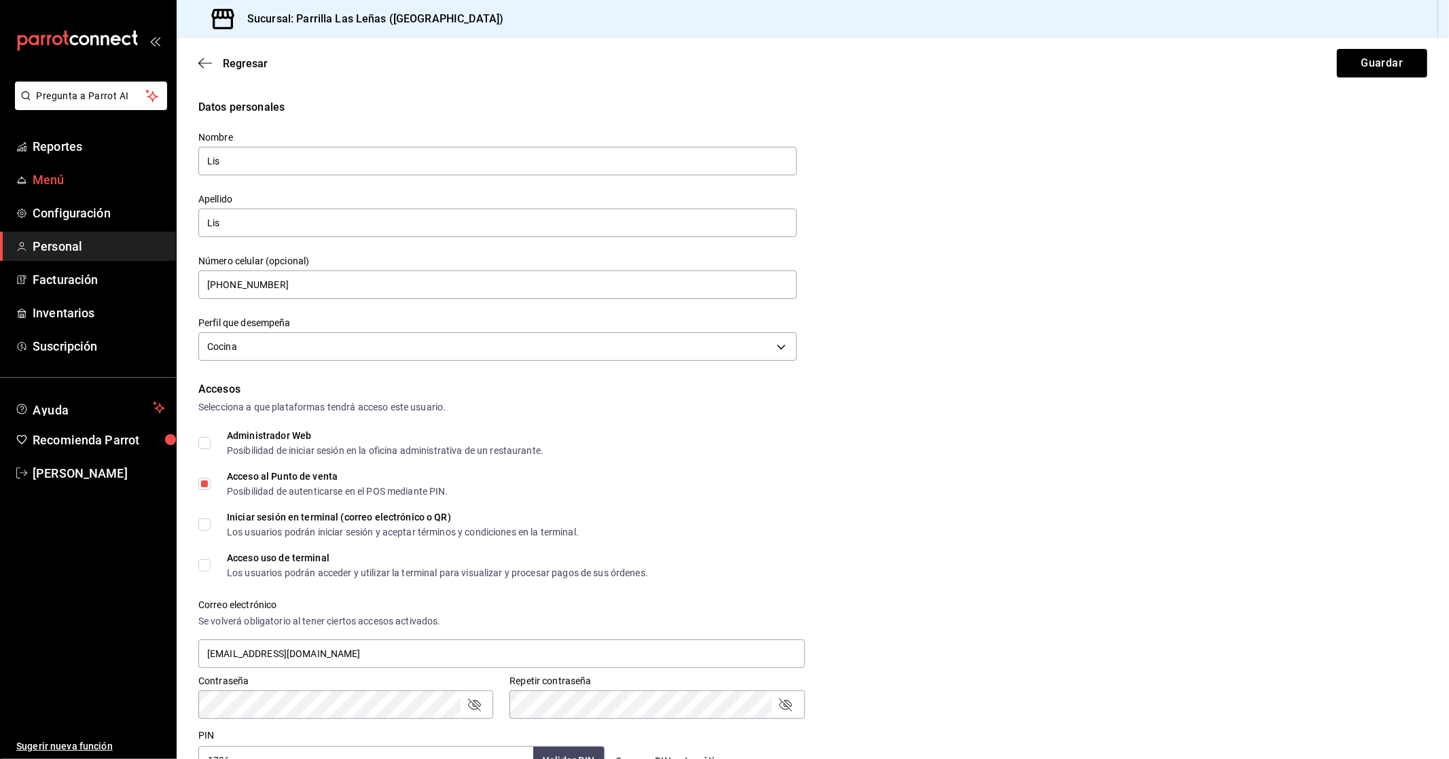
drag, startPoint x: 306, startPoint y: 147, endPoint x: 151, endPoint y: 184, distance: 159.1
click at [151, 184] on div "Pregunta a Parrot AI Reportes Menú Configuración Personal Facturación Inventari…" at bounding box center [724, 379] width 1449 height 759
drag, startPoint x: 405, startPoint y: 163, endPoint x: 270, endPoint y: 194, distance: 138.1
click at [270, 194] on div "Nombre [PERSON_NAME] Apellido Lis Número celular (opcional) [PHONE_NUMBER] Perf…" at bounding box center [489, 239] width 615 height 249
type input "[PERSON_NAME]"
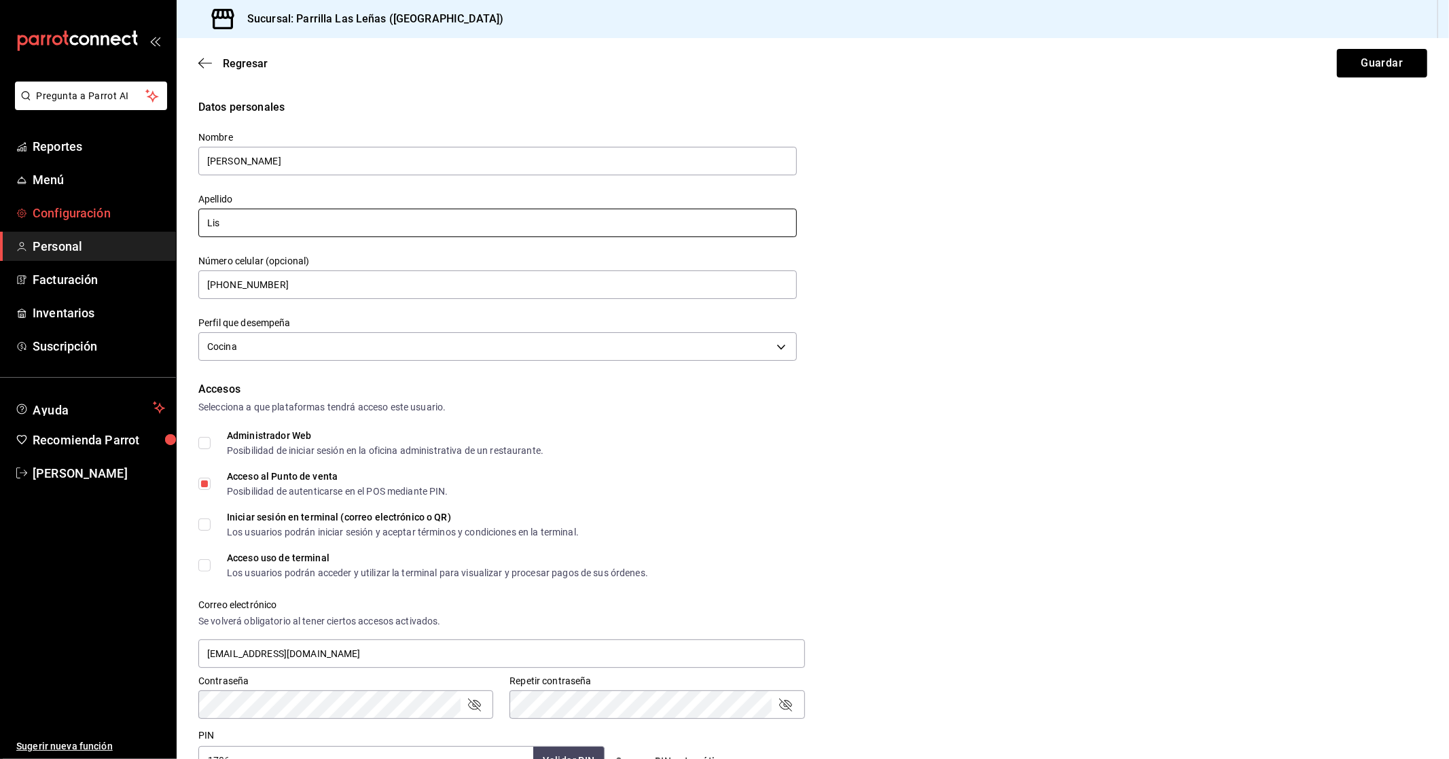
drag, startPoint x: 282, startPoint y: 231, endPoint x: 120, endPoint y: 215, distance: 163.1
click at [120, 215] on div "Pregunta a Parrot AI Reportes Menú Configuración Personal Facturación Inventari…" at bounding box center [724, 379] width 1449 height 759
paste input "[PERSON_NAME]"
type input "[PERSON_NAME]"
drag, startPoint x: 357, startPoint y: 148, endPoint x: 272, endPoint y: 163, distance: 85.5
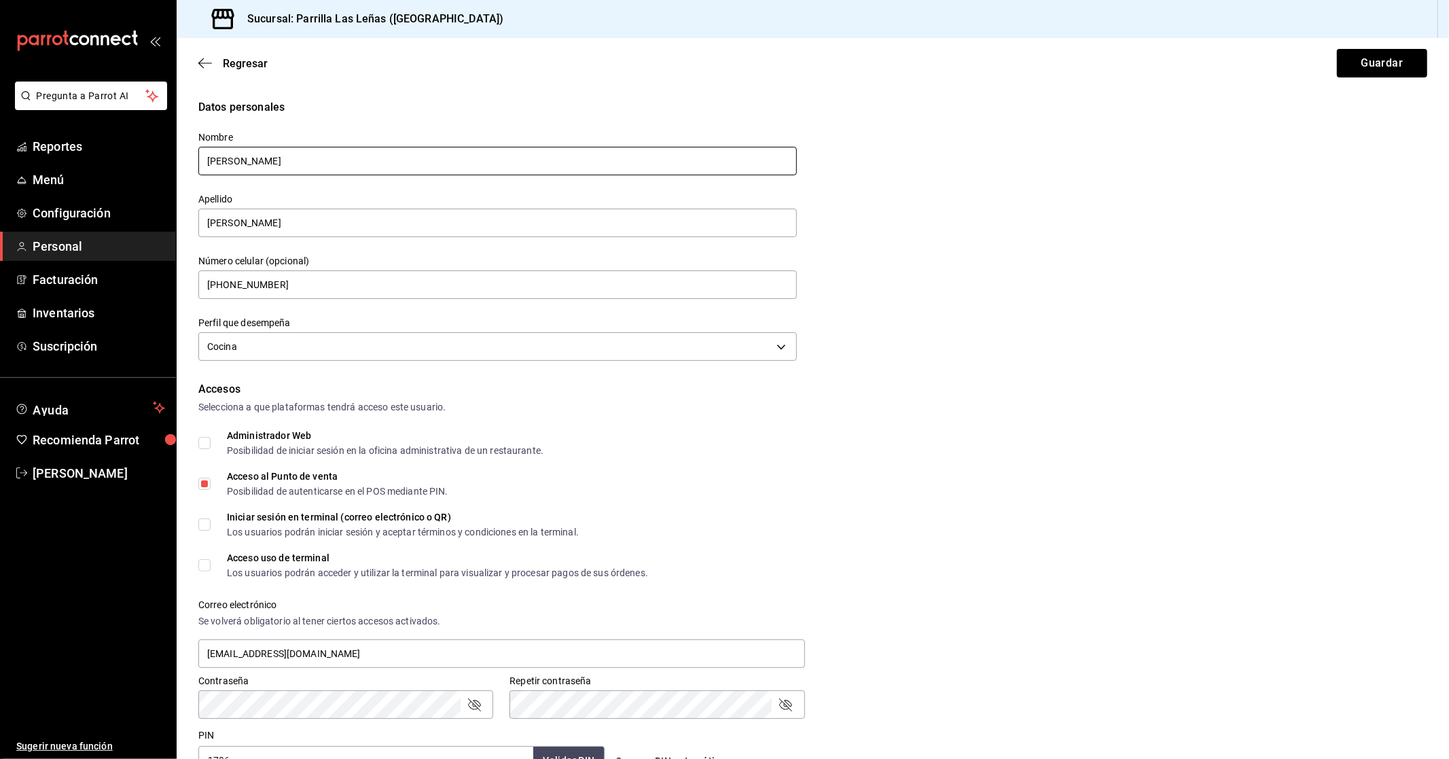
click at [272, 163] on input "[PERSON_NAME]" at bounding box center [497, 161] width 598 height 29
type input "[PERSON_NAME]"
click at [1364, 77] on div "Regresar Guardar" at bounding box center [813, 63] width 1272 height 50
click at [1367, 69] on button "Guardar" at bounding box center [1382, 63] width 90 height 29
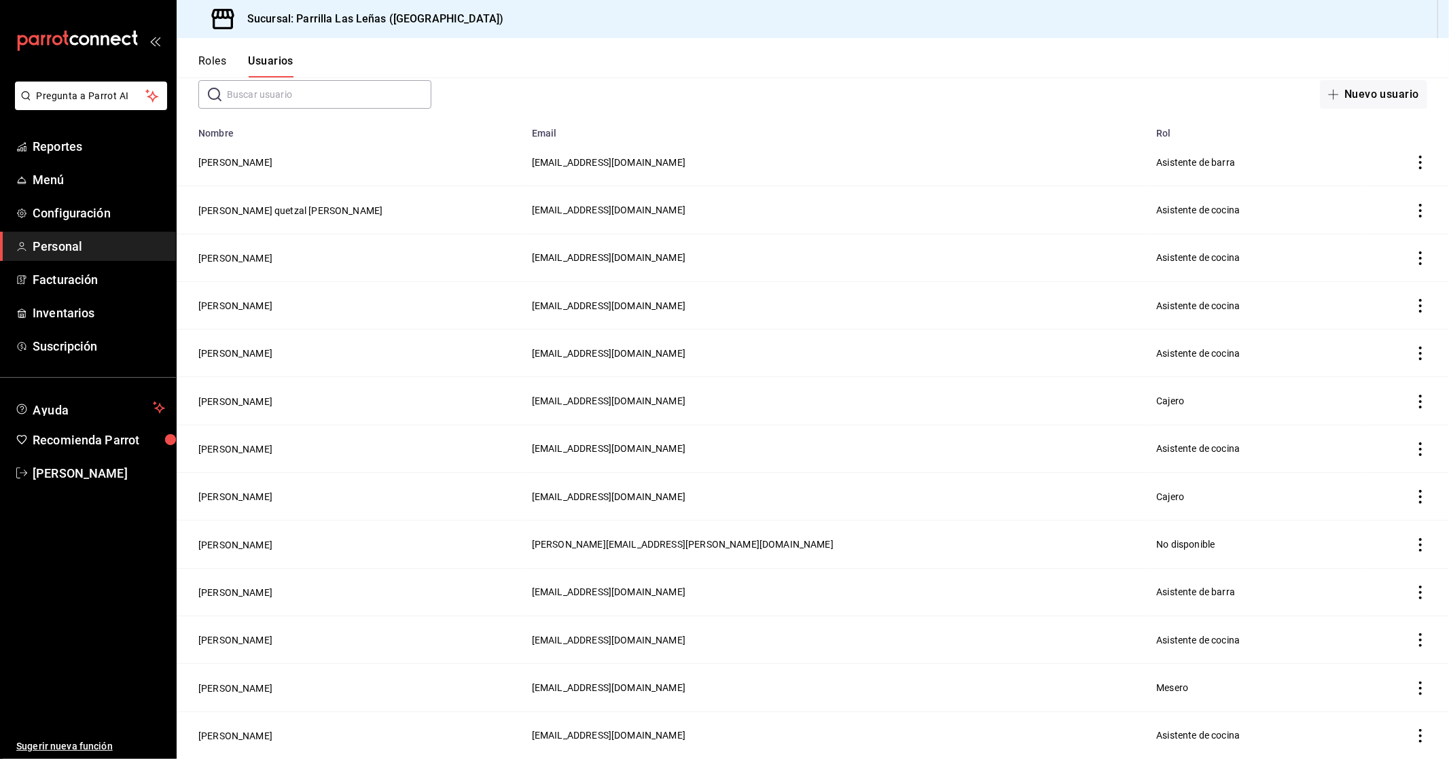
scroll to position [151, 0]
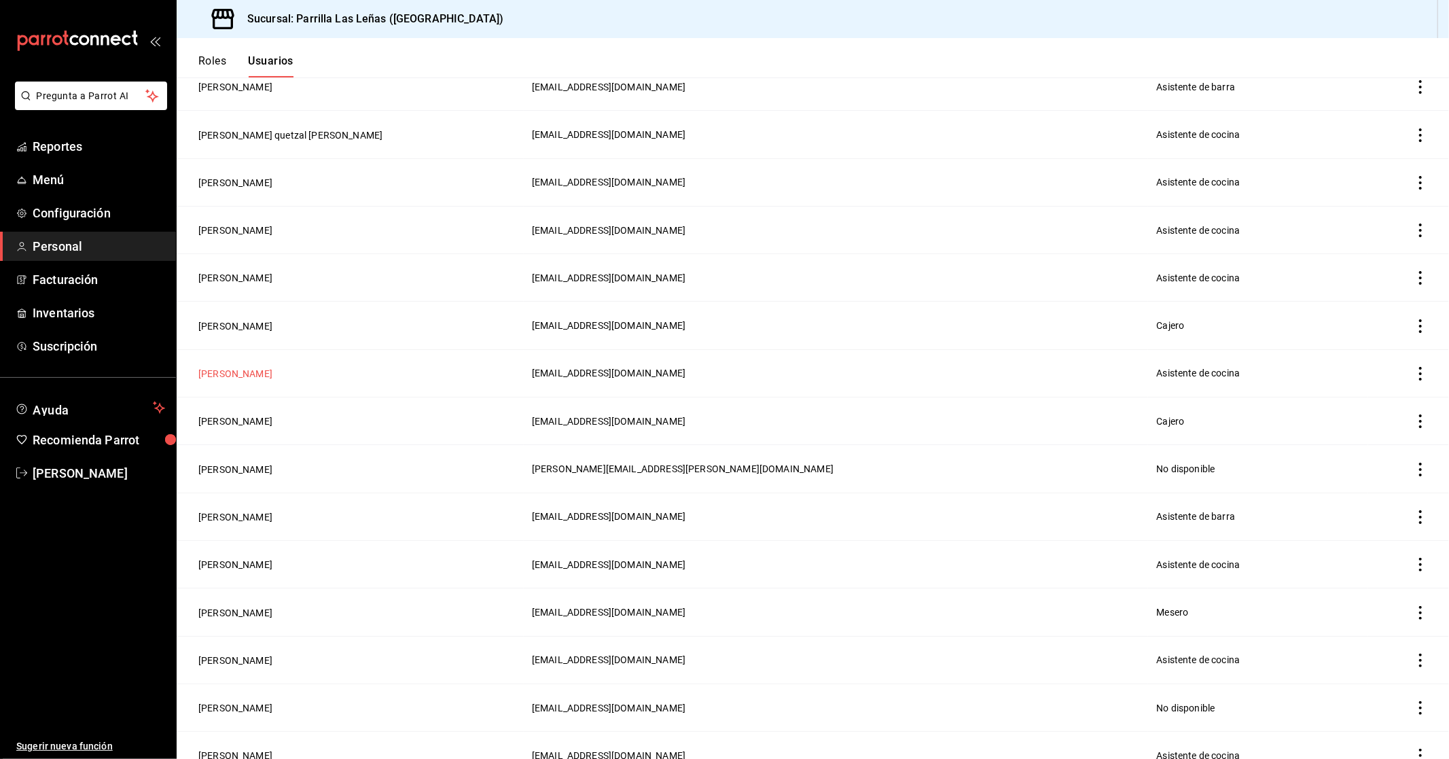
click at [245, 374] on button "[PERSON_NAME]" at bounding box center [235, 374] width 74 height 14
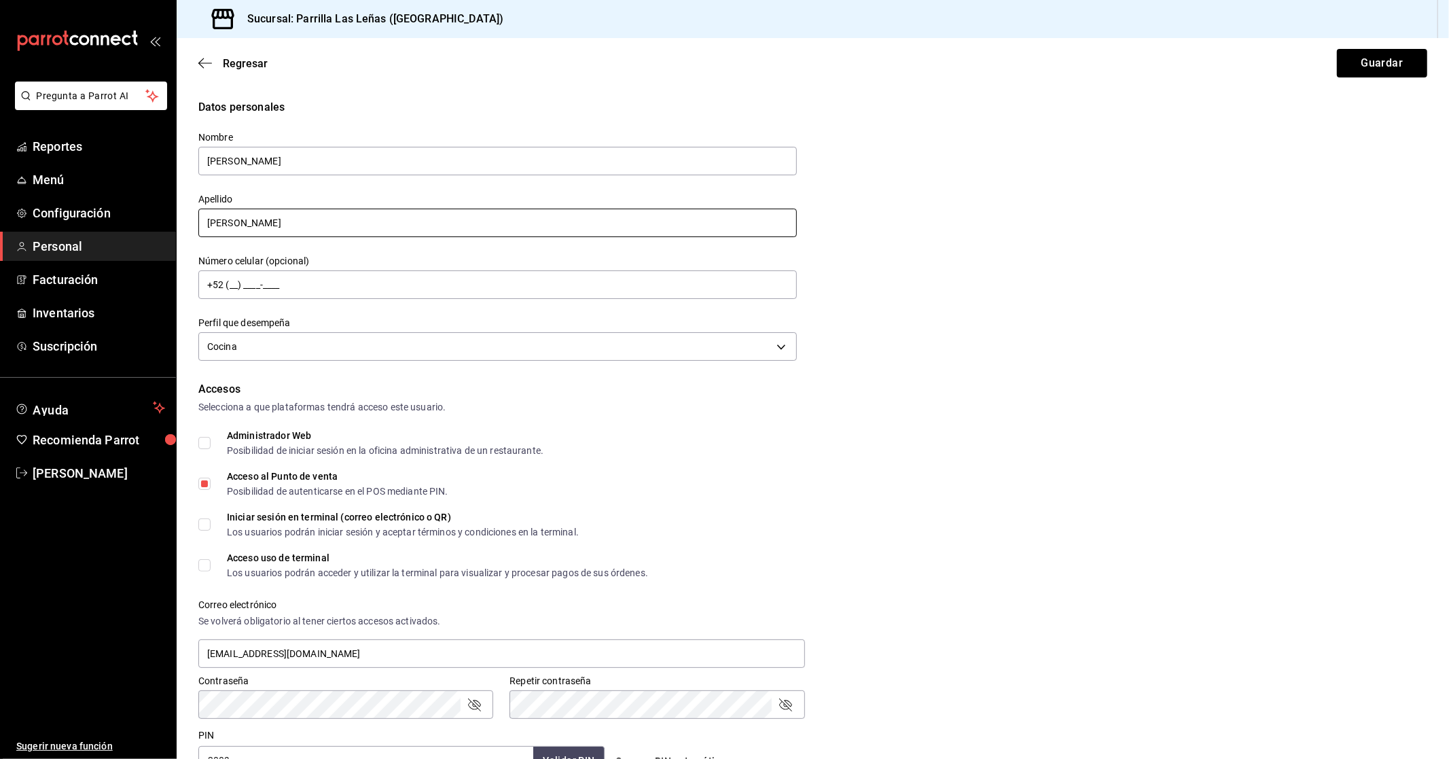
click at [304, 221] on input "[PERSON_NAME]" at bounding box center [497, 223] width 598 height 29
drag, startPoint x: 341, startPoint y: 143, endPoint x: 181, endPoint y: 160, distance: 161.2
click at [181, 160] on div "Datos personales Nombre [PERSON_NAME] [PERSON_NAME] Número celular (opcional) +…" at bounding box center [813, 603] width 1272 height 1009
drag, startPoint x: 269, startPoint y: 145, endPoint x: 202, endPoint y: 165, distance: 69.4
click at [202, 165] on div "Nombre [PERSON_NAME]" at bounding box center [497, 155] width 598 height 46
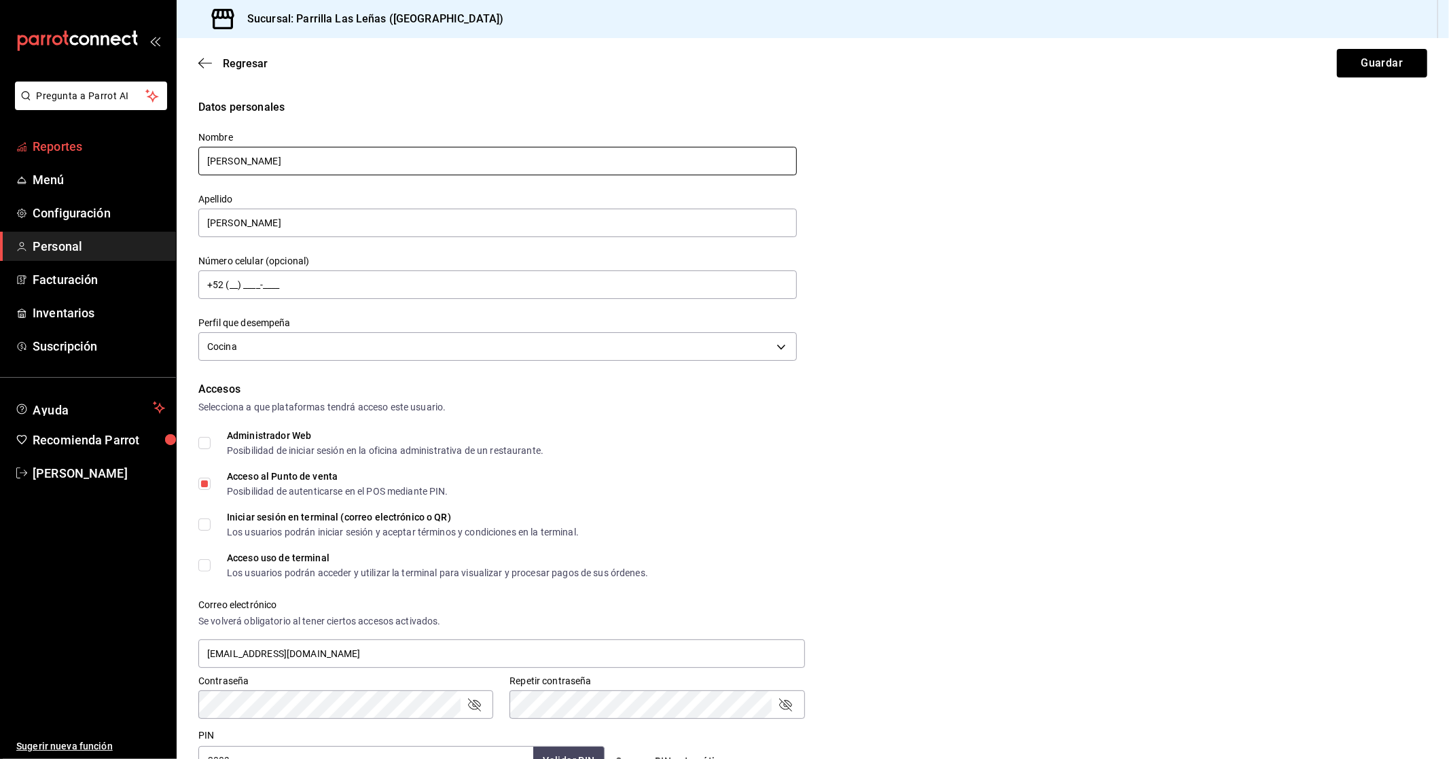
drag, startPoint x: 270, startPoint y: 166, endPoint x: 29, endPoint y: 145, distance: 242.1
click at [29, 145] on div "Pregunta a Parrot AI Reportes Menú Configuración Personal Facturación Inventari…" at bounding box center [724, 379] width 1449 height 759
paste input "[PERSON_NAME]"
type input "[PERSON_NAME]"
drag, startPoint x: 329, startPoint y: 232, endPoint x: 91, endPoint y: 232, distance: 238.4
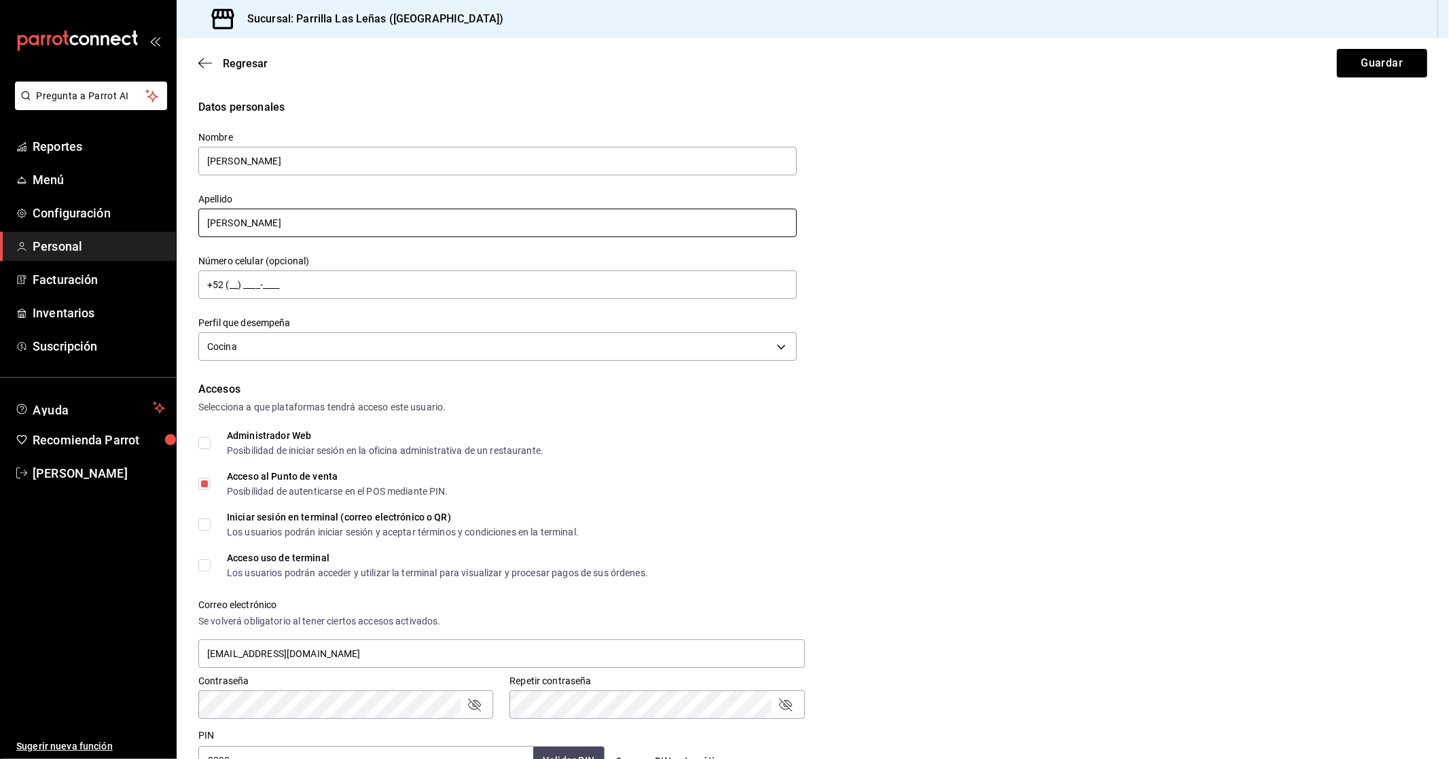
click at [91, 232] on div "Pregunta a Parrot AI Reportes Menú Configuración Personal Facturación Inventari…" at bounding box center [724, 379] width 1449 height 759
drag, startPoint x: 401, startPoint y: 161, endPoint x: 268, endPoint y: 192, distance: 136.1
click at [268, 192] on div "Nombre [PERSON_NAME] Apellido [PERSON_NAME] Número celular (opcional) +52 (__) …" at bounding box center [489, 239] width 615 height 249
drag, startPoint x: 306, startPoint y: 215, endPoint x: 126, endPoint y: 236, distance: 181.1
click at [126, 236] on div "Pregunta a Parrot AI Reportes Menú Configuración Personal Facturación Inventari…" at bounding box center [724, 379] width 1449 height 759
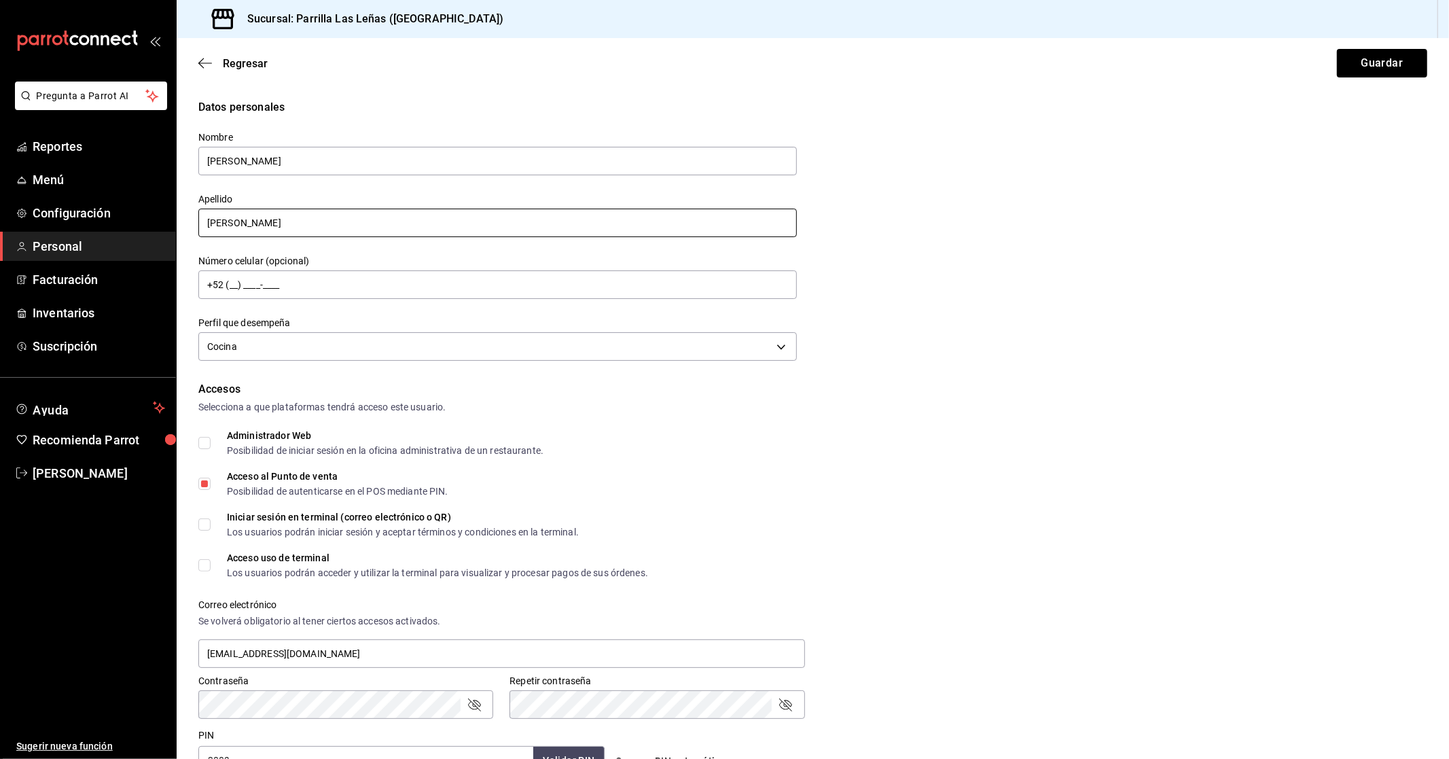
paste input "[PERSON_NAME]"
type input "[PERSON_NAME]"
drag, startPoint x: 337, startPoint y: 159, endPoint x: 268, endPoint y: 157, distance: 69.3
click at [268, 157] on input "[PERSON_NAME]" at bounding box center [497, 161] width 598 height 29
type input "[PERSON_NAME]"
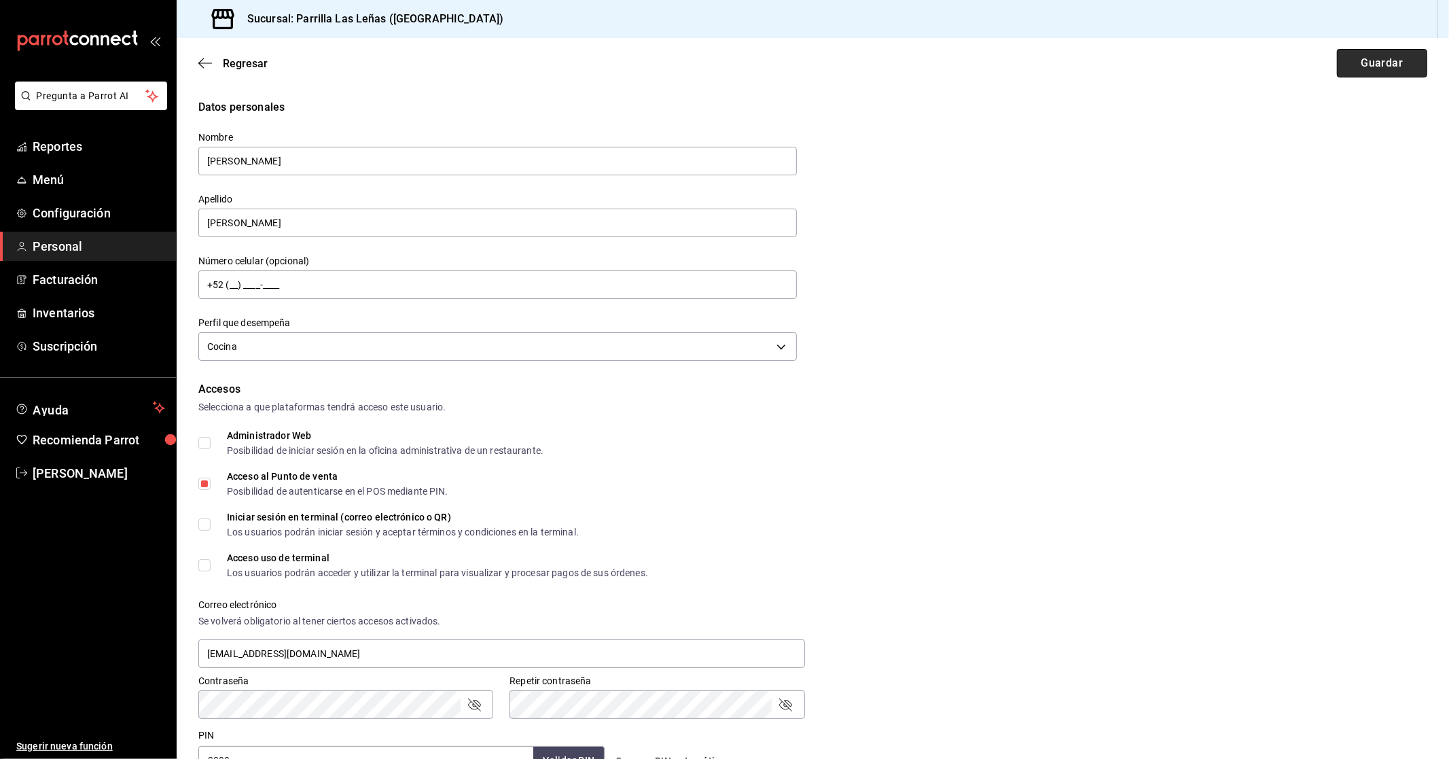
click at [1366, 71] on button "Guardar" at bounding box center [1382, 63] width 90 height 29
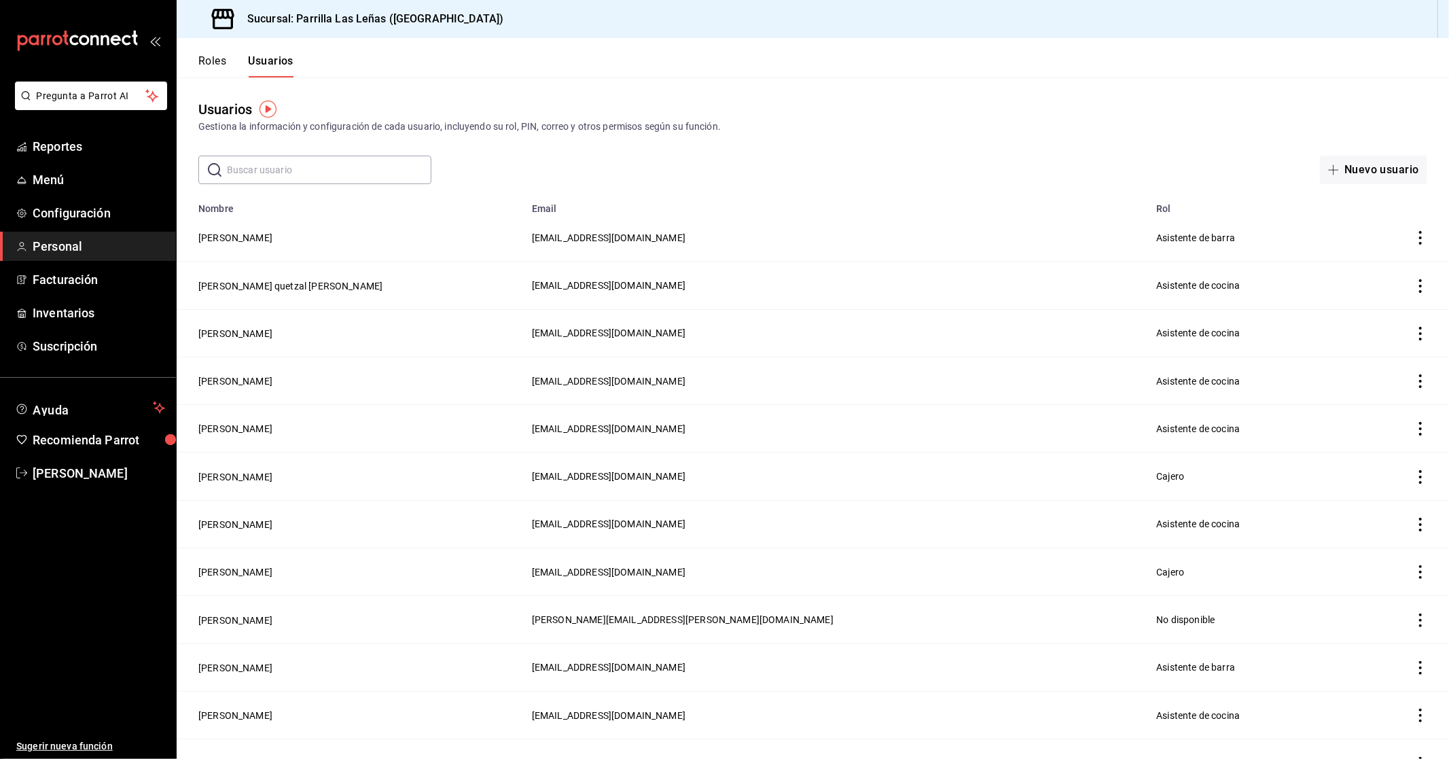
click at [1419, 429] on icon "actions" at bounding box center [1420, 429] width 3 height 14
click at [1383, 437] on li "Eliminar" at bounding box center [1359, 447] width 114 height 38
click at [1367, 465] on button "Eliminar" at bounding box center [1349, 472] width 90 height 29
click at [272, 336] on button "[PERSON_NAME]" at bounding box center [235, 334] width 74 height 14
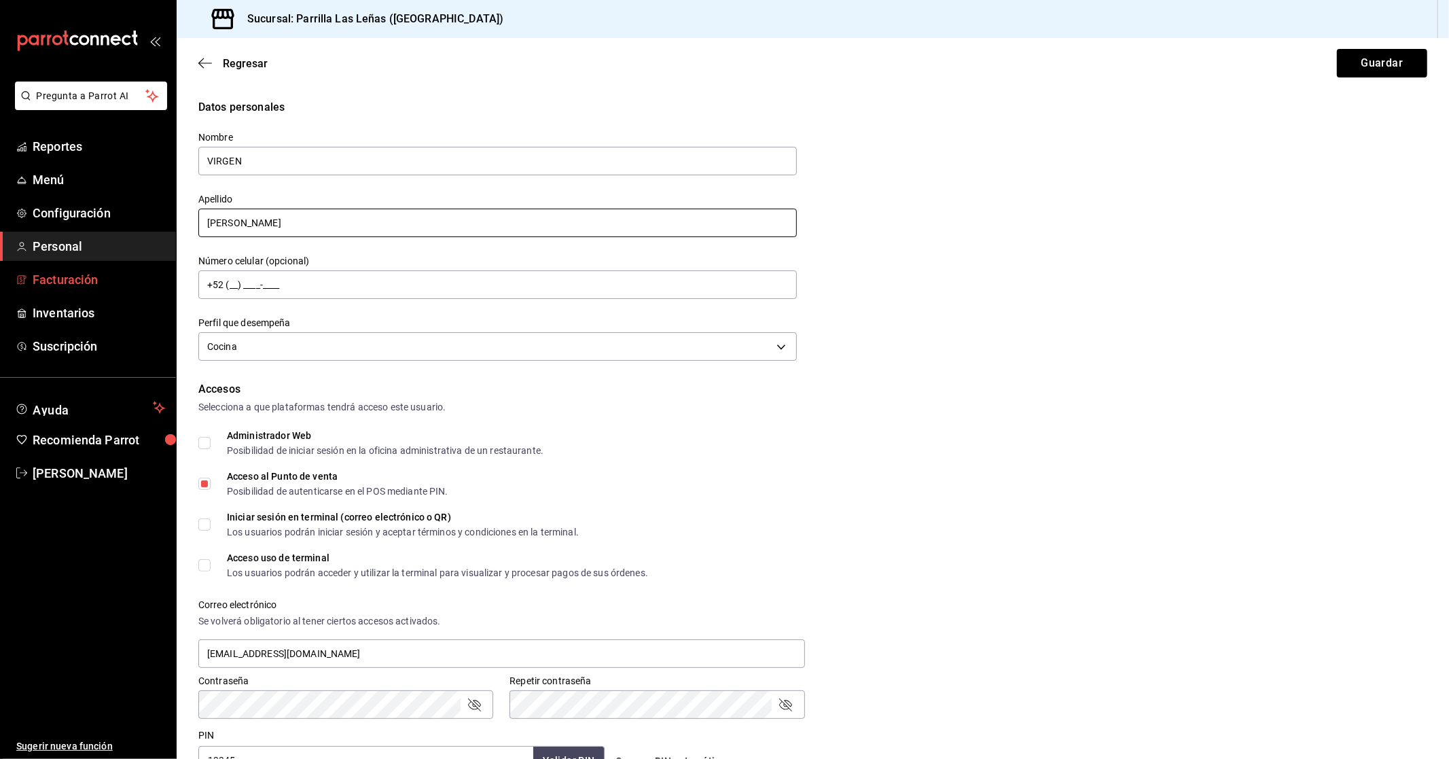
drag, startPoint x: 354, startPoint y: 223, endPoint x: 53, endPoint y: 264, distance: 303.6
click at [53, 264] on div "Pregunta a Parrot AI Reportes Menú Configuración Personal Facturación Inventari…" at bounding box center [724, 379] width 1449 height 759
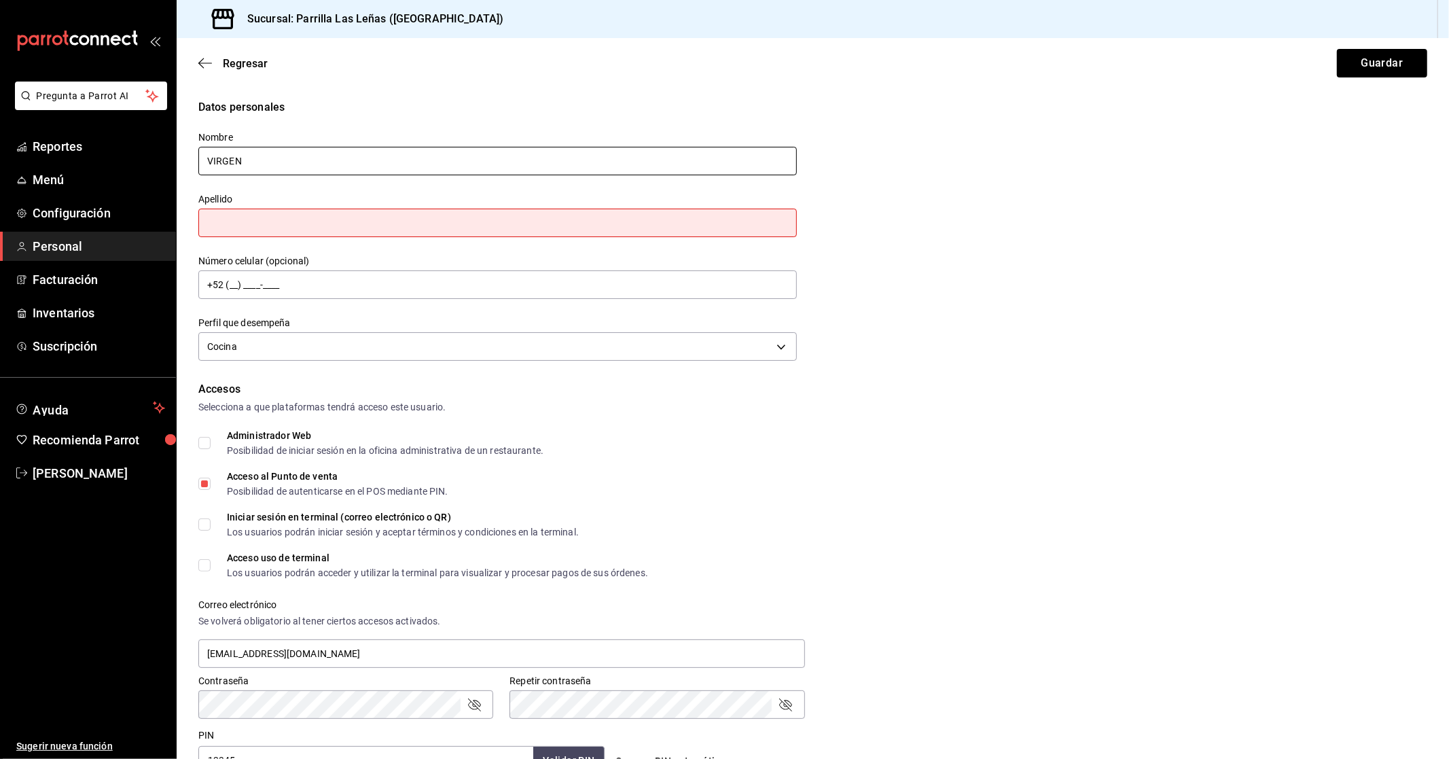
click at [380, 157] on input "VIRGEN" at bounding box center [497, 161] width 598 height 29
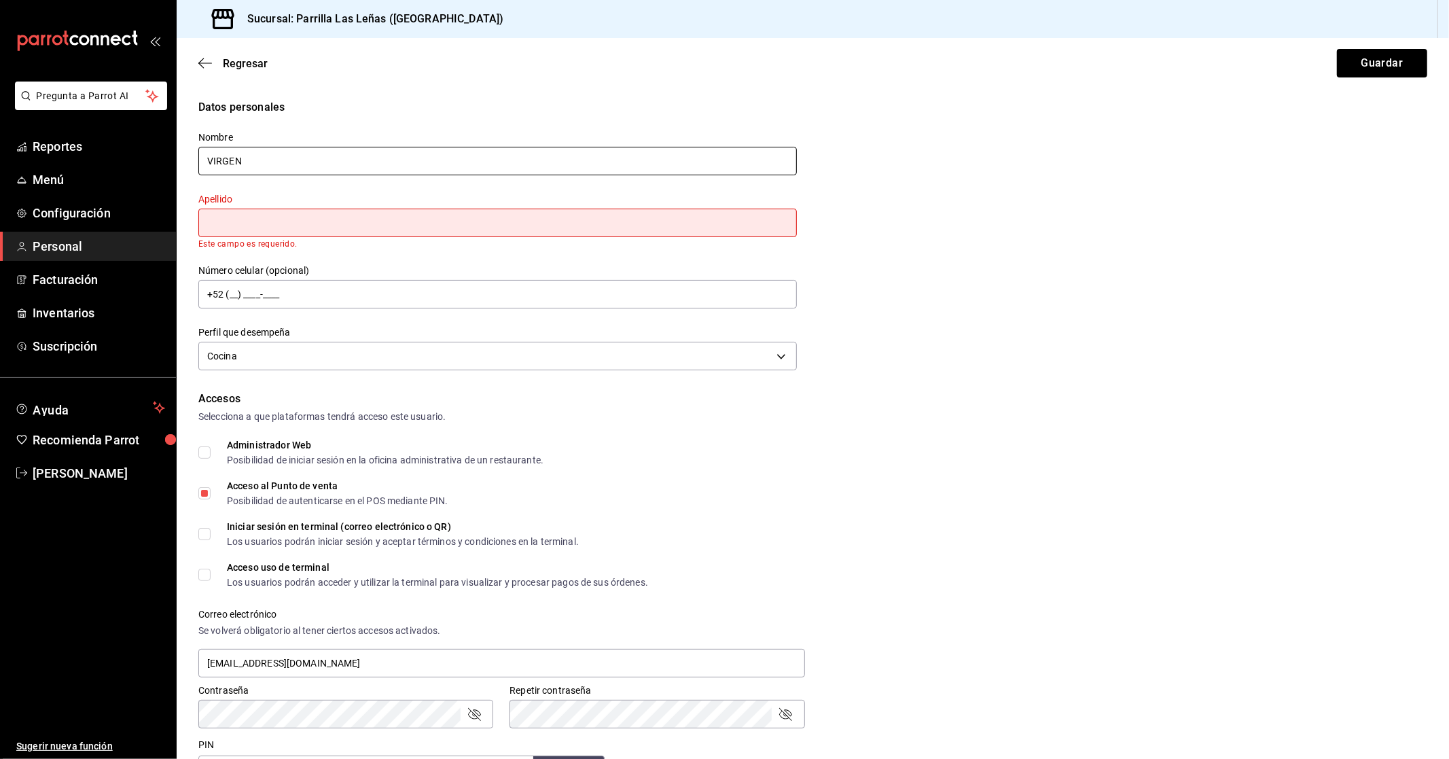
click at [380, 157] on input "VIRGEN" at bounding box center [497, 161] width 598 height 29
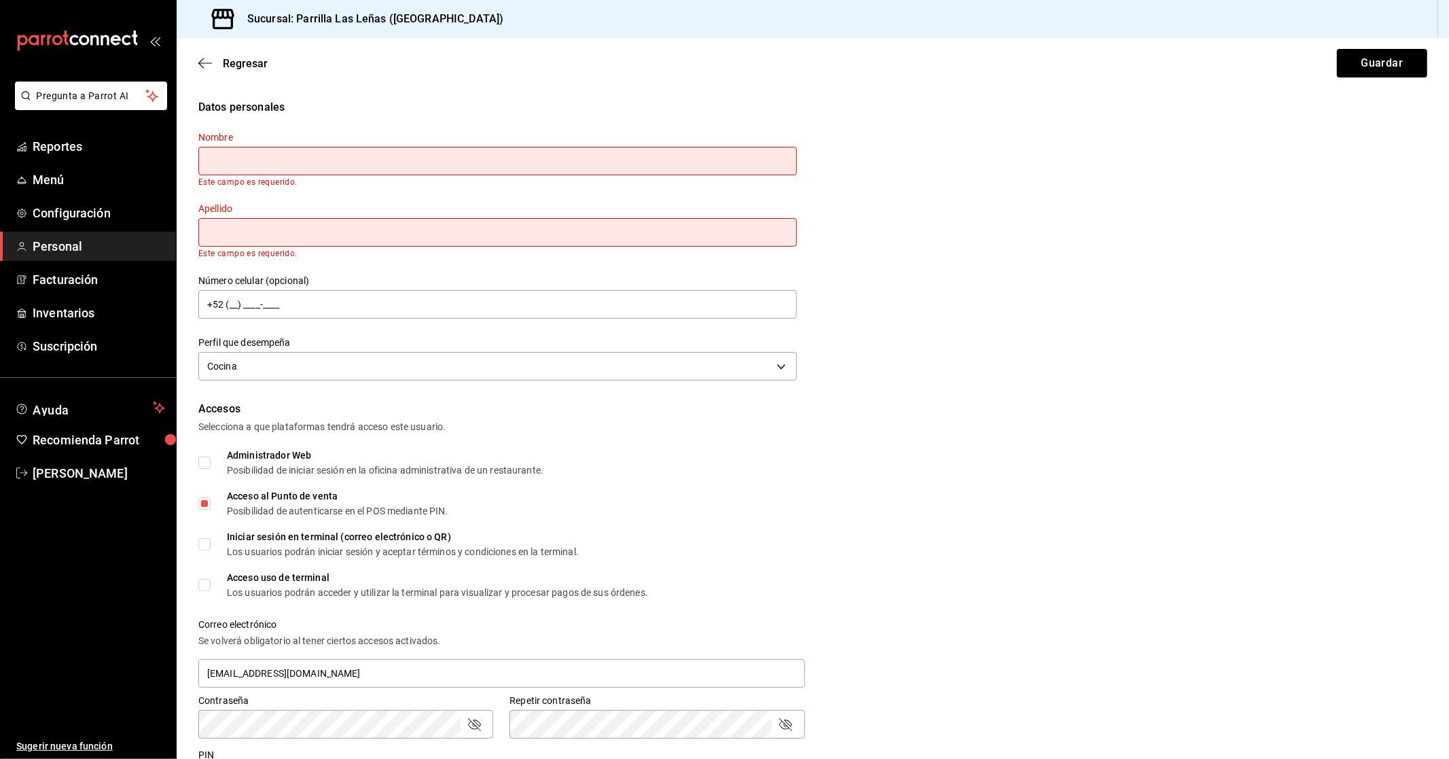
click at [494, 160] on input "text" at bounding box center [497, 161] width 598 height 29
type input "VIRGEN"
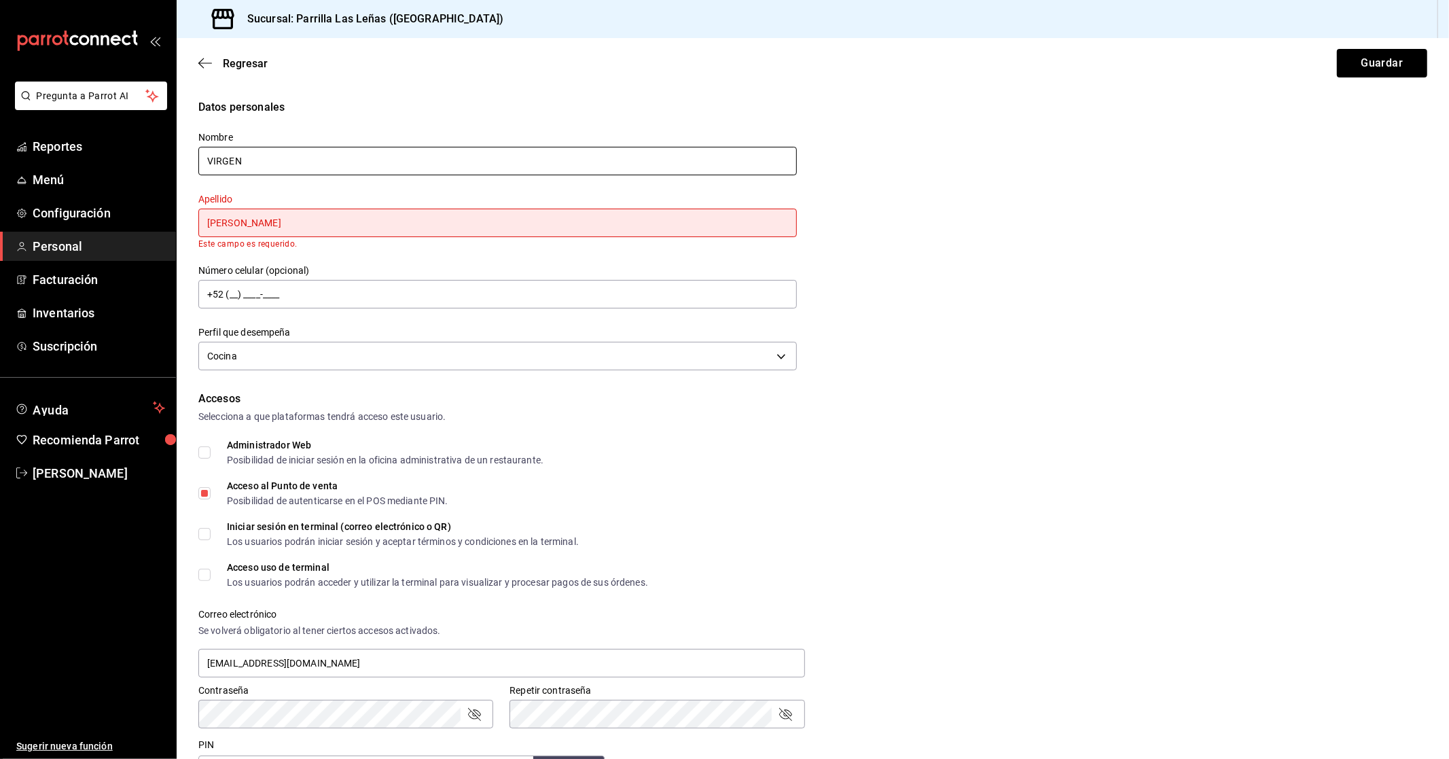
type input "[PERSON_NAME]"
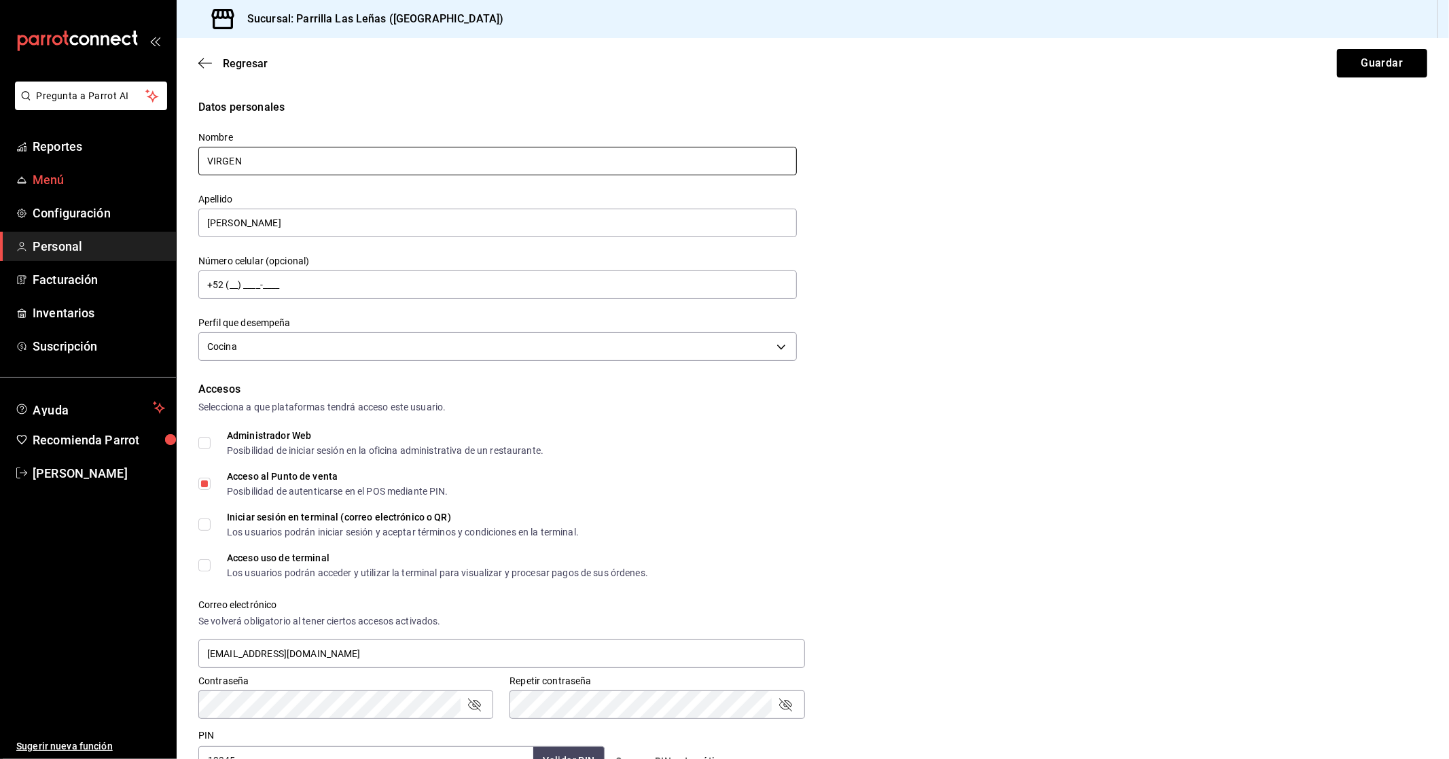
drag, startPoint x: 417, startPoint y: 165, endPoint x: 150, endPoint y: 167, distance: 266.9
click at [152, 167] on div "Pregunta a Parrot AI Reportes Menú Configuración Personal Facturación Inventari…" at bounding box center [724, 379] width 1449 height 759
type input "Virgen"
drag, startPoint x: 422, startPoint y: 221, endPoint x: 66, endPoint y: 178, distance: 358.5
click at [66, 178] on div "Pregunta a Parrot AI Reportes Menú Configuración Personal Facturación Inventari…" at bounding box center [724, 379] width 1449 height 759
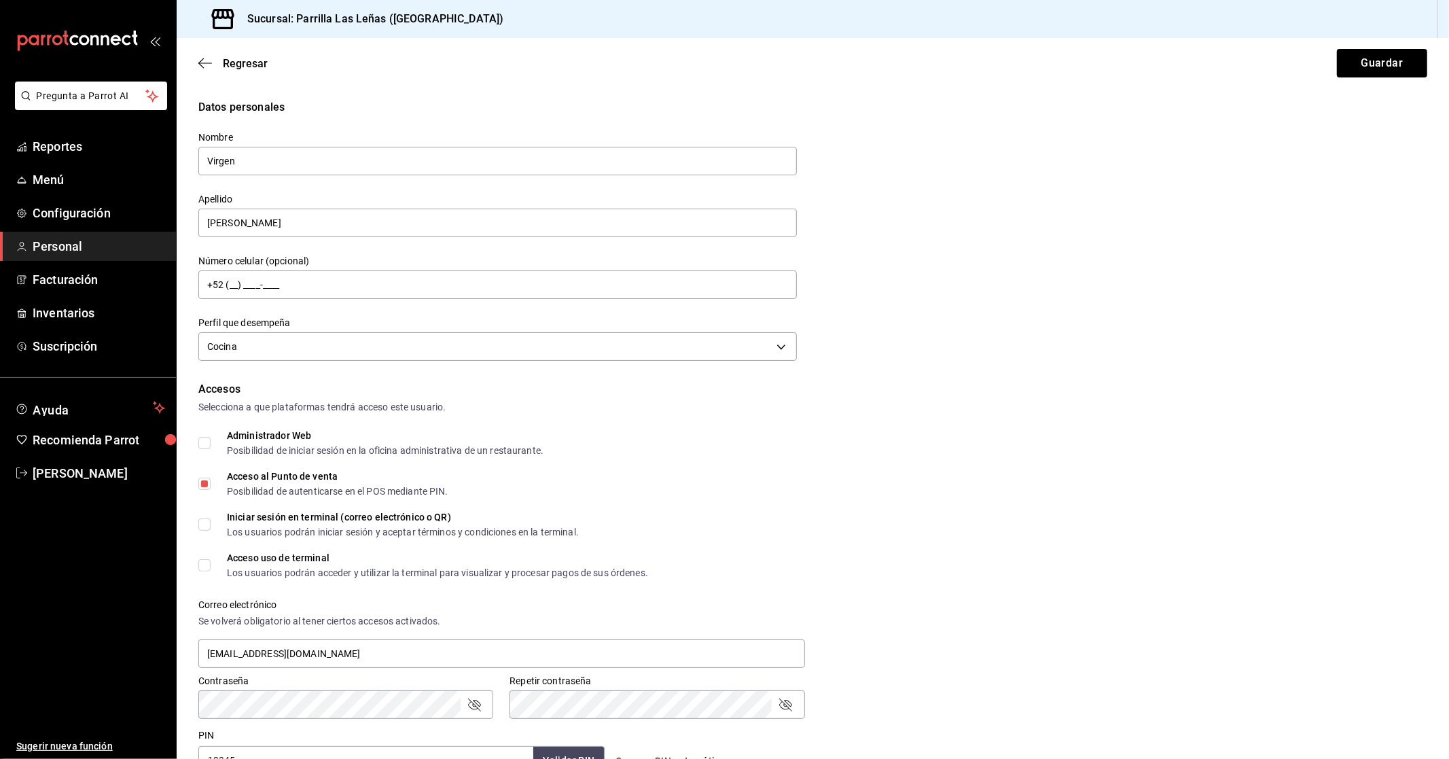
drag, startPoint x: 218, startPoint y: 221, endPoint x: 420, endPoint y: 184, distance: 205.0
click at [420, 184] on div "Apellido [PERSON_NAME]" at bounding box center [489, 208] width 615 height 62
click at [238, 221] on input "[PERSON_NAME]" at bounding box center [497, 223] width 598 height 29
click at [249, 227] on input "[PERSON_NAME]" at bounding box center [497, 223] width 598 height 29
click at [267, 226] on input "[PERSON_NAME]" at bounding box center [497, 223] width 598 height 29
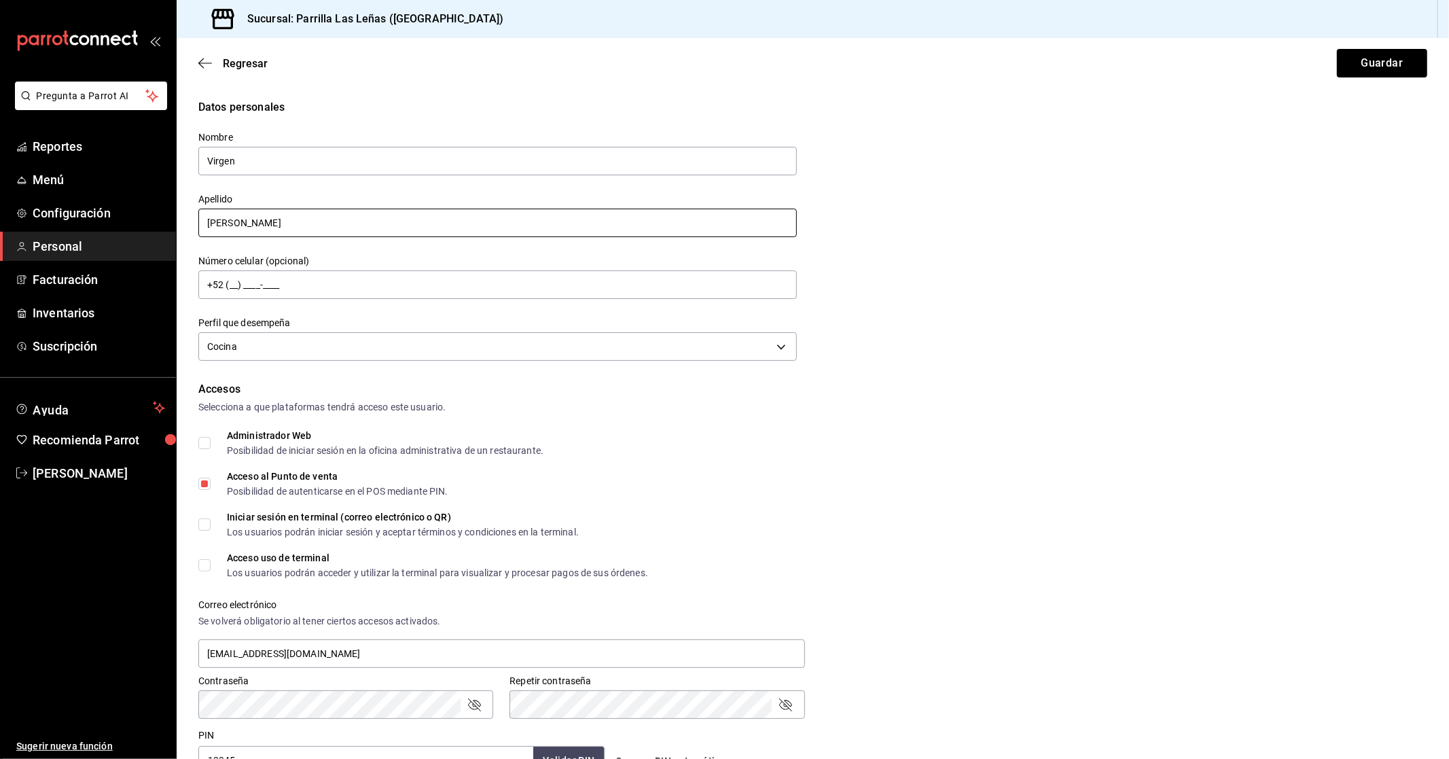
click at [255, 232] on input "[PERSON_NAME]" at bounding box center [497, 223] width 598 height 29
drag, startPoint x: 256, startPoint y: 221, endPoint x: 212, endPoint y: 243, distance: 49.2
click at [212, 243] on div "Nombre [PERSON_NAME] Apellido [PERSON_NAME] Número celular (opcional) +52 (__) …" at bounding box center [489, 239] width 615 height 249
type input "[PERSON_NAME]"
click at [1403, 55] on button "Guardar" at bounding box center [1382, 63] width 90 height 29
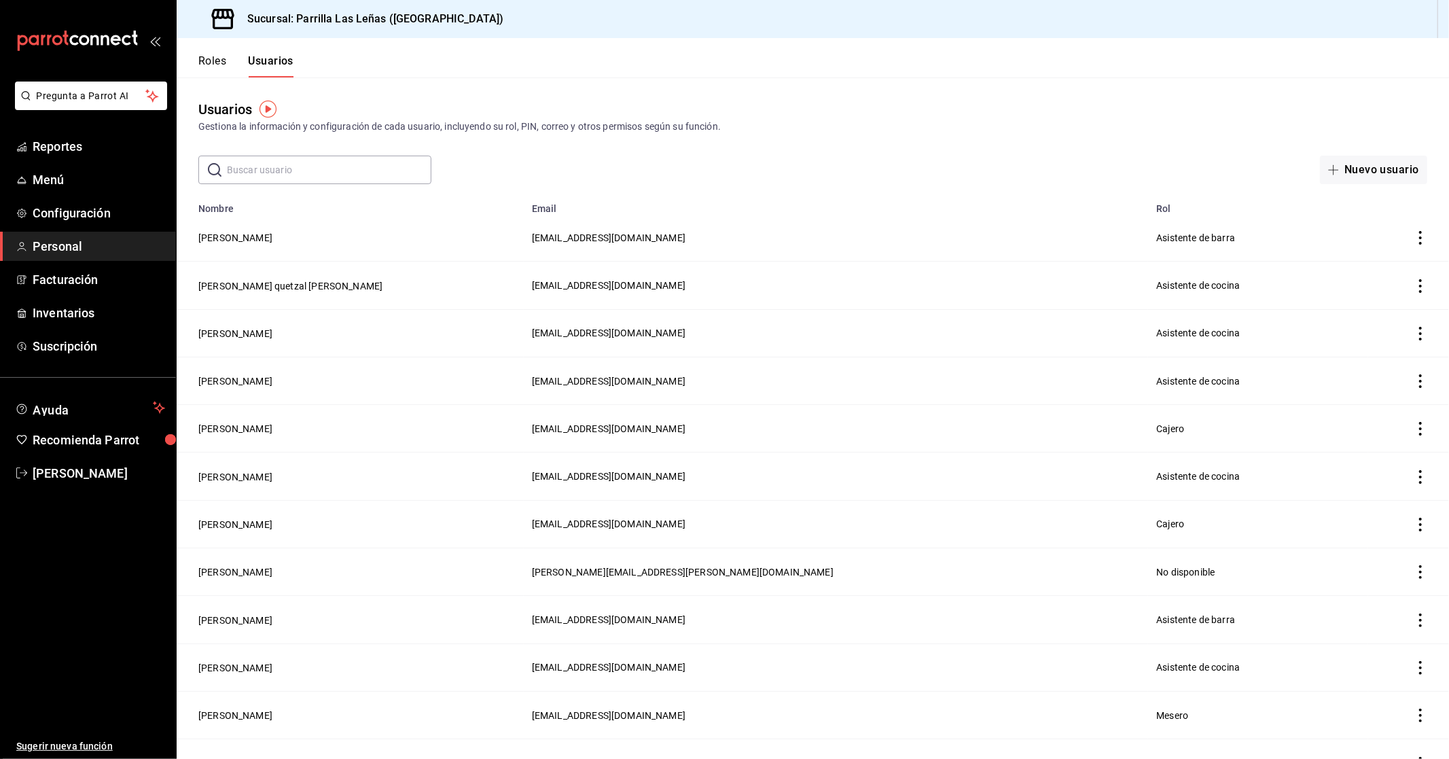
click at [1413, 382] on icon "actions" at bounding box center [1420, 381] width 14 height 14
click at [1399, 392] on li "Eliminar" at bounding box center [1359, 399] width 114 height 38
click at [1338, 423] on button "Eliminar" at bounding box center [1349, 424] width 90 height 29
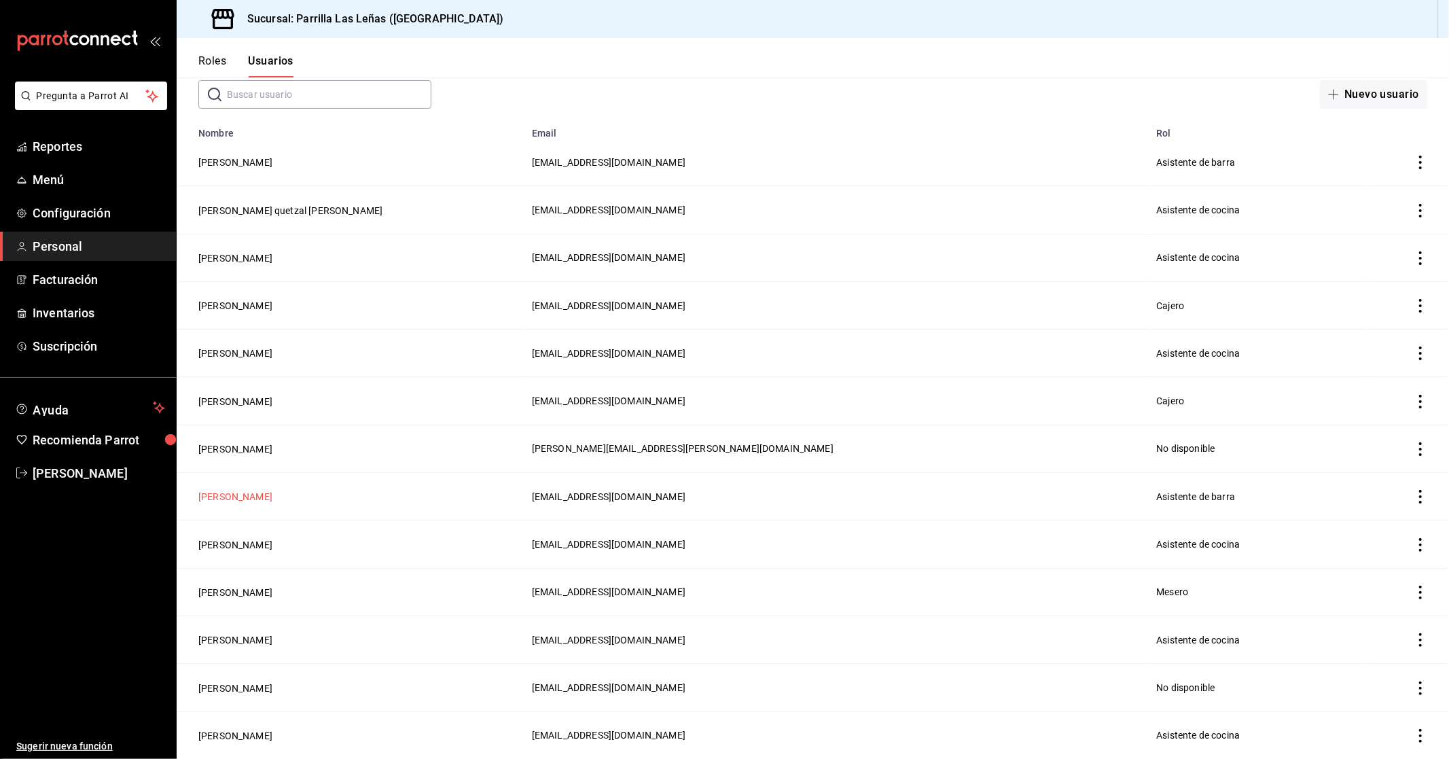
scroll to position [151, 0]
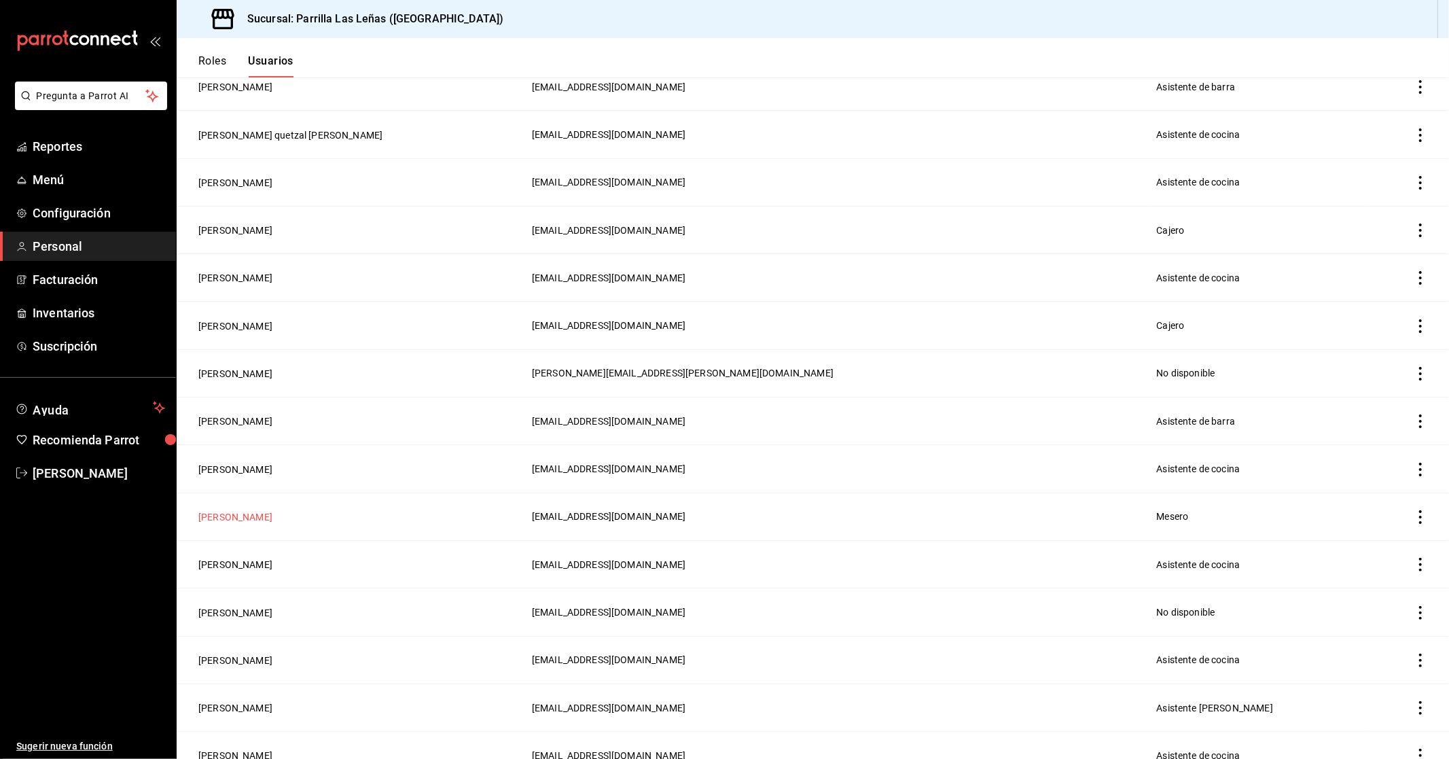
click at [242, 516] on button "[PERSON_NAME]" at bounding box center [235, 517] width 74 height 14
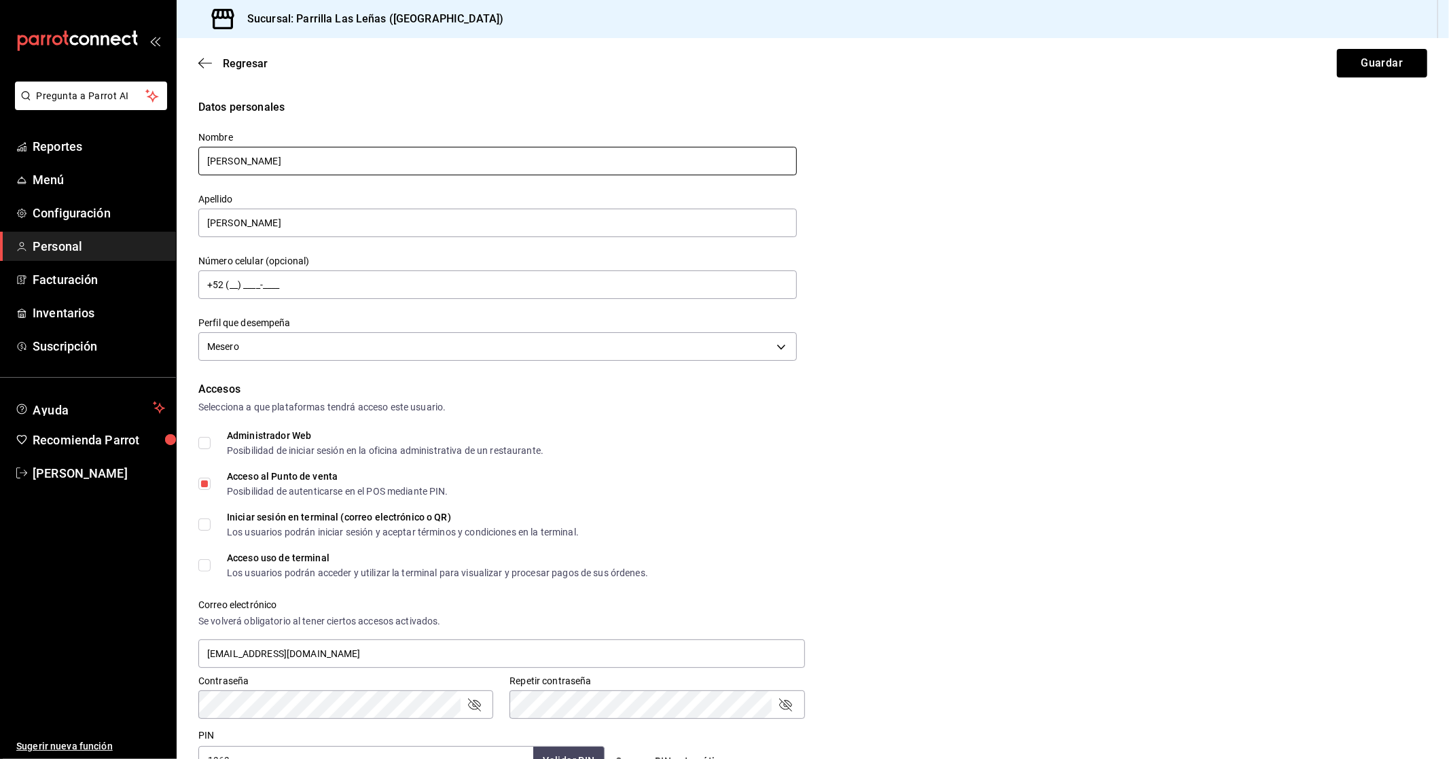
drag, startPoint x: 293, startPoint y: 161, endPoint x: 14, endPoint y: 164, distance: 279.2
click at [15, 164] on div "Pregunta a Parrot AI Reportes Menú Configuración Personal Facturación Inventari…" at bounding box center [724, 379] width 1449 height 759
paste input "[PERSON_NAME]"
drag, startPoint x: 334, startPoint y: 159, endPoint x: 239, endPoint y: 173, distance: 96.1
click at [239, 173] on input "[PERSON_NAME]" at bounding box center [497, 161] width 598 height 29
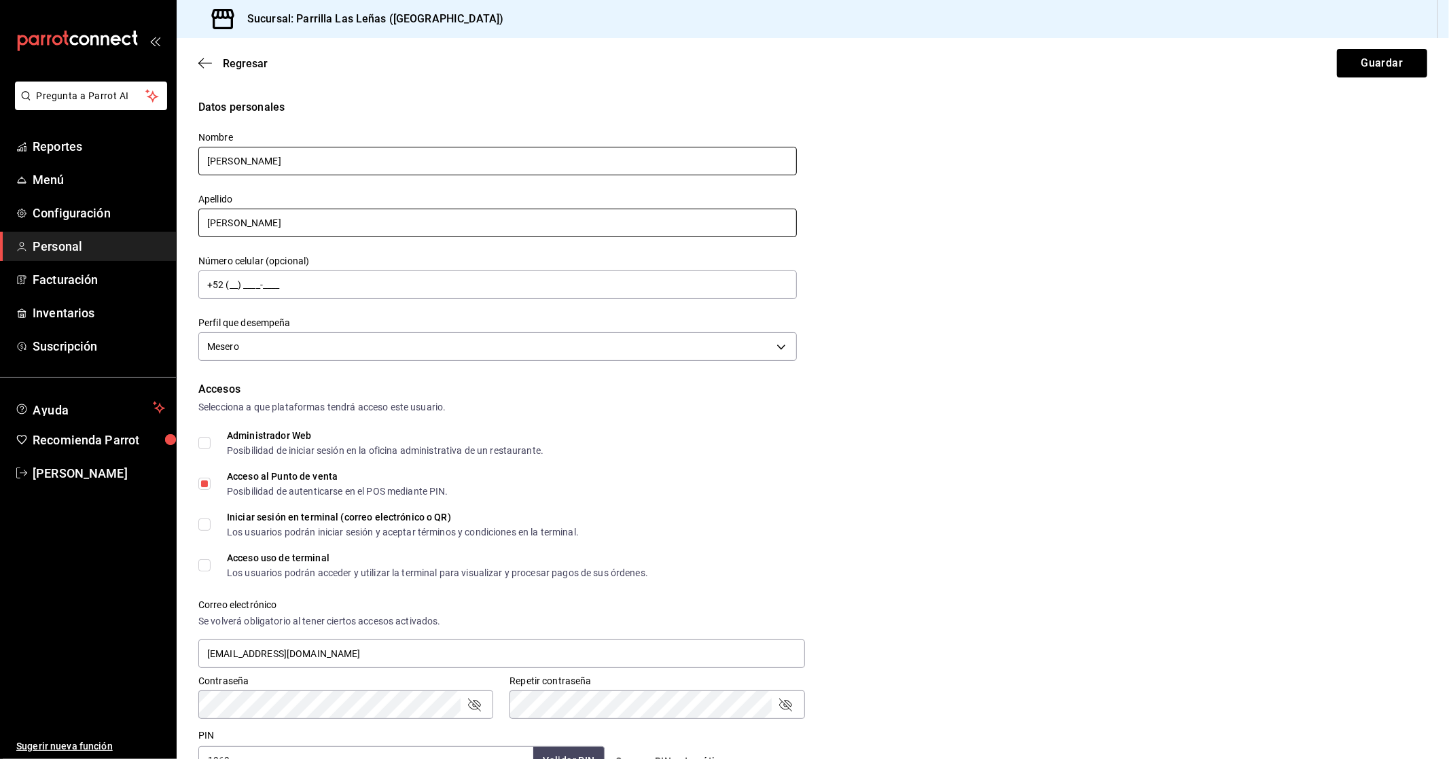
type input "[PERSON_NAME]"
click at [261, 232] on input "[PERSON_NAME]" at bounding box center [497, 223] width 598 height 29
paste input "[PERSON_NAME]"
type input "[PERSON_NAME]"
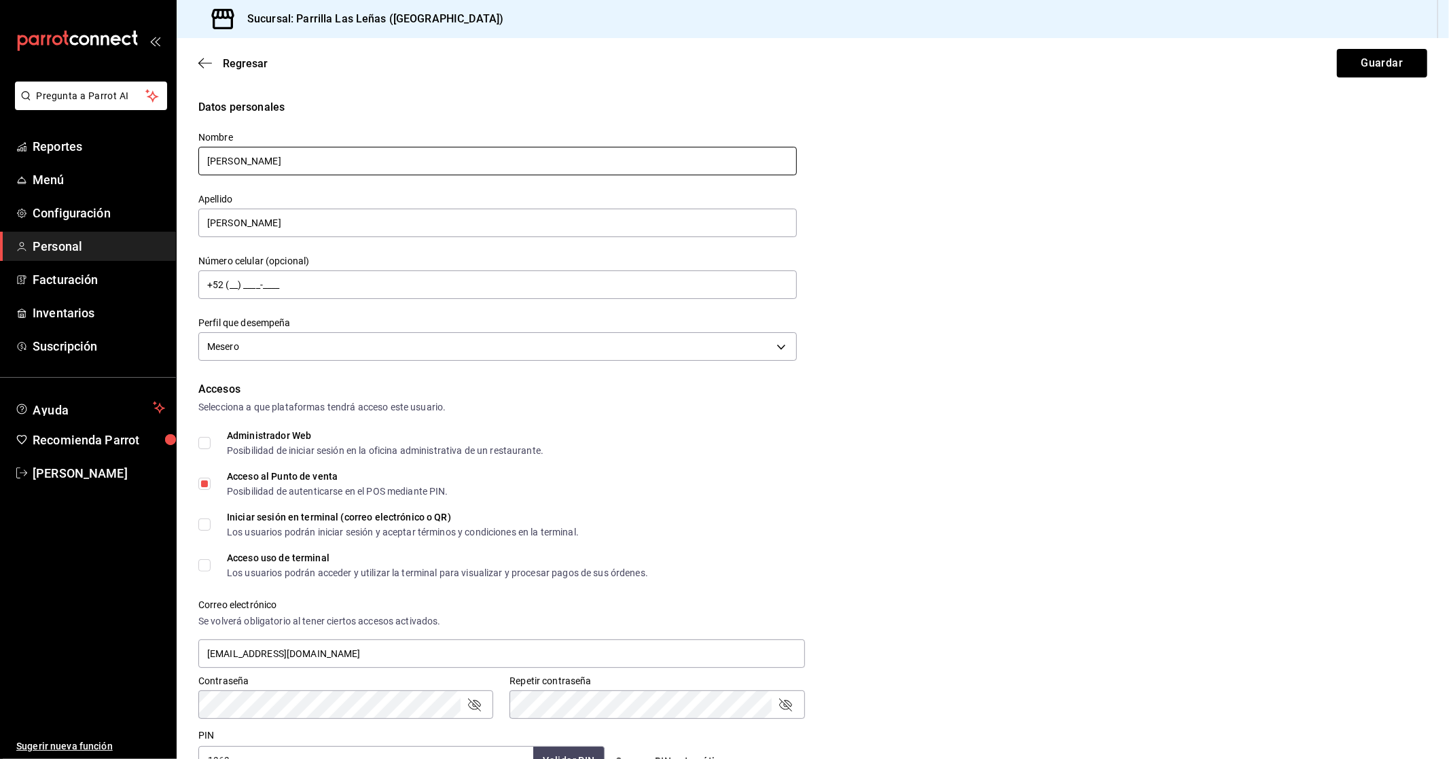
drag, startPoint x: 376, startPoint y: 155, endPoint x: 240, endPoint y: 172, distance: 136.2
click at [240, 172] on input "[PERSON_NAME]" at bounding box center [497, 161] width 598 height 29
type input "[PERSON_NAME]"
drag, startPoint x: 1349, startPoint y: 55, endPoint x: 1305, endPoint y: 35, distance: 48.6
click at [1350, 56] on button "Guardar" at bounding box center [1382, 63] width 90 height 29
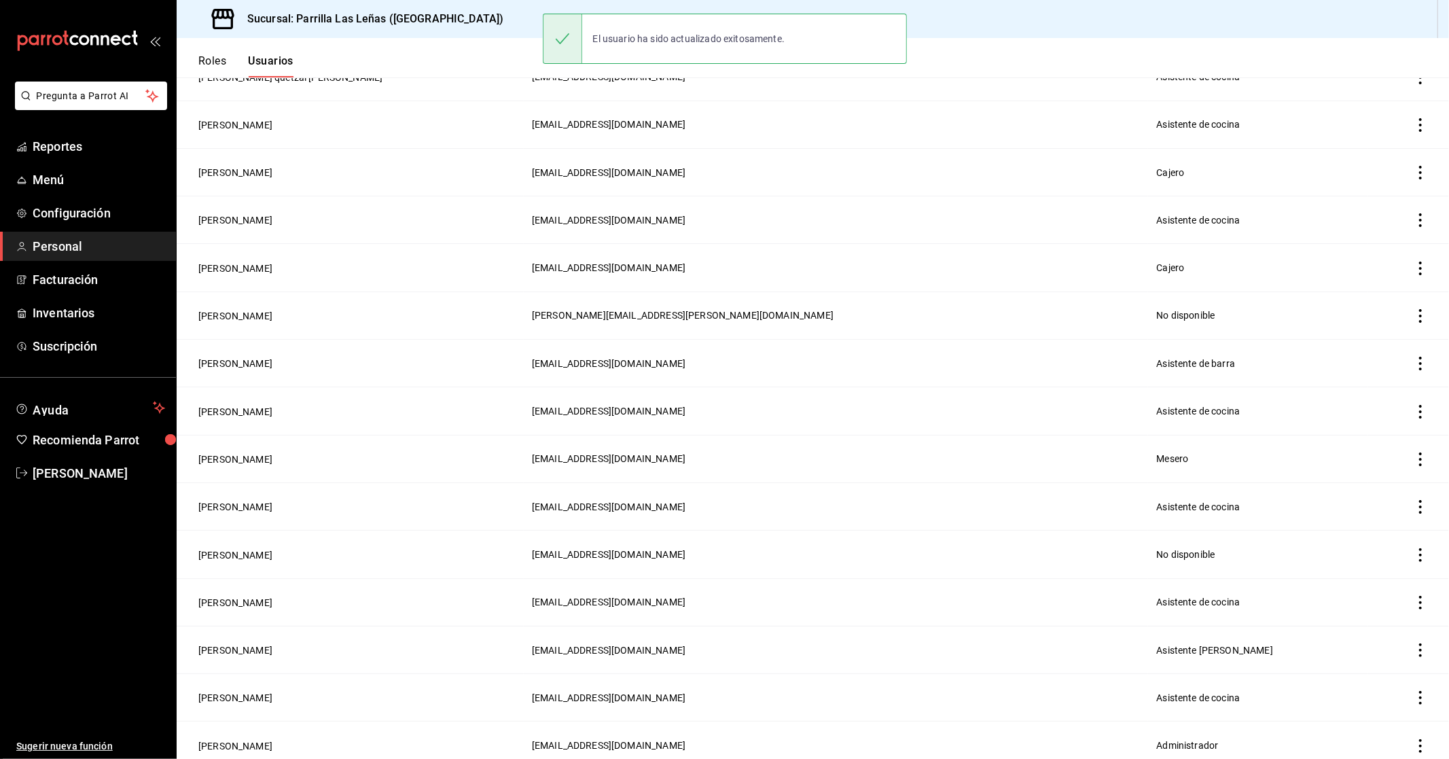
scroll to position [226, 0]
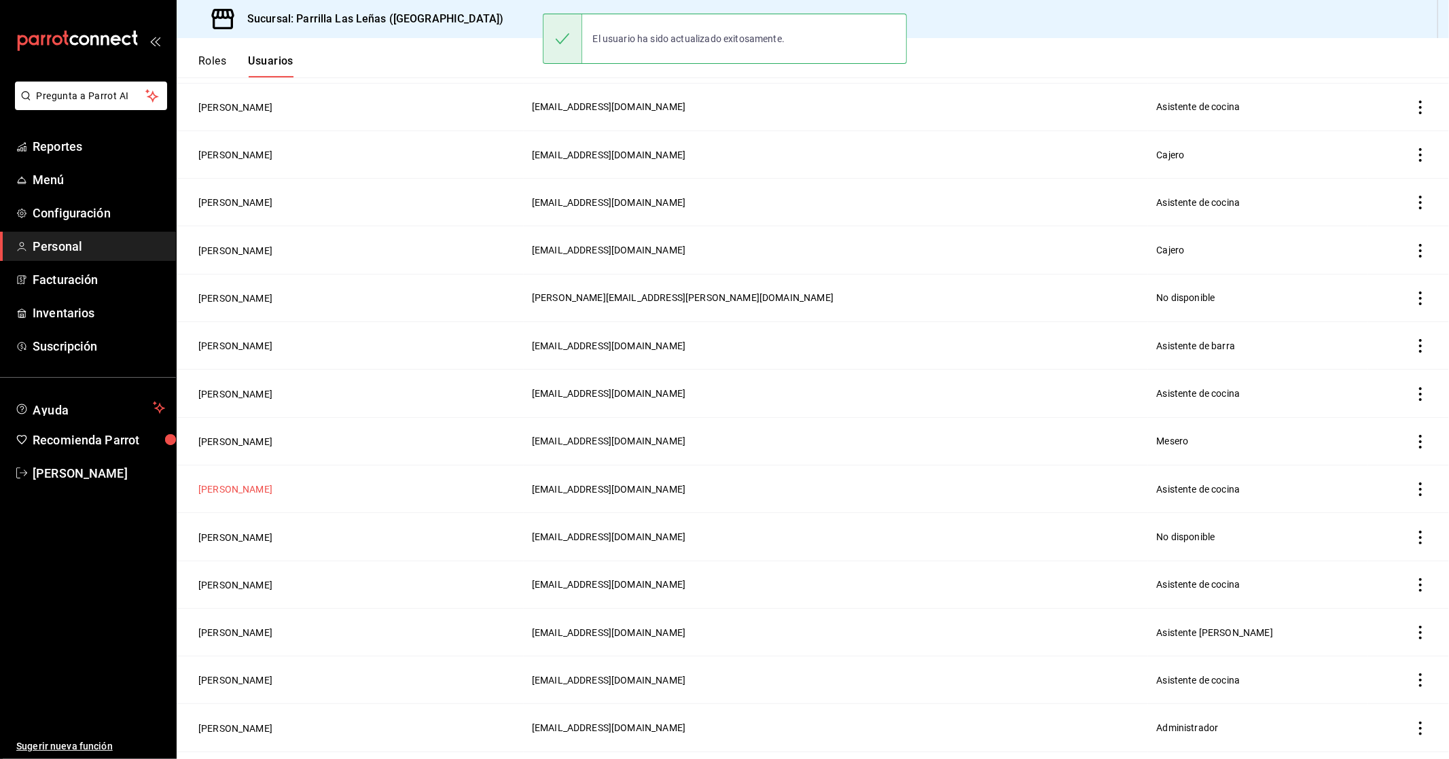
click at [233, 488] on button "[PERSON_NAME]" at bounding box center [235, 489] width 74 height 14
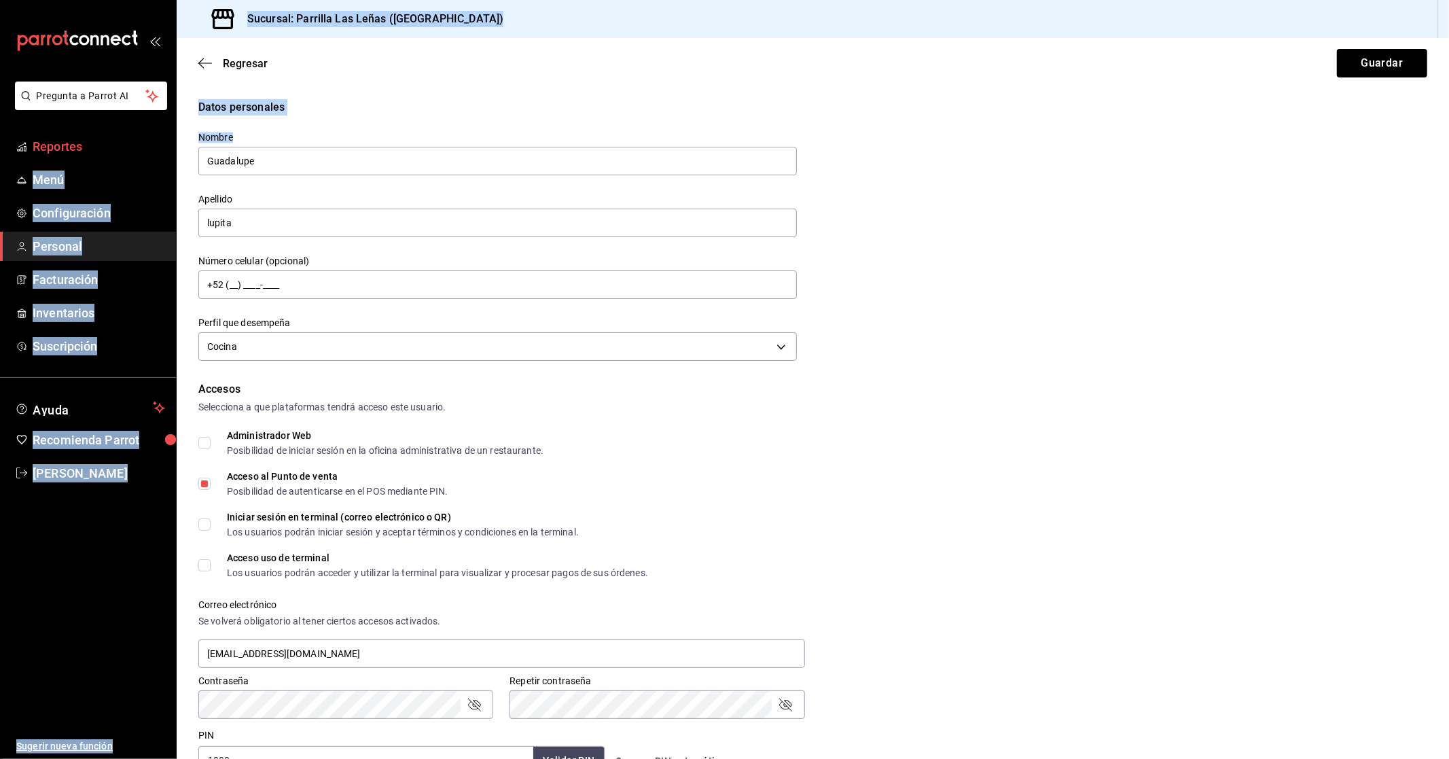
drag, startPoint x: 319, startPoint y: 143, endPoint x: 155, endPoint y: 152, distance: 164.6
click at [155, 152] on div "Pregunta a Parrot AI Reportes Menú Configuración Personal Facturación Inventari…" at bounding box center [724, 379] width 1449 height 759
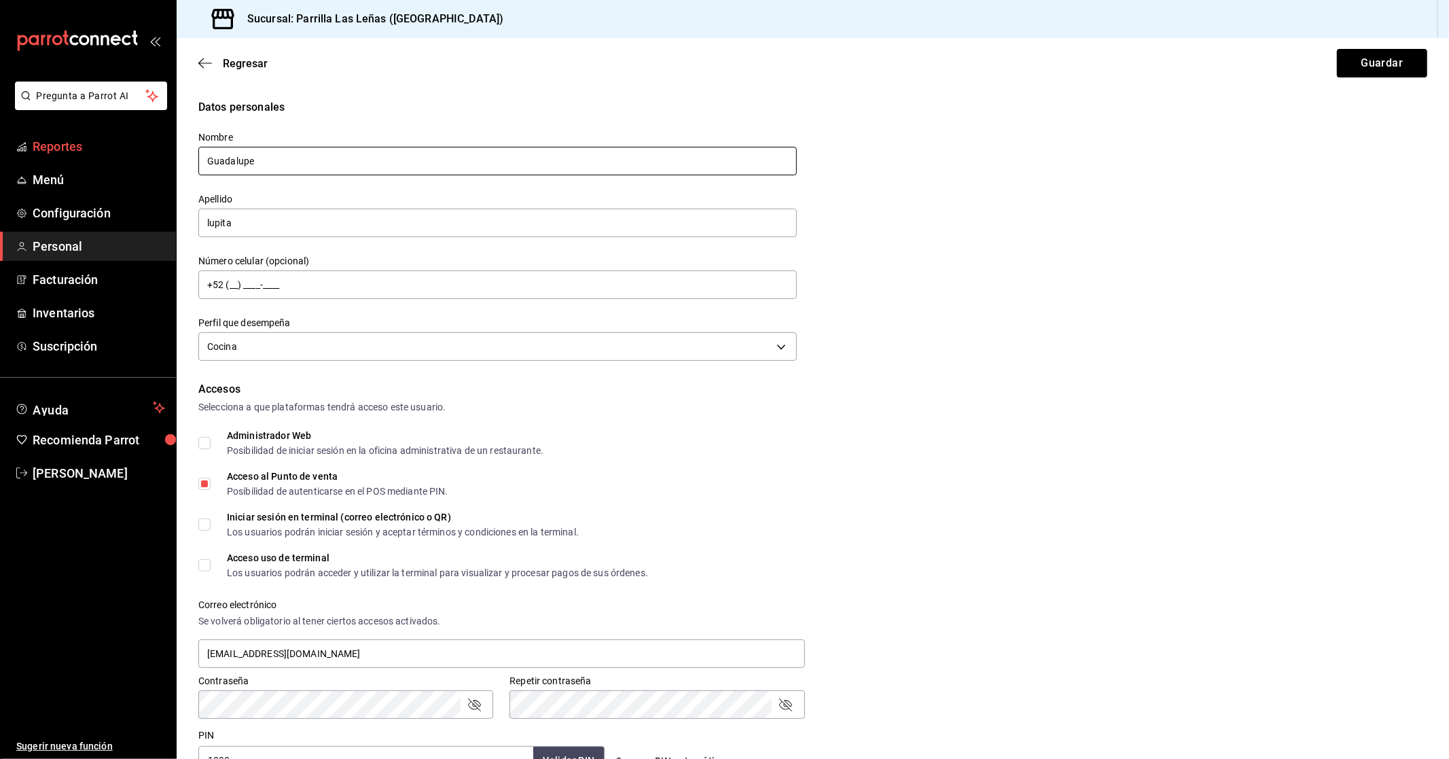
drag, startPoint x: 304, startPoint y: 153, endPoint x: 94, endPoint y: 144, distance: 210.1
click at [96, 144] on div "Pregunta a Parrot AI Reportes Menú Configuración Personal Facturación Inventari…" at bounding box center [724, 379] width 1449 height 759
paste input "[PERSON_NAME]"
drag, startPoint x: 385, startPoint y: 156, endPoint x: 257, endPoint y: 195, distance: 134.1
click at [257, 195] on div "Nombre [PERSON_NAME] Apellido [PERSON_NAME] Número celular (opcional) +52 (__) …" at bounding box center [489, 239] width 615 height 249
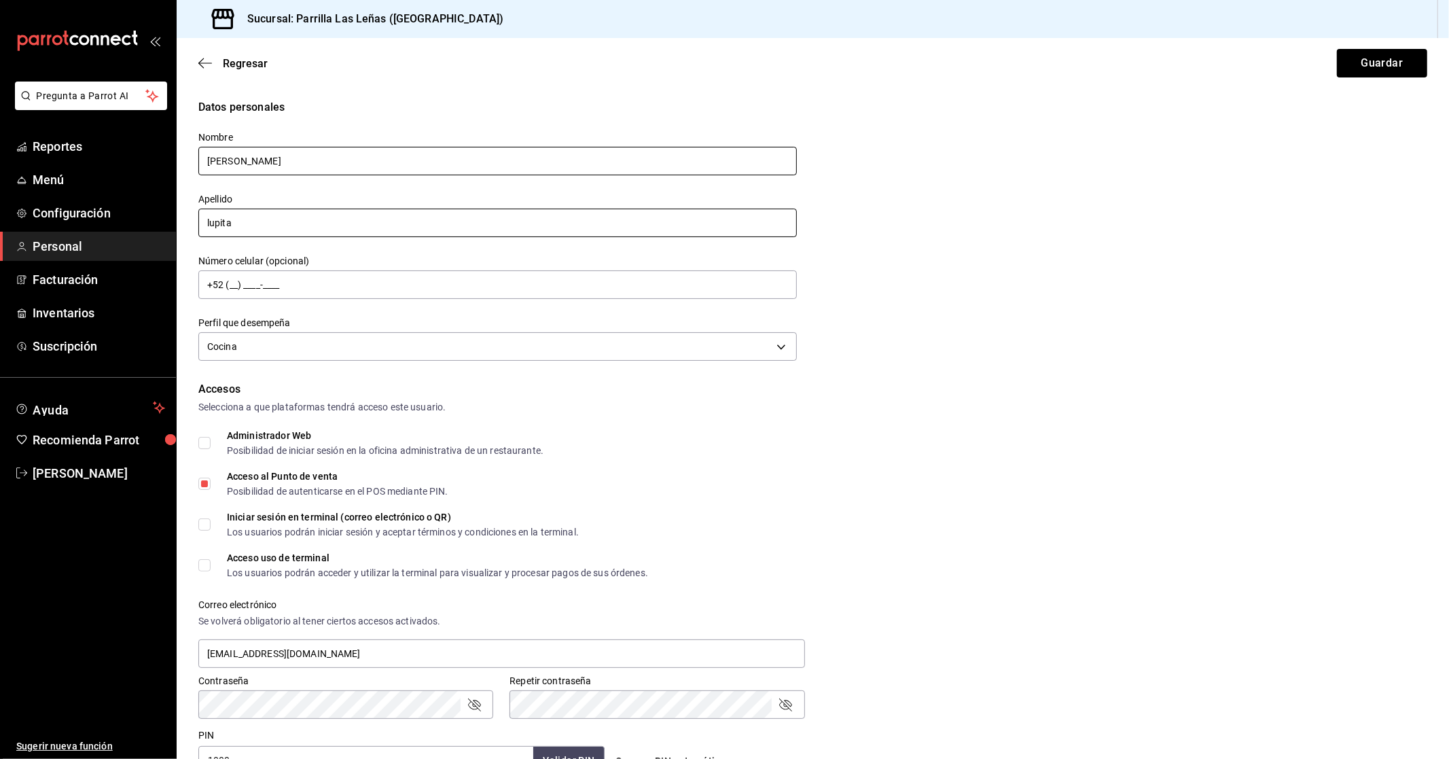
type input "[PERSON_NAME]"
drag, startPoint x: 268, startPoint y: 211, endPoint x: 133, endPoint y: 213, distance: 135.2
click at [133, 213] on div "Pregunta a Parrot AI Reportes Menú Configuración Personal Facturación Inventari…" at bounding box center [724, 379] width 1449 height 759
paste input "[PERSON_NAME]"
type input "[PERSON_NAME]"
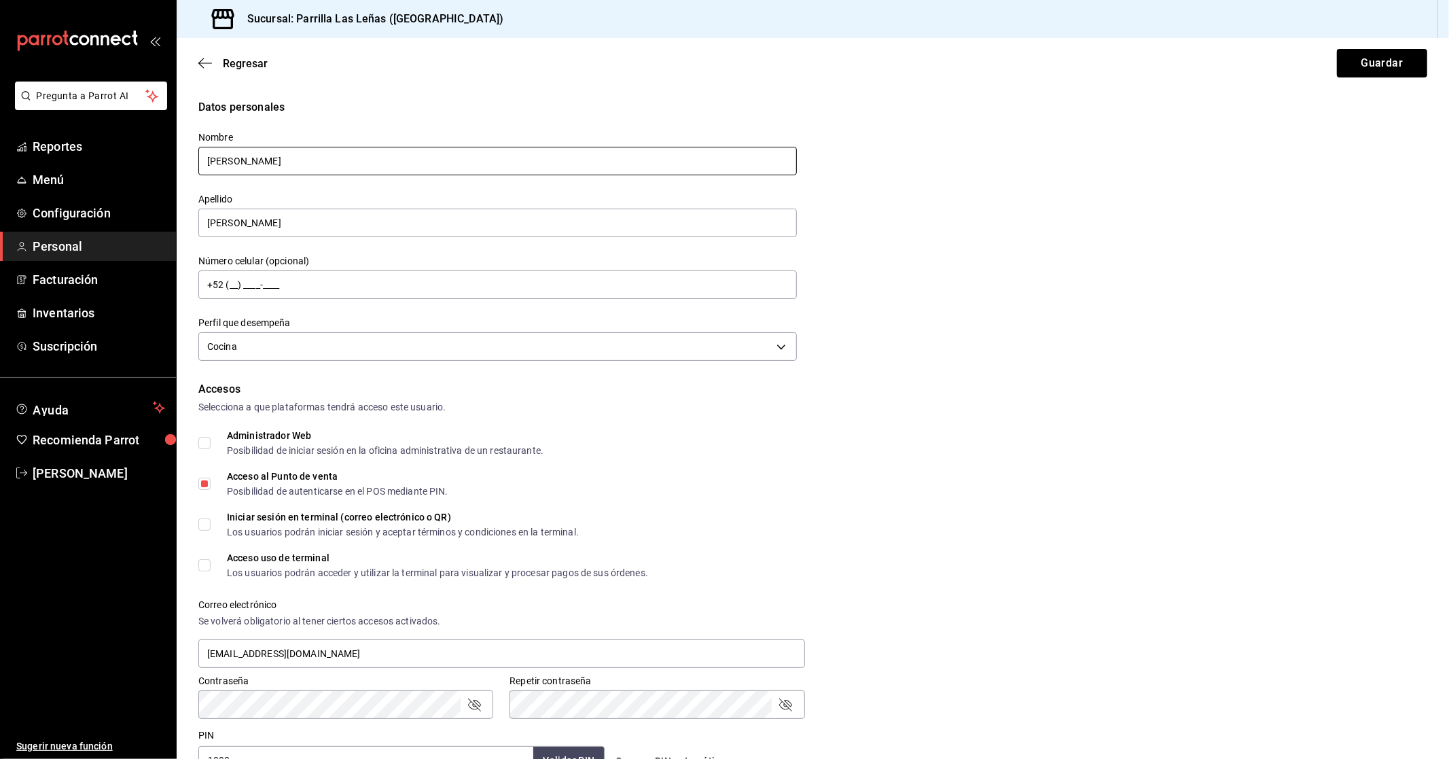
drag, startPoint x: 395, startPoint y: 147, endPoint x: 253, endPoint y: 164, distance: 142.4
click at [253, 164] on input "[PERSON_NAME]" at bounding box center [497, 161] width 598 height 29
type input "Guadalupe"
click at [1384, 62] on button "Guardar" at bounding box center [1382, 63] width 90 height 29
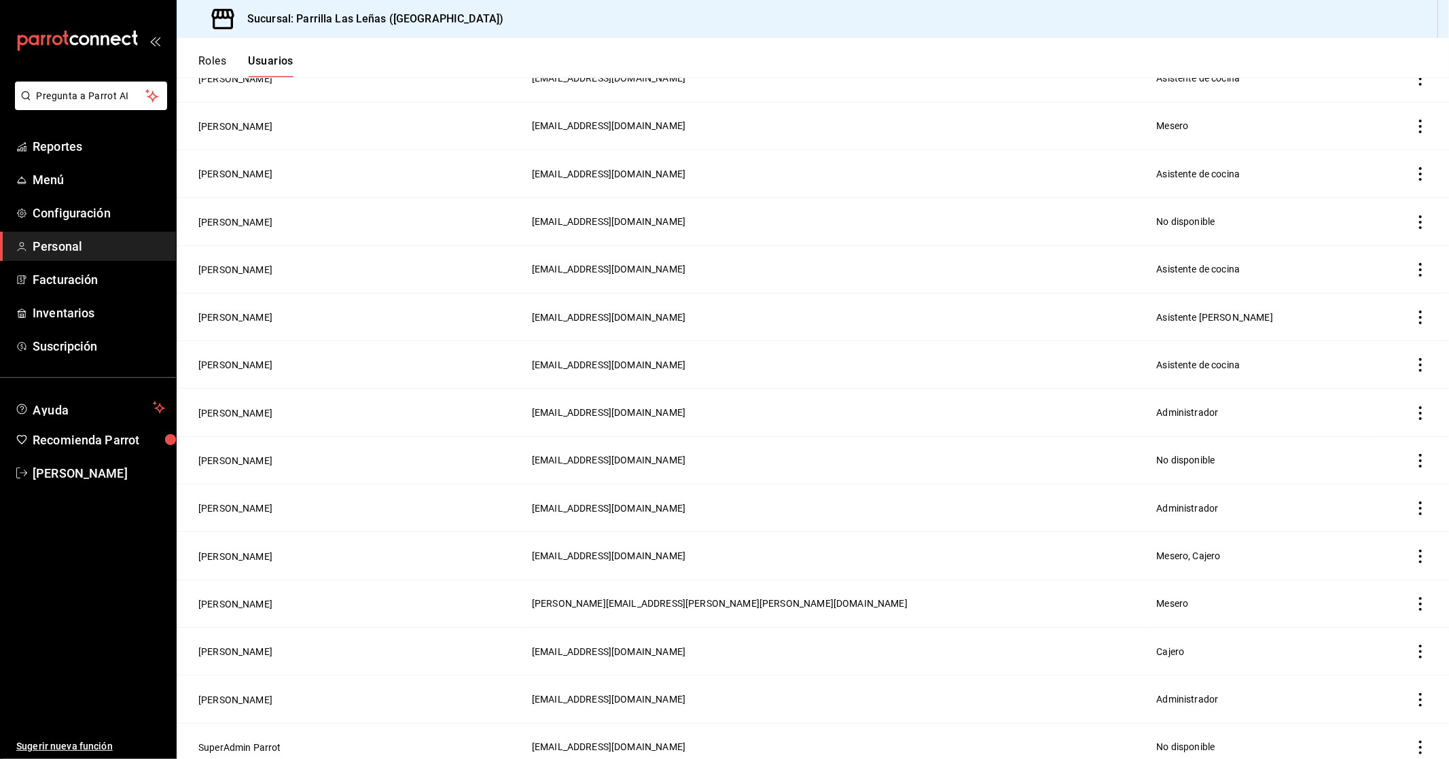
scroll to position [545, 0]
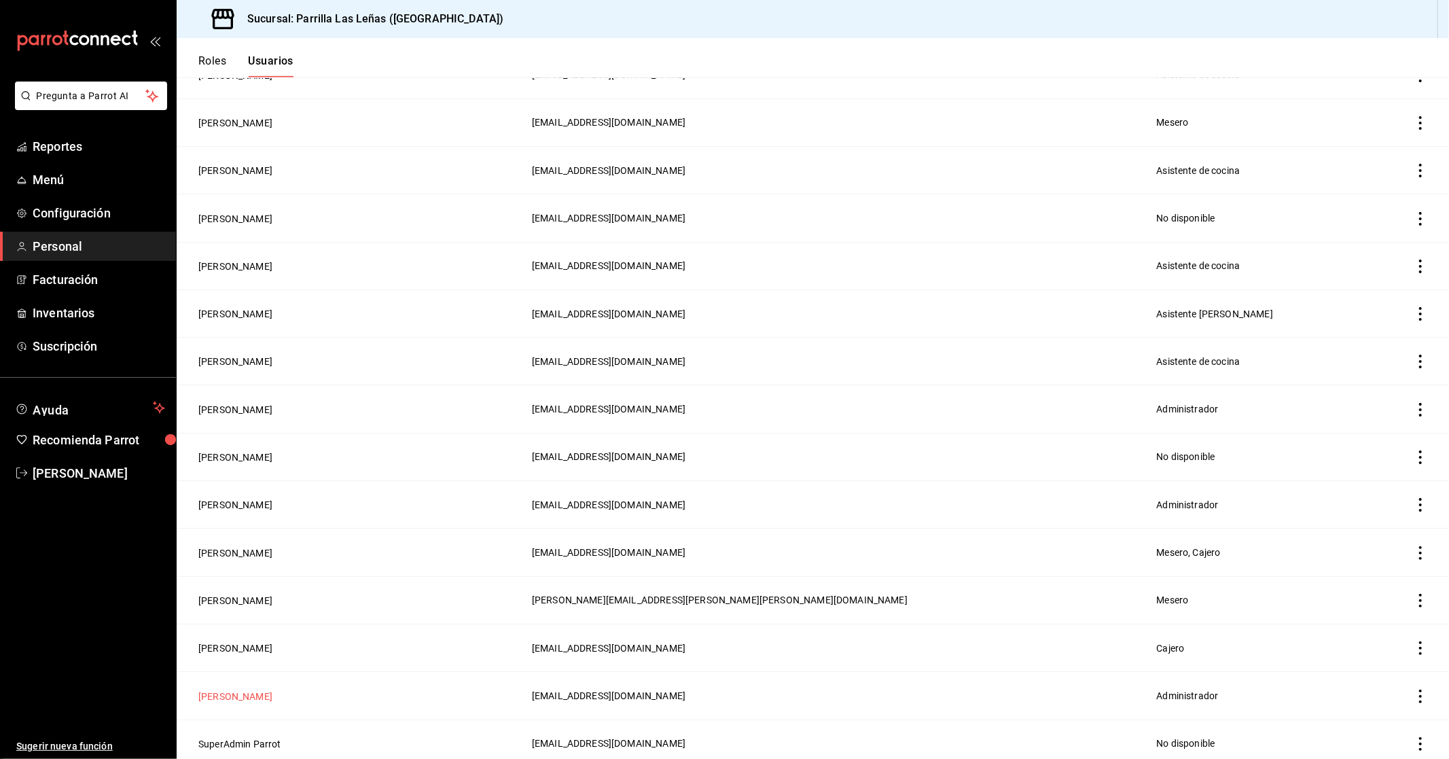
click at [232, 689] on button "[PERSON_NAME]" at bounding box center [235, 696] width 74 height 14
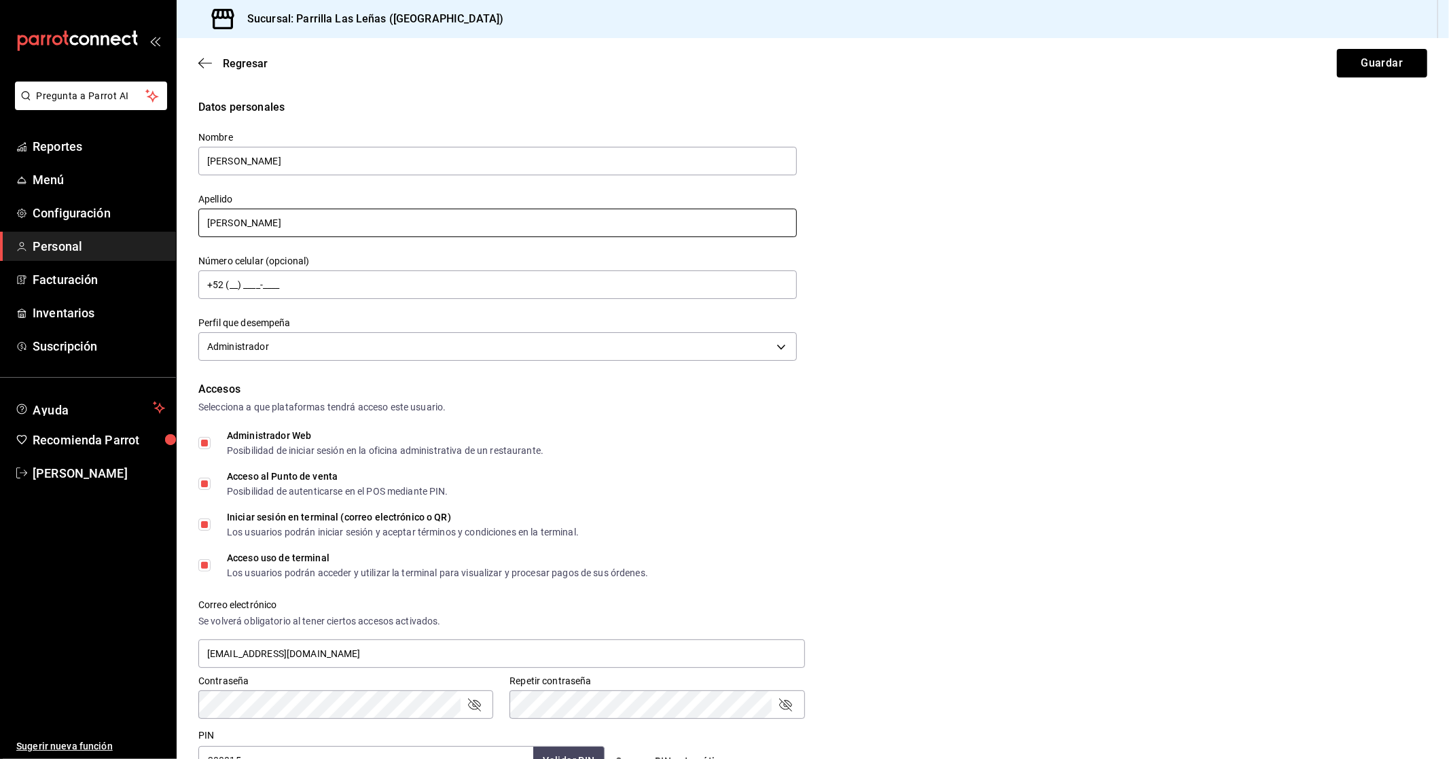
click at [307, 221] on input "[PERSON_NAME]" at bounding box center [497, 223] width 598 height 29
type input "[PERSON_NAME]"
click at [1337, 168] on div "Datos personales Nombre [PERSON_NAME] [PERSON_NAME] Número celular (opcional) +…" at bounding box center [812, 232] width 1229 height 266
click at [1360, 58] on button "Guardar" at bounding box center [1382, 63] width 90 height 29
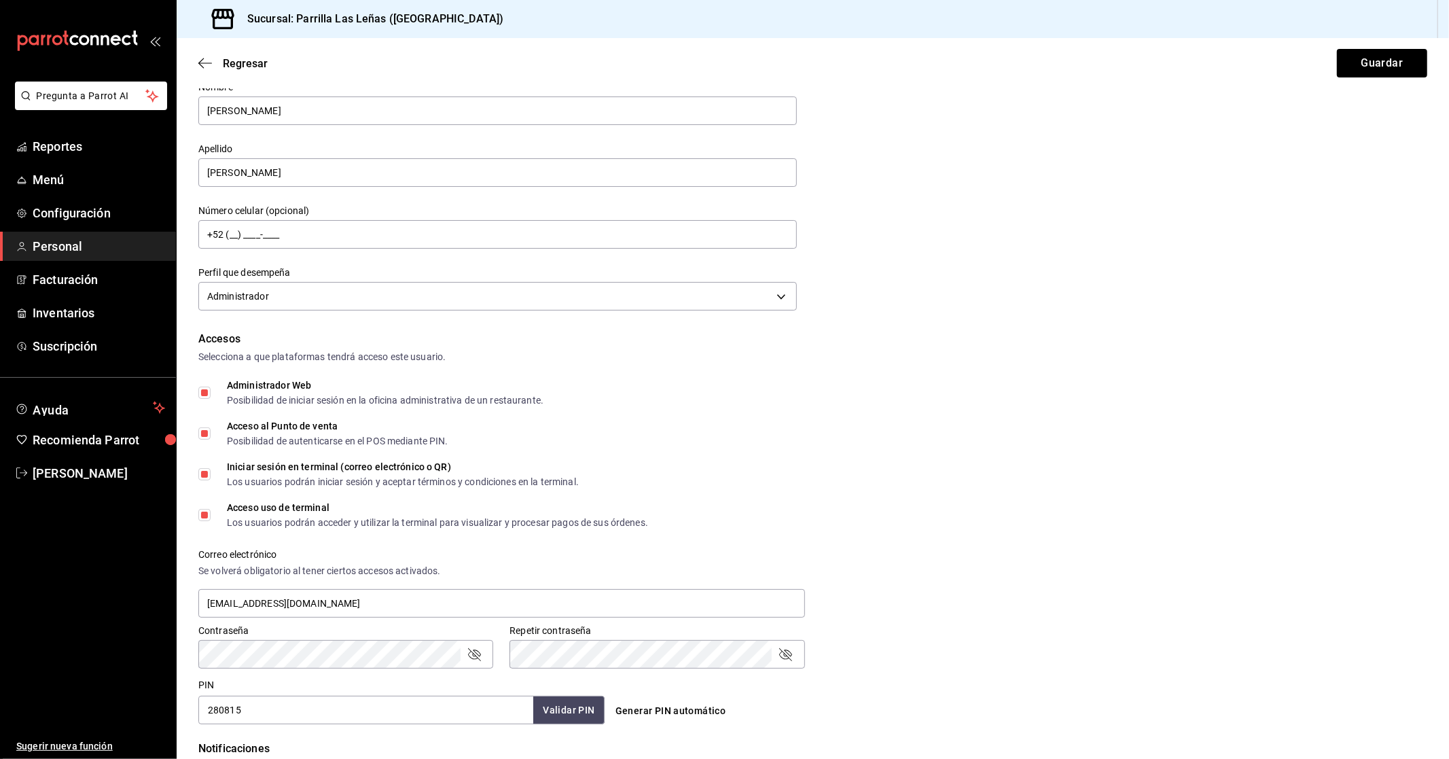
scroll to position [24, 0]
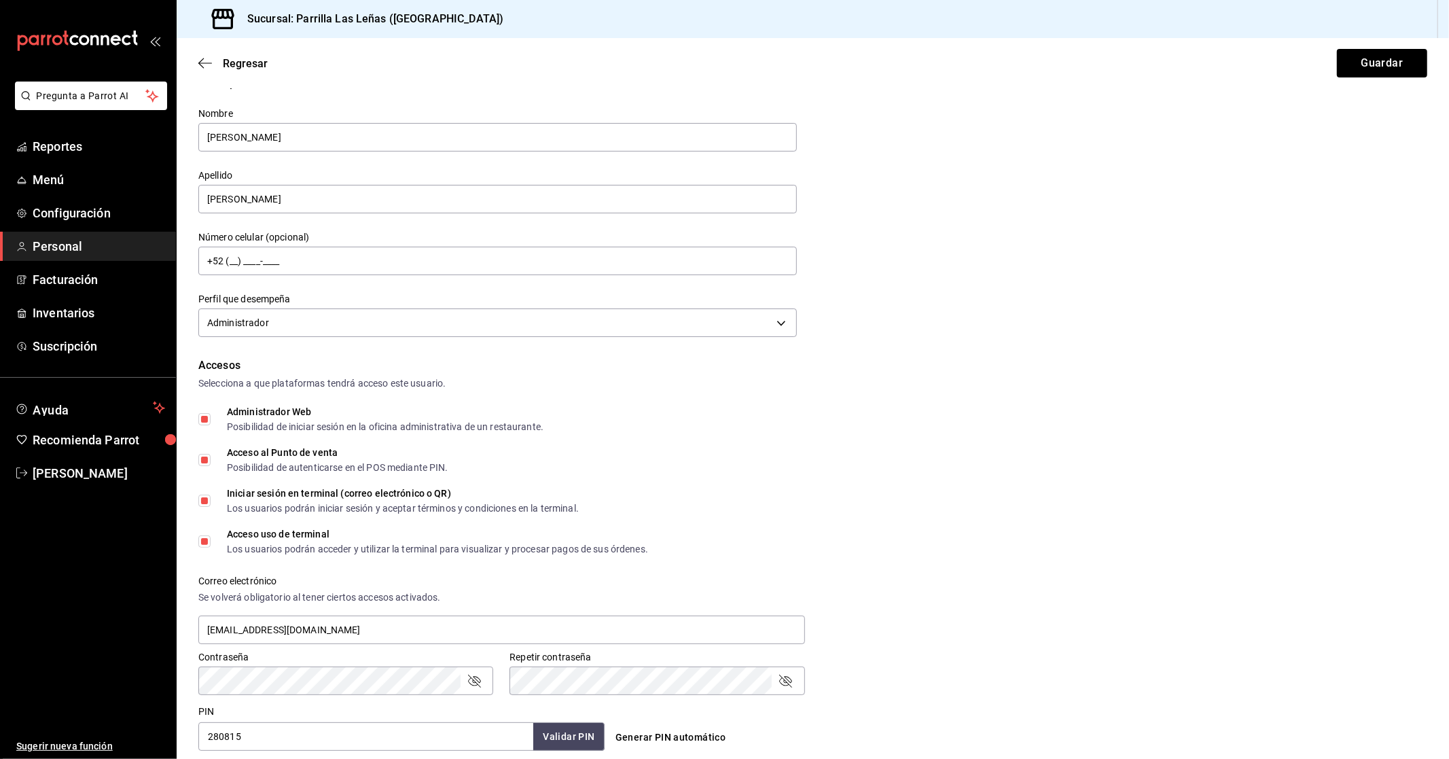
drag, startPoint x: 215, startPoint y: 70, endPoint x: 208, endPoint y: 72, distance: 7.7
click at [211, 71] on div "Regresar Guardar" at bounding box center [813, 63] width 1272 height 50
click at [204, 73] on div "Regresar Guardar" at bounding box center [813, 63] width 1272 height 50
click at [201, 57] on span "Regresar" at bounding box center [232, 63] width 69 height 13
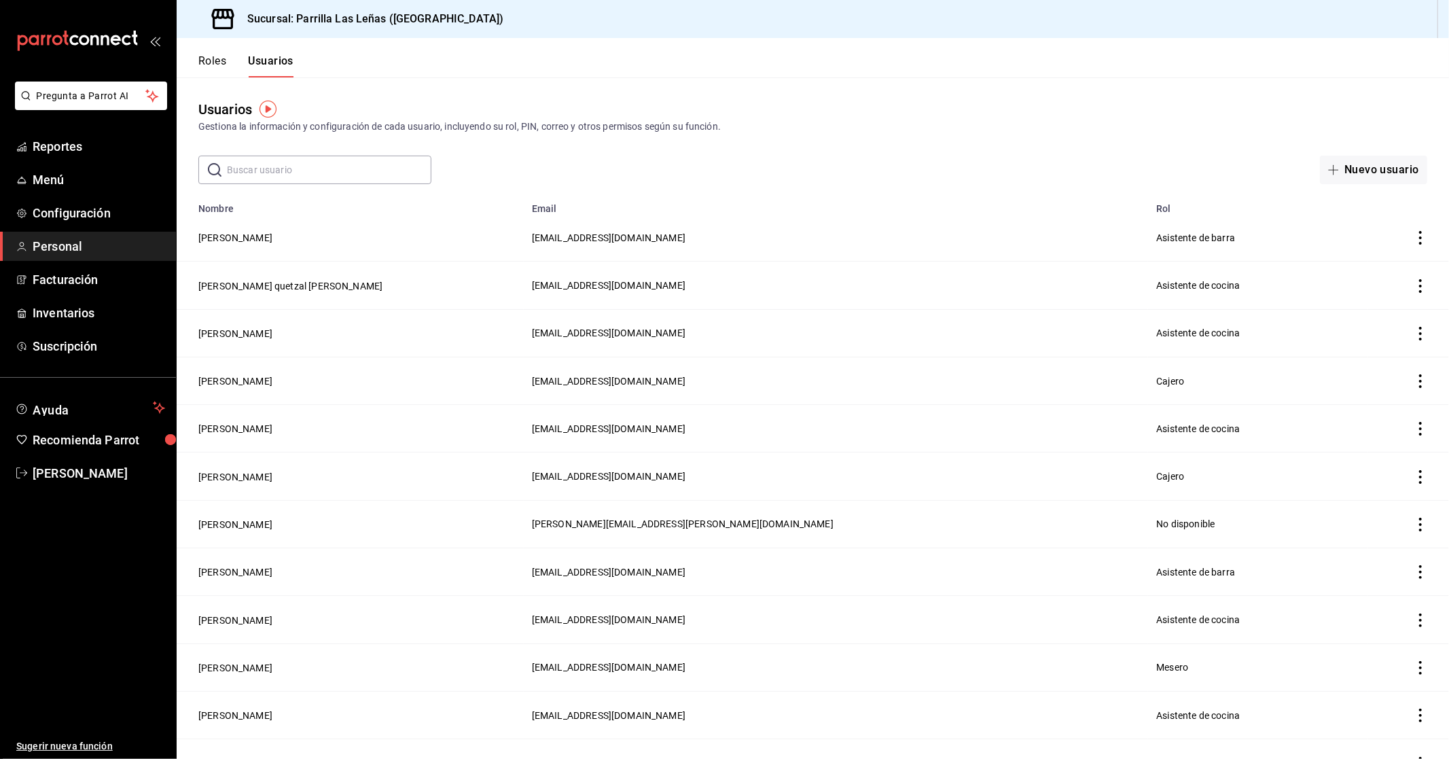
click at [1260, 125] on div "Gestiona la información y configuración de cada usuario, incluyendo su rol, PIN…" at bounding box center [812, 127] width 1229 height 14
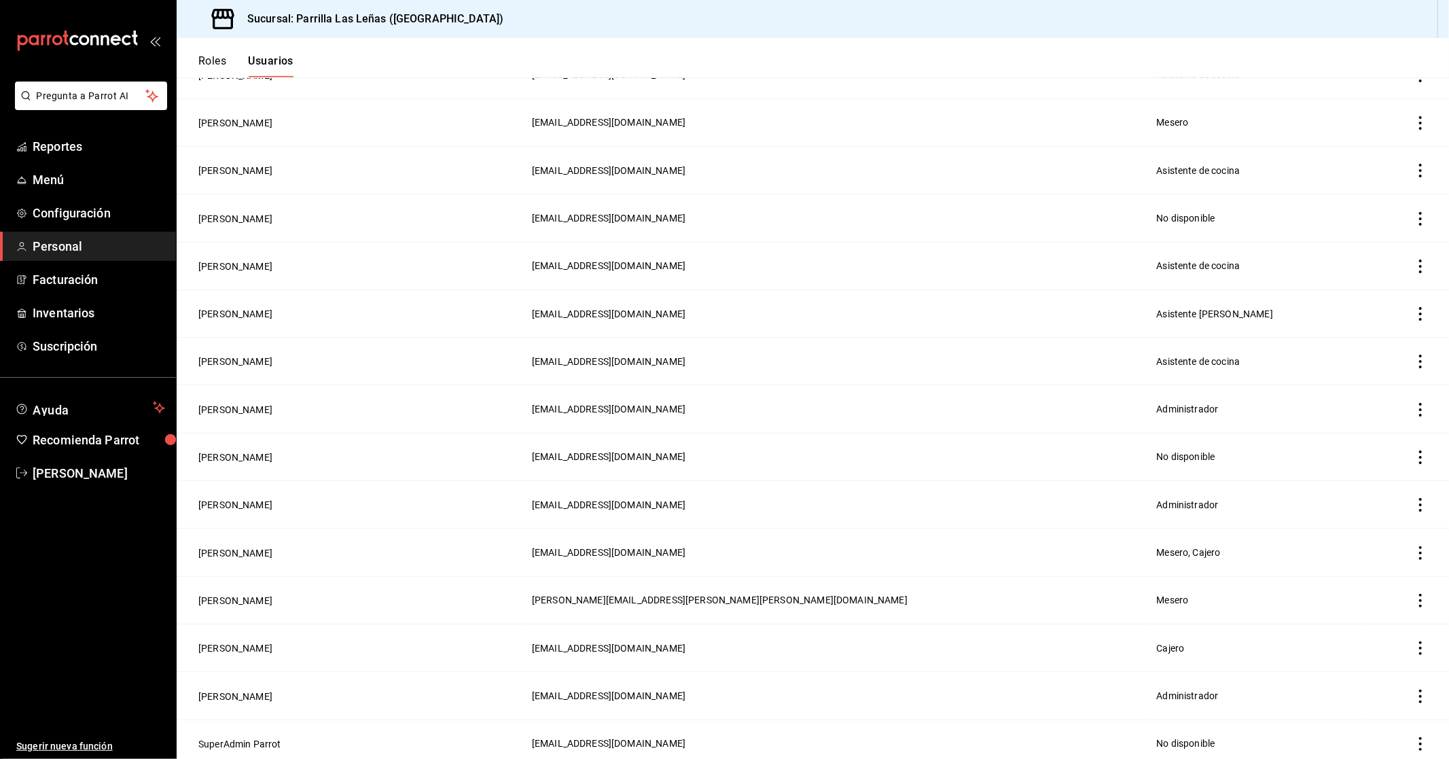
scroll to position [395, 0]
